Goal: Information Seeking & Learning: Get advice/opinions

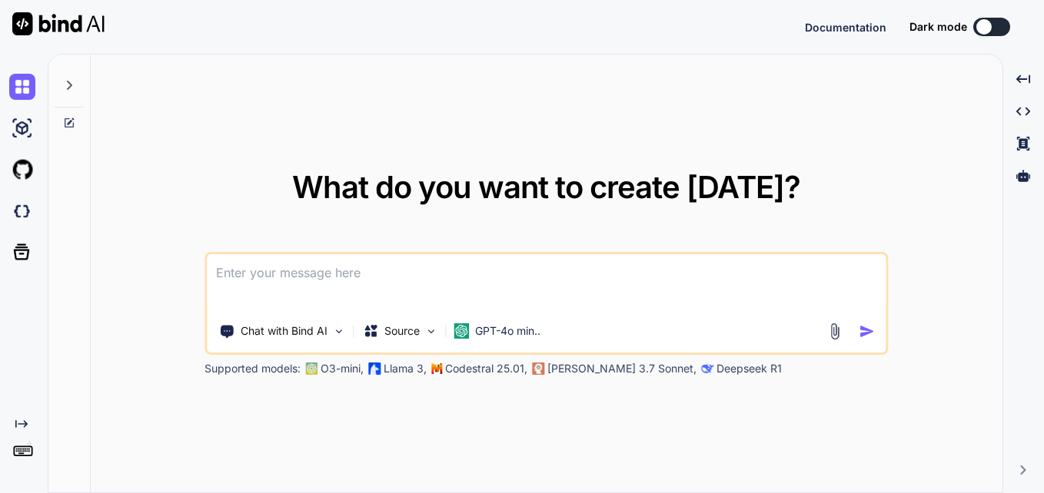
click at [389, 281] on textarea at bounding box center [546, 282] width 679 height 57
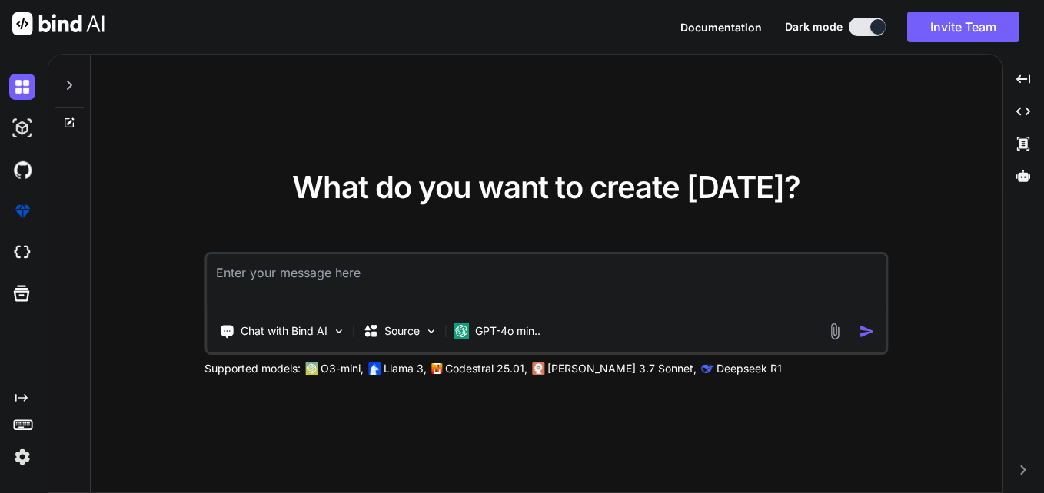
click at [80, 90] on div at bounding box center [69, 81] width 29 height 53
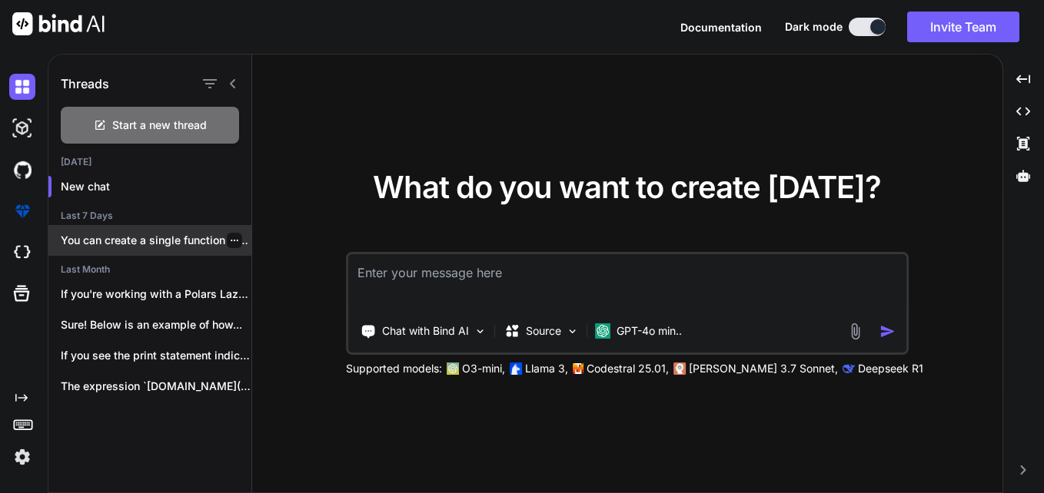
click at [146, 243] on p "You can create a single function that..." at bounding box center [156, 240] width 191 height 15
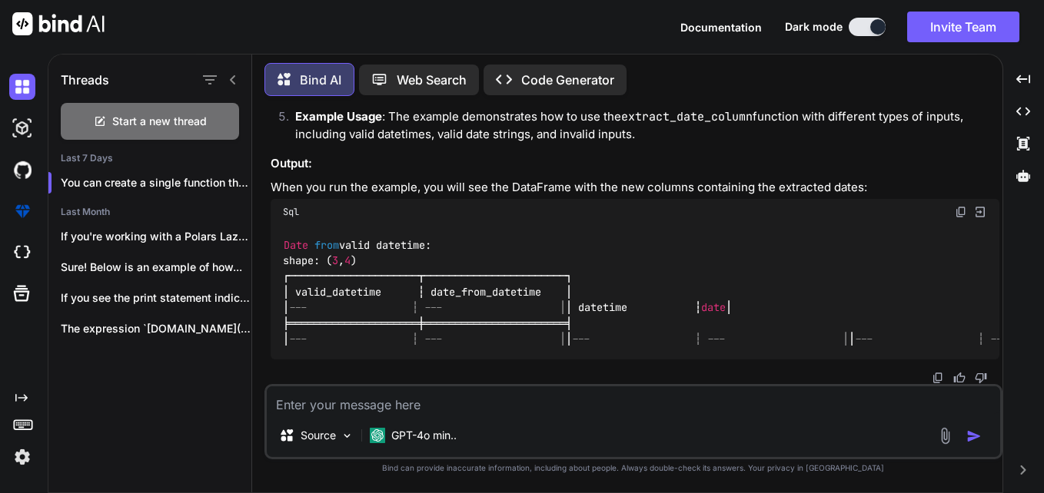
scroll to position [17971, 0]
click at [429, 398] on textarea at bounding box center [633, 401] width 733 height 28
type textarea "x"
type textarea "w"
type textarea "x"
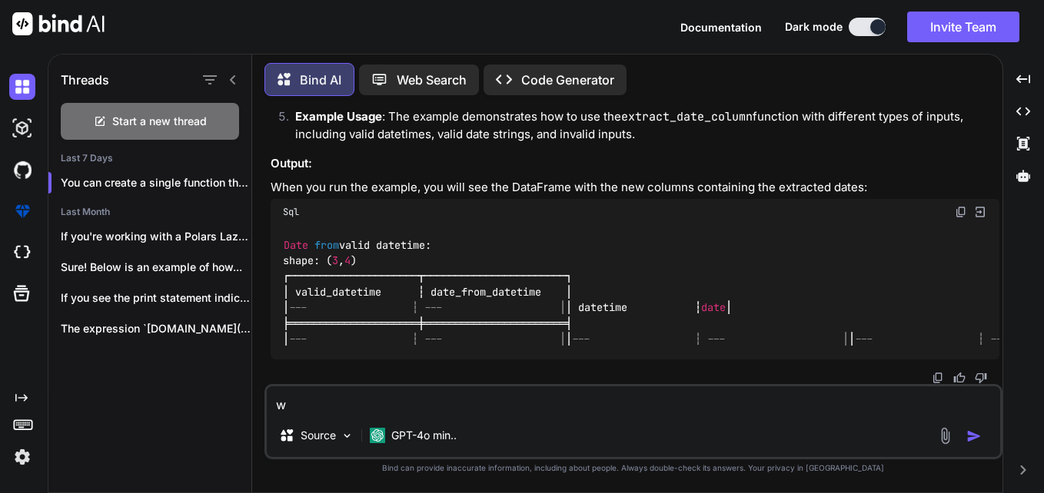
type textarea "wh"
type textarea "x"
type textarea "why"
type textarea "x"
type textarea "why"
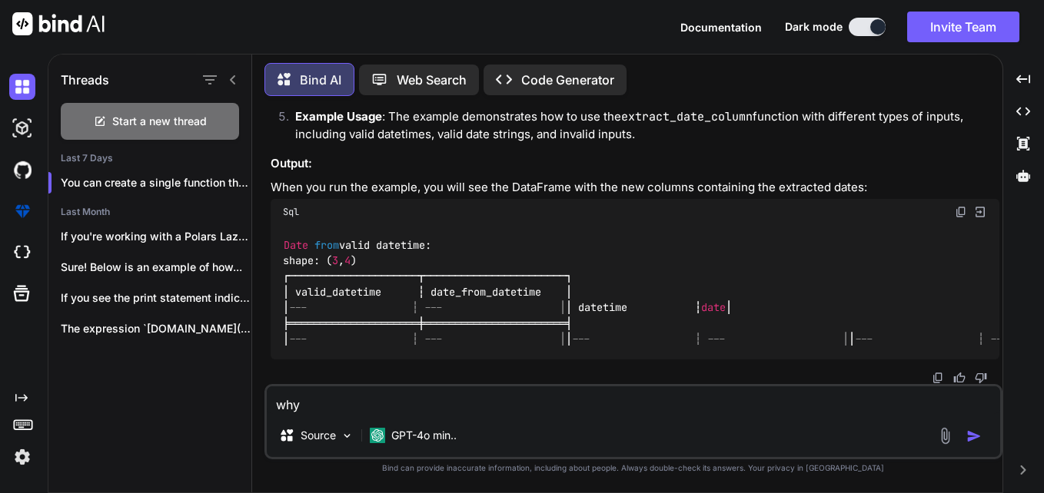
type textarea "x"
type textarea "why t"
type textarea "x"
type textarea "why th"
type textarea "x"
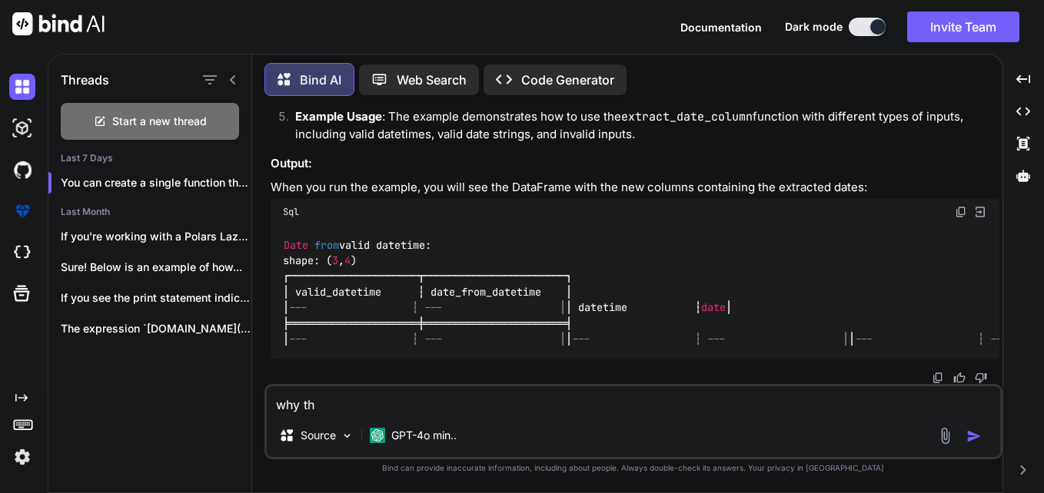
type textarea "why thw"
type textarea "x"
type textarea "why thw"
type textarea "x"
type textarea "why thw e"
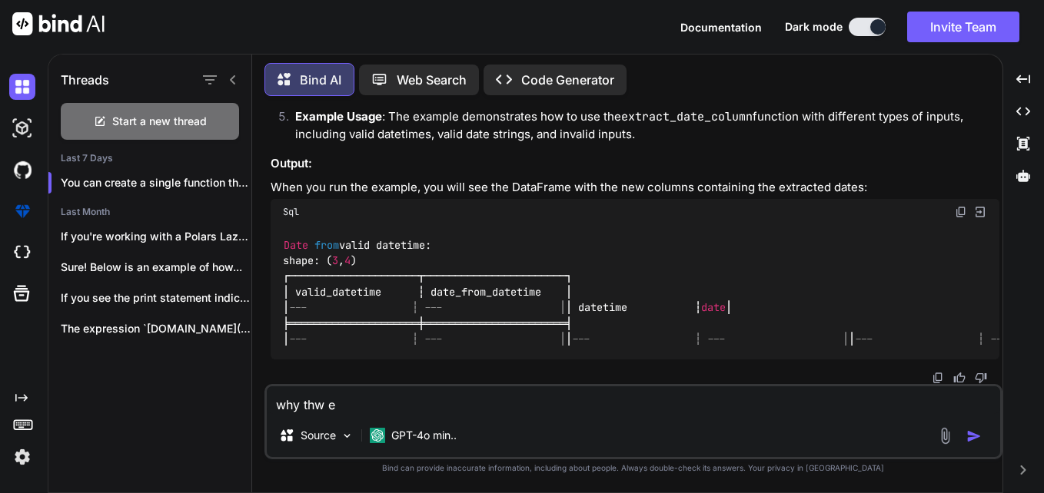
type textarea "x"
type textarea "why thw er"
type textarea "x"
type textarea "why thw err"
type textarea "x"
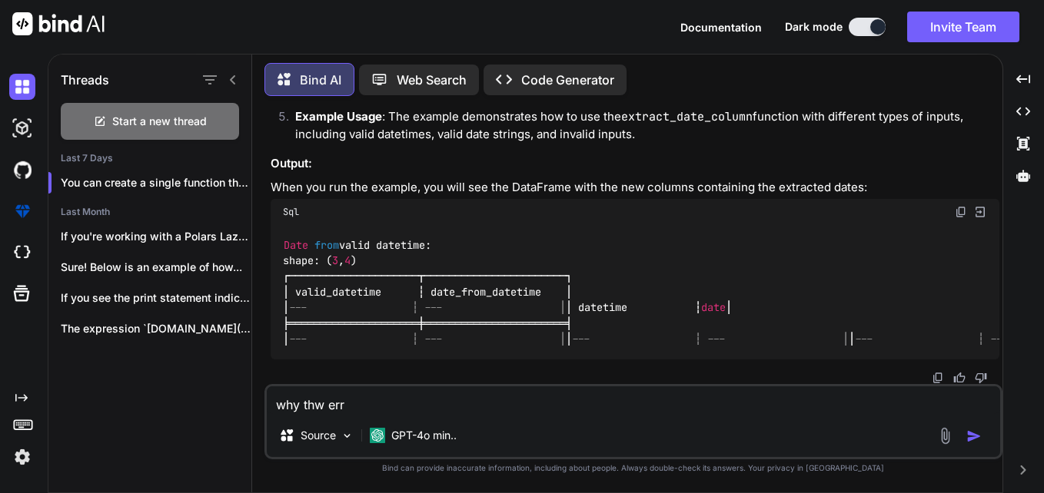
type textarea "why thw erro"
type textarea "x"
type textarea "why thw error"
type textarea "x"
type textarea "why thw error"
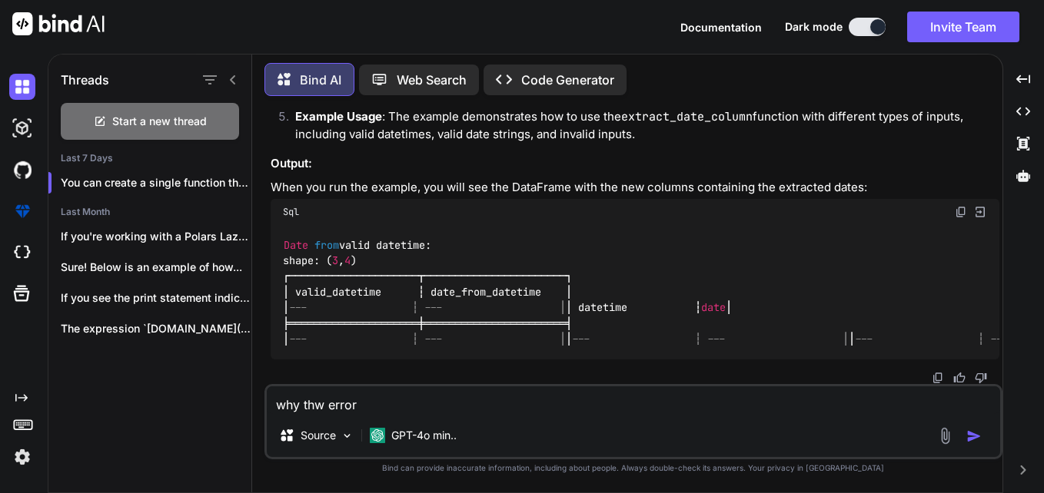
type textarea "x"
type textarea "why thw error i"
type textarea "x"
type textarea "why thw error is"
type textarea "x"
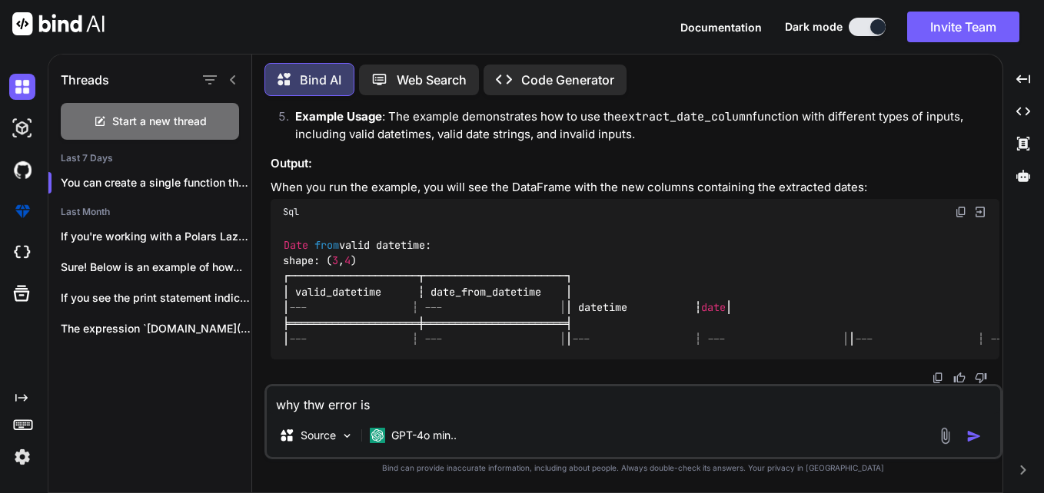
type textarea "why thw error is"
type textarea "x"
type textarea "why thw error is l"
type textarea "x"
type textarea "why thw error is li"
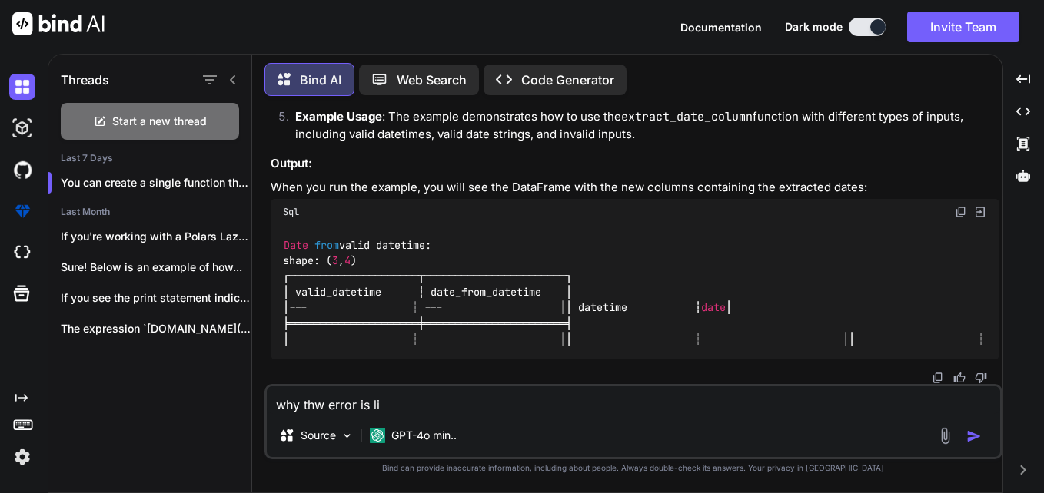
type textarea "x"
type textarea "why thw error is lik"
type textarea "x"
type textarea "why thw error is like"
type textarea "x"
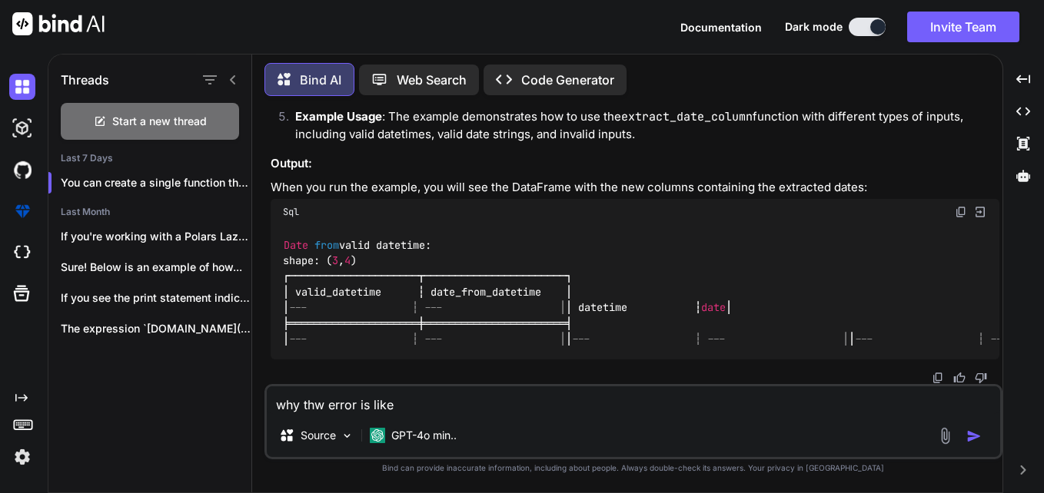
type textarea "why thw error is like"
type textarea "x"
type textarea "why thw error is like t"
type textarea "x"
type textarea "why thw error is like th"
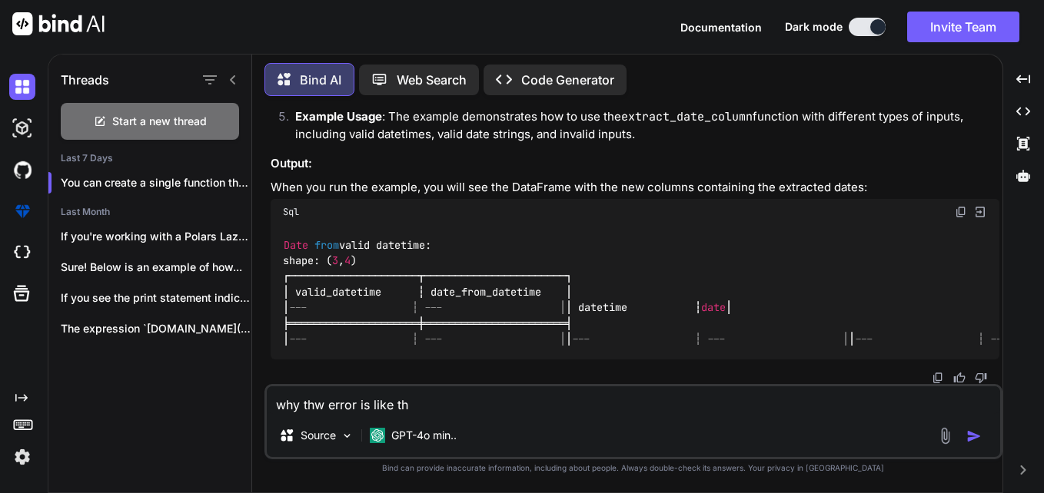
type textarea "x"
type textarea "why thw error is like thi"
type textarea "x"
type textarea "why thw error is like this"
type textarea "x"
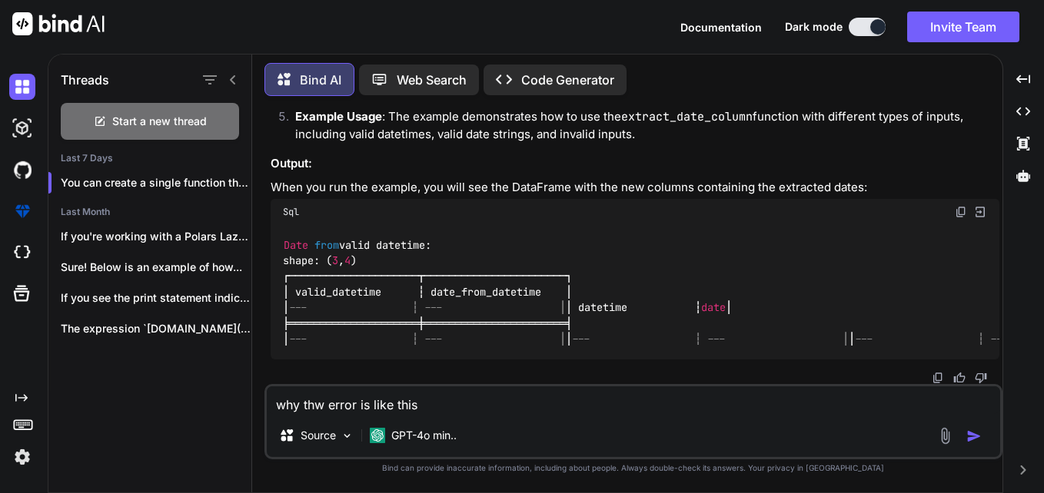
type textarea "why thw error is like this"
type textarea "x"
type textarea "why thw error is like this File "/app/server/EAP/process_engine_polars/process_…"
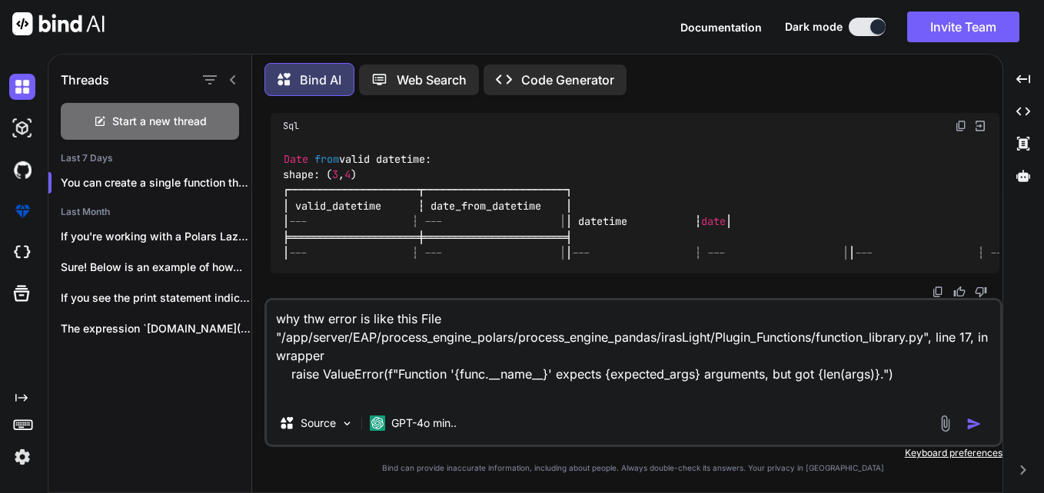
type textarea "x"
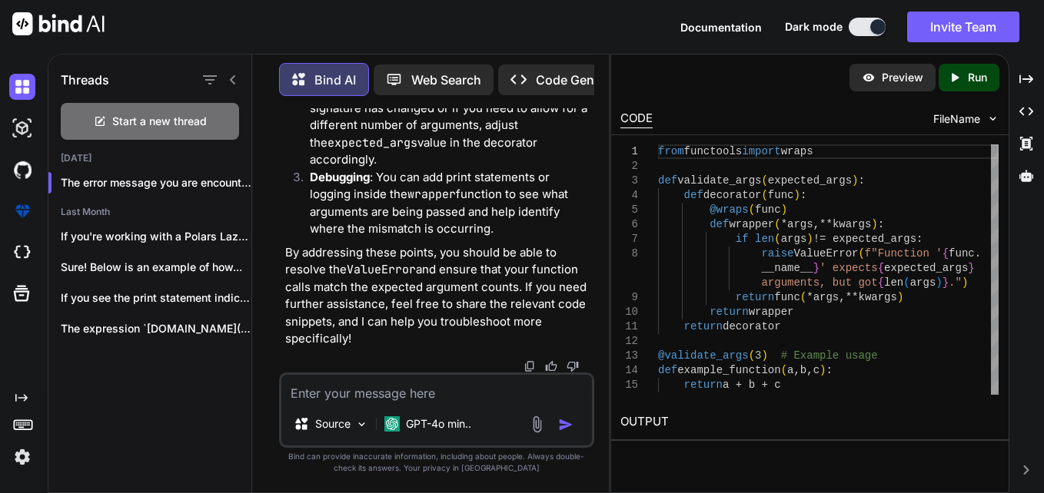
scroll to position [27193, 0]
click at [450, 396] on textarea at bounding box center [436, 389] width 311 height 28
type textarea "x"
type textarea "m"
type textarea "x"
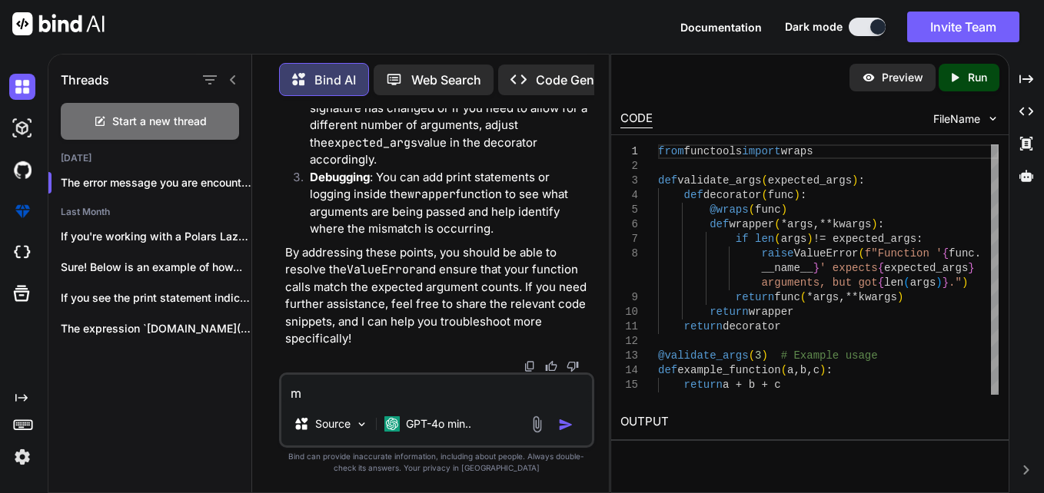
type textarea "my"
type textarea "x"
type textarea "my"
type textarea "x"
type textarea "my m"
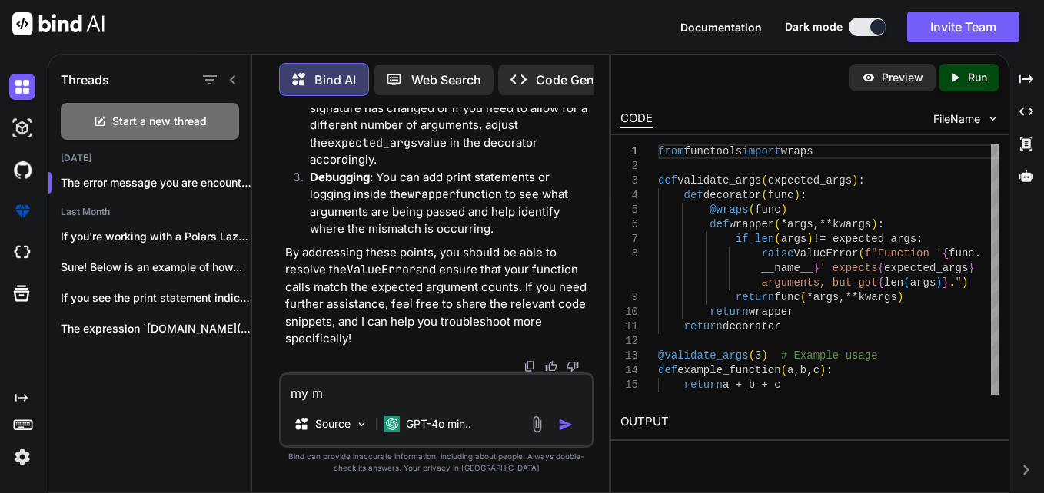
type textarea "x"
type textarea "my ma"
type textarea "x"
type textarea "my mai"
type textarea "x"
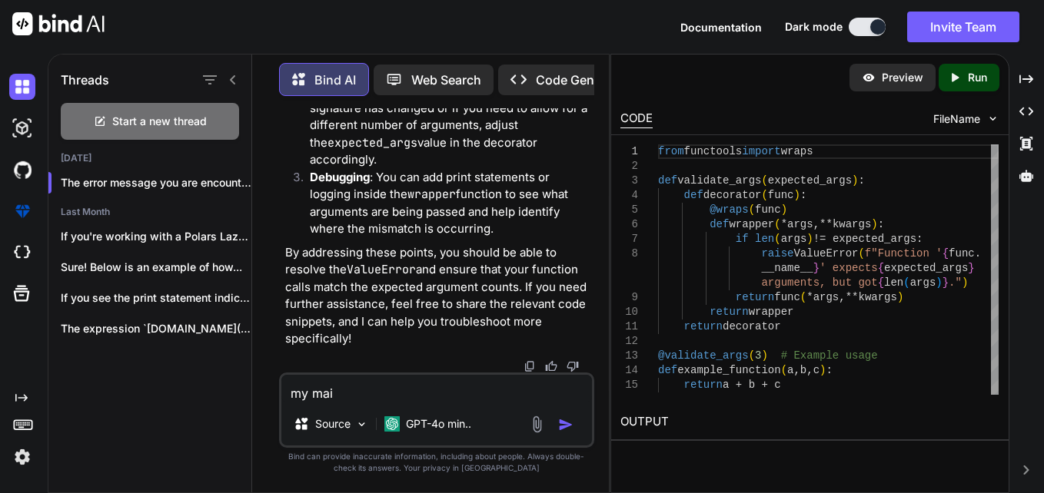
type textarea "my main"
type textarea "x"
type textarea "my main"
type textarea "x"
type textarea "my main f"
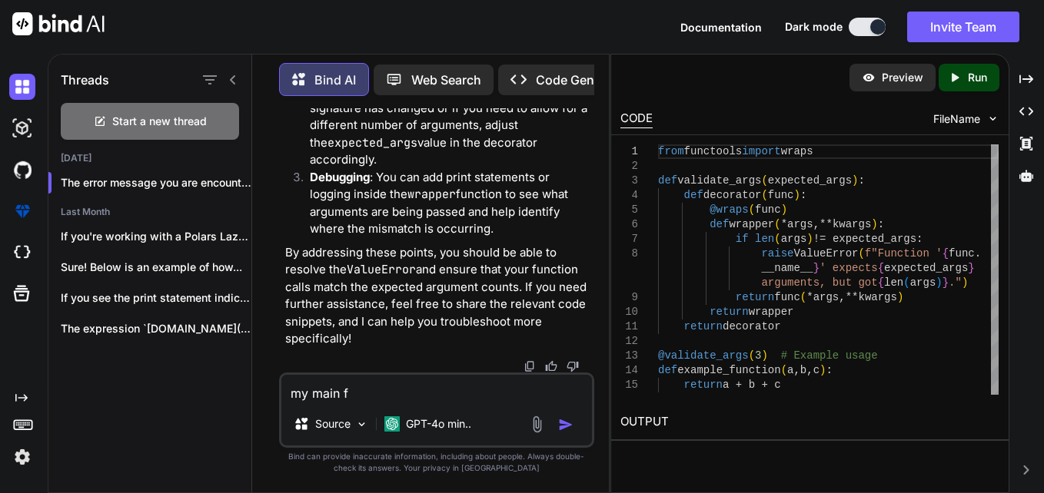
type textarea "x"
type textarea "my main fi"
type textarea "x"
type textarea "my main fil"
type textarea "x"
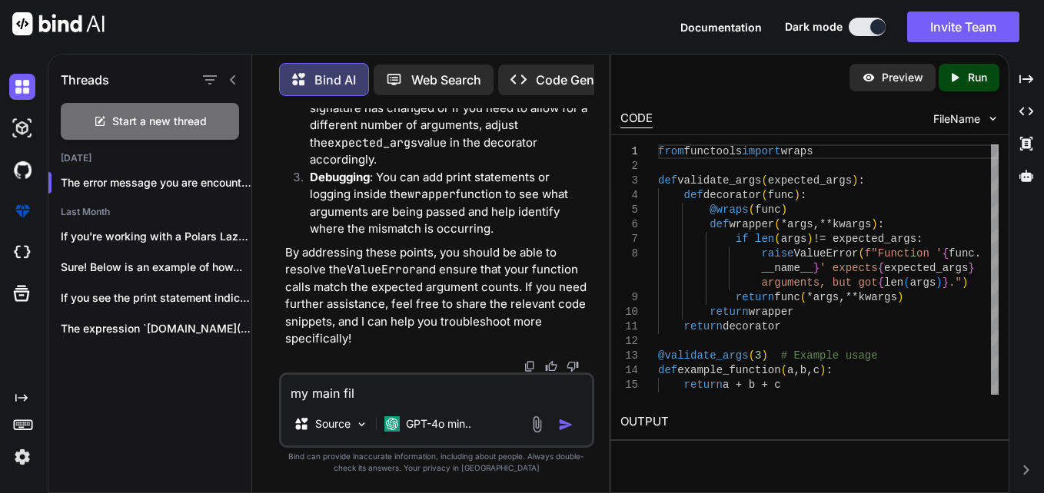
type textarea "my main file"
type textarea "x"
type textarea "my main file"
type textarea "x"
type textarea "my main file i"
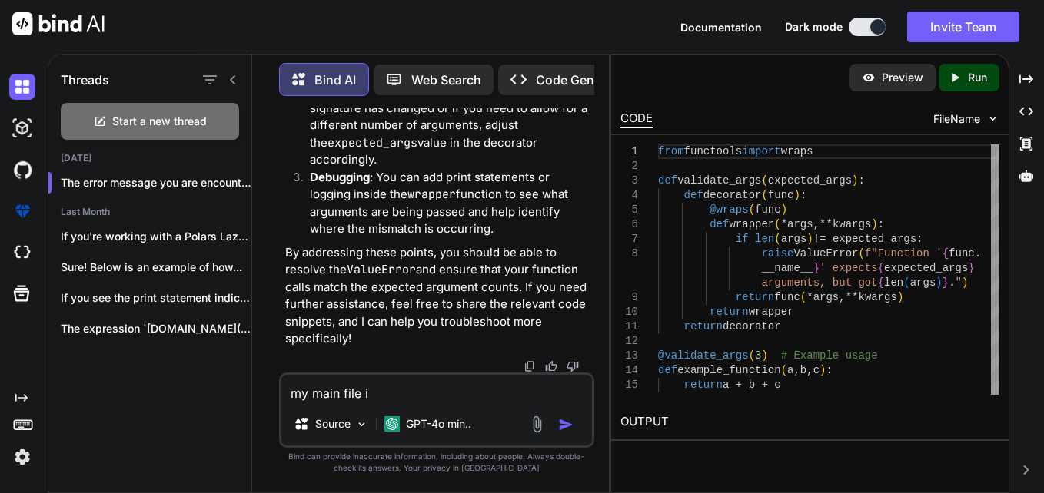
type textarea "x"
type textarea "my main file is"
type textarea "x"
type textarea "my main file is"
type textarea "x"
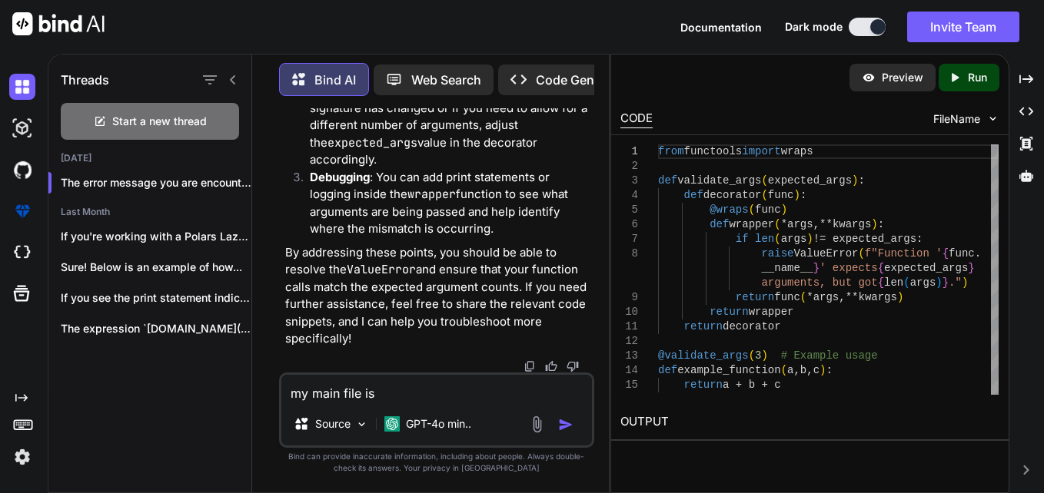
type textarea "my main file is c"
type textarea "x"
type textarea "my main file is ca"
type textarea "x"
type textarea "my main file is cal"
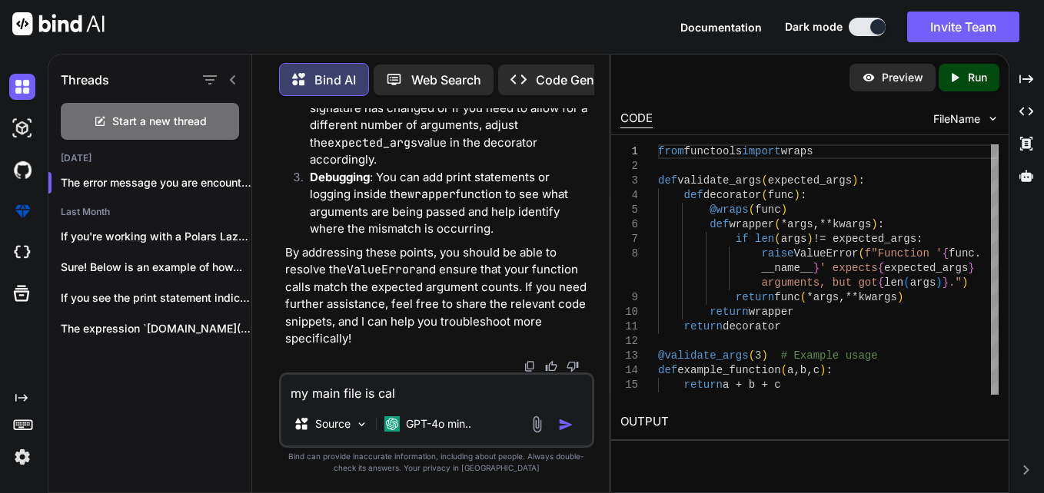
type textarea "x"
type textarea "my main file is call"
type textarea "x"
type textarea "my main file is calli"
type textarea "x"
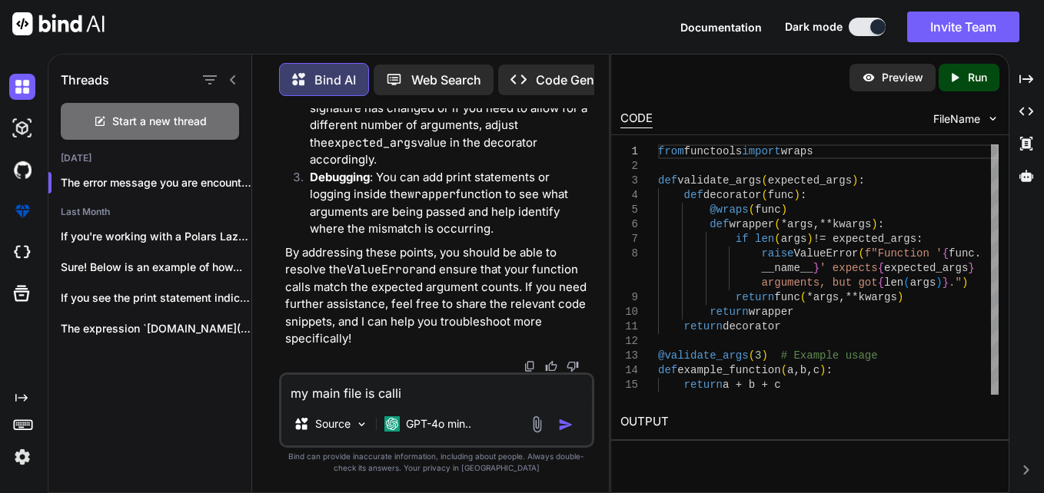
type textarea "my main file is callin"
type textarea "x"
type textarea "my main file is calling"
type textarea "x"
type textarea "my main file is calling"
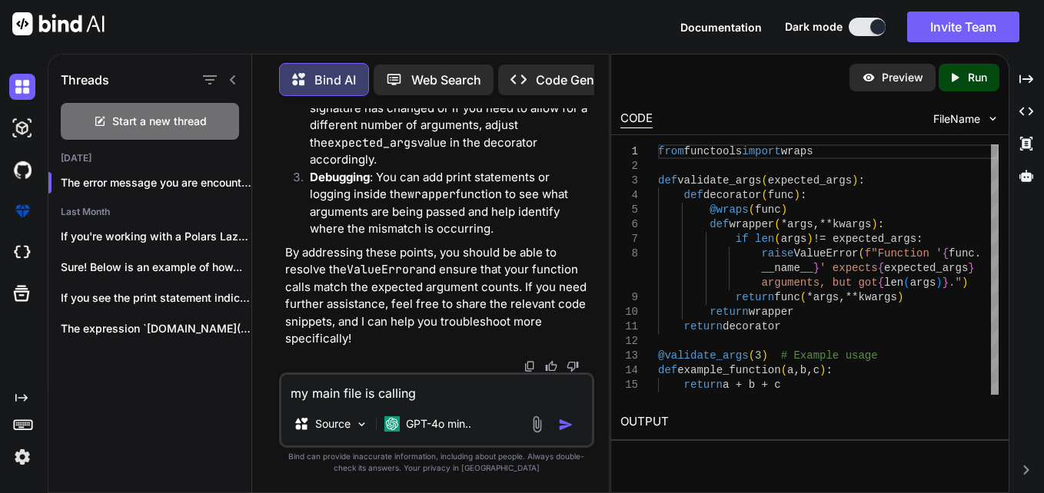
type textarea "x"
type textarea "my main file is calling t"
type textarea "x"
type textarea "my main file is calling th"
type textarea "x"
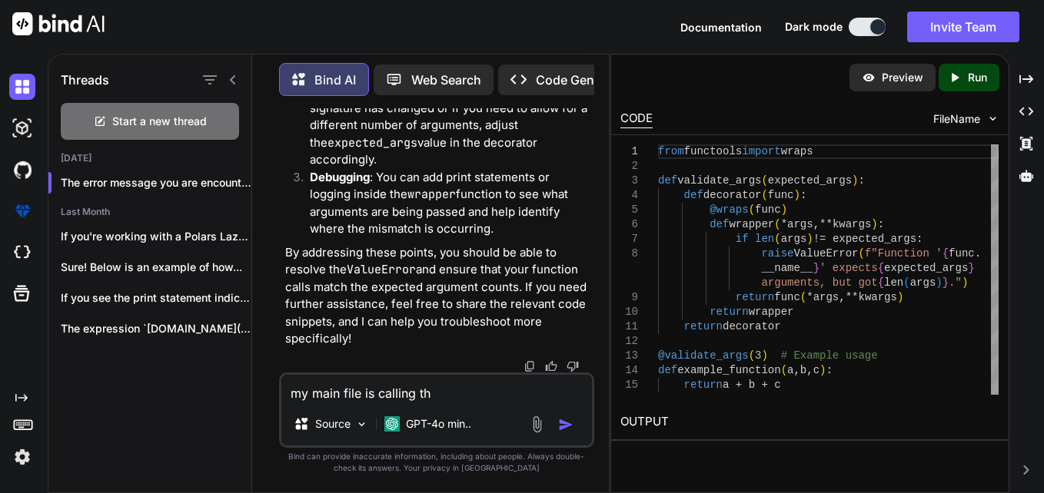
type textarea "my main file is calling the"
type textarea "x"
type textarea "my main file is calling the"
type textarea "x"
type textarea "my main file is calling the s"
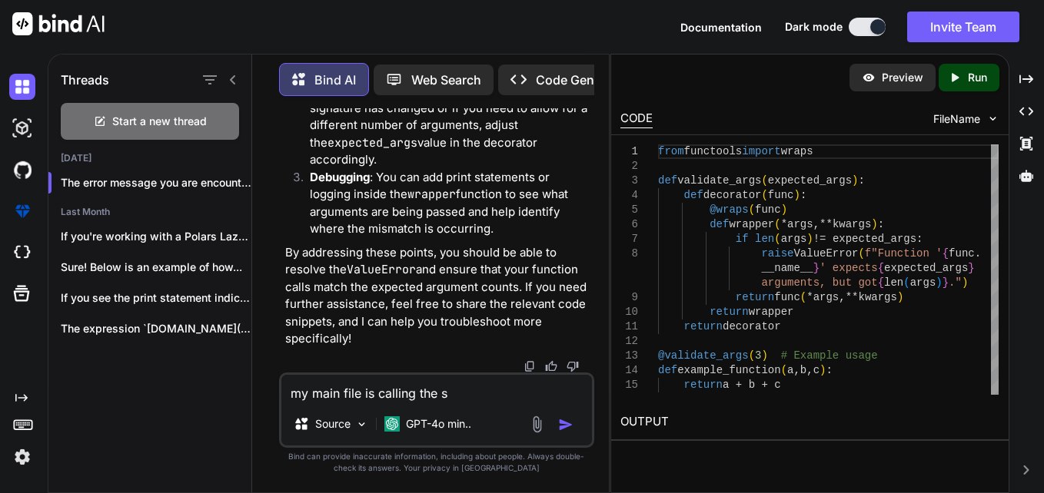
type textarea "x"
type textarea "my main file is calling the se"
type textarea "x"
type textarea "my main file is calling the sec"
type textarea "x"
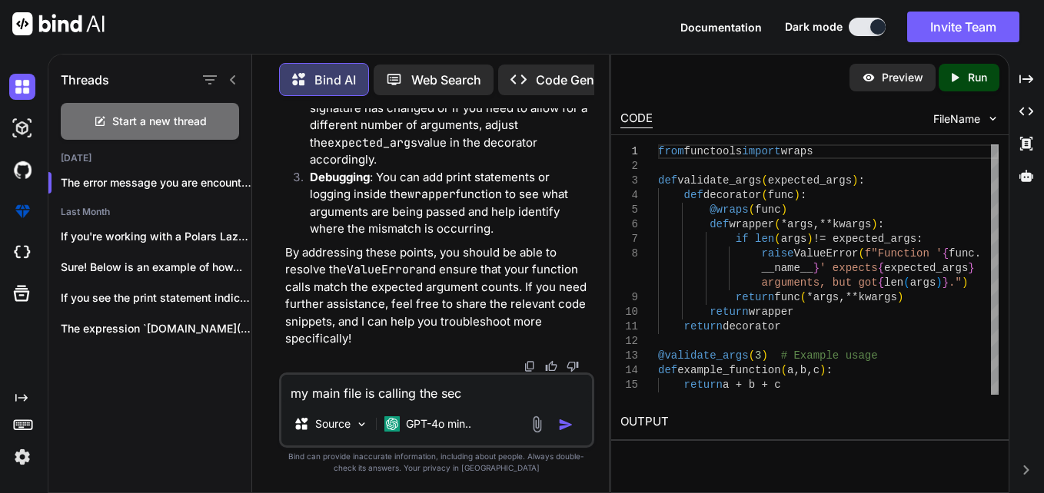
type textarea "my main file is calling the seco"
type textarea "x"
type textarea "my main file is calling the secon"
type textarea "x"
type textarea "my main file is calling the seconf"
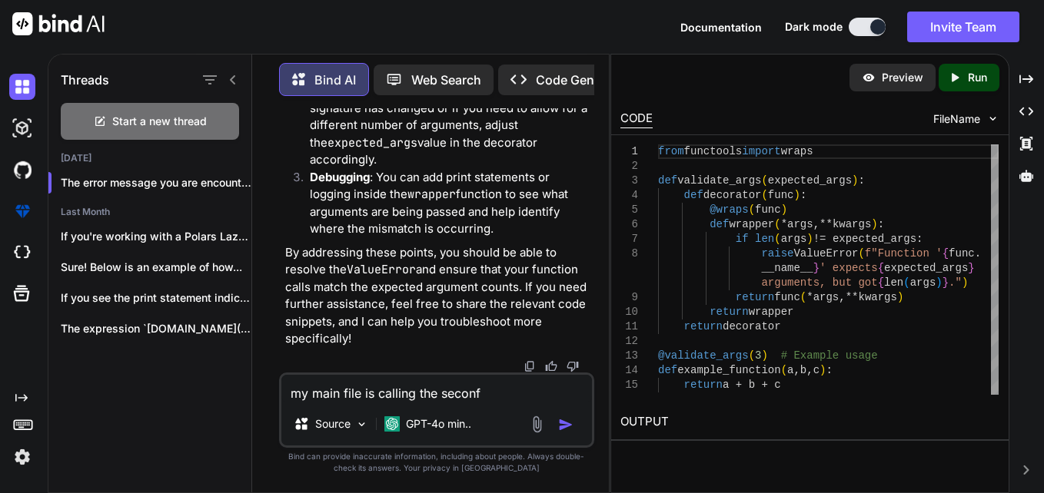
type textarea "x"
type textarea "my main file is calling the secon"
type textarea "x"
type textarea "my main file is calling the second"
type textarea "x"
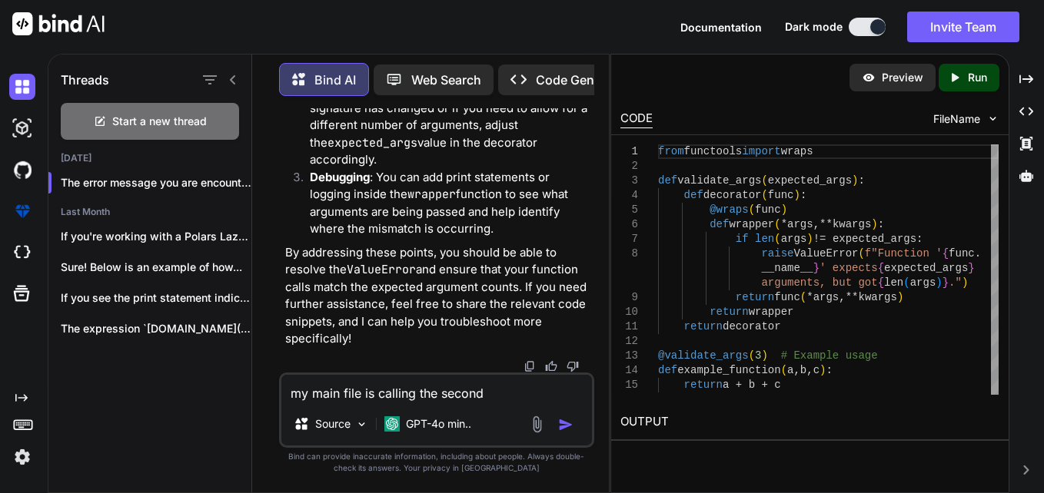
type textarea "my main file is calling the second"
type textarea "x"
type textarea "my main file is calling the second f"
type textarea "x"
type textarea "my main file is calling the second fi"
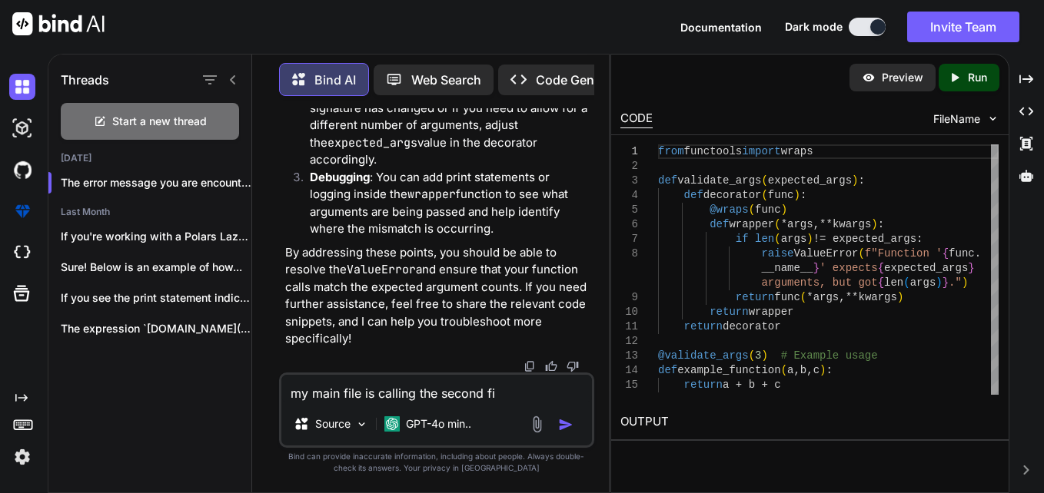
type textarea "x"
type textarea "my main file is calling the second fil"
type textarea "x"
type textarea "my main file is calling the second file"
type textarea "x"
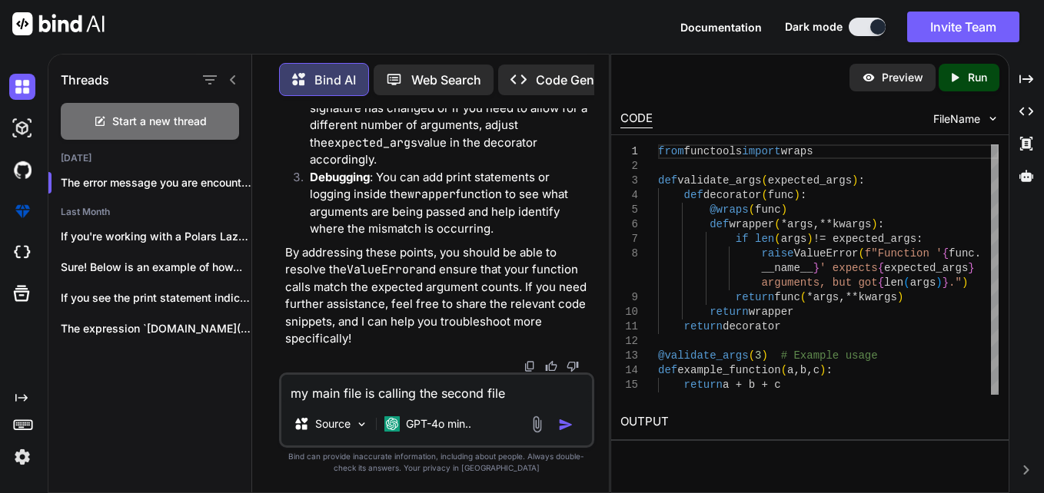
type textarea "my main file is calling the second file"
type textarea "x"
type textarea "my main file is calling the second file w"
type textarea "x"
type textarea "my main file is calling the second file wh"
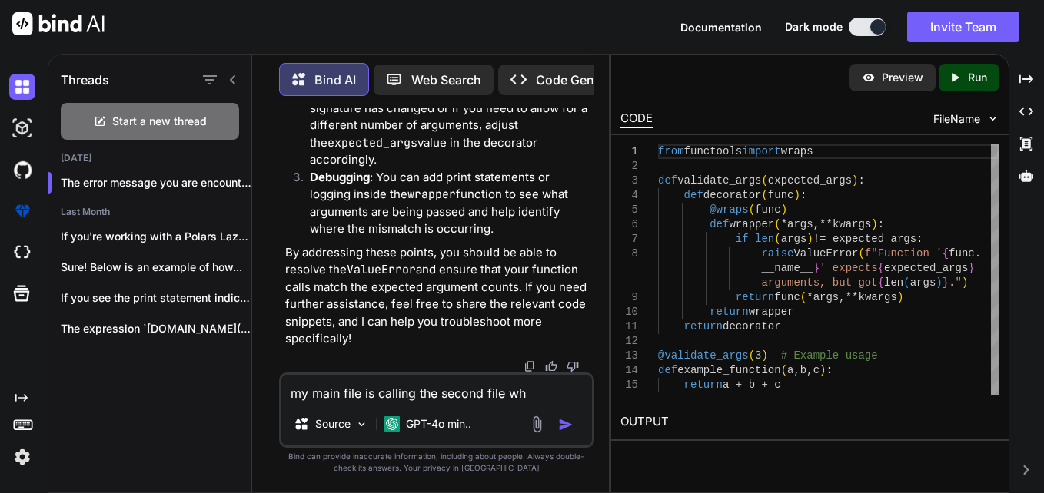
type textarea "x"
type textarea "my main file is calling the second file whi"
type textarea "x"
type textarea "my main file is calling the second file whic"
type textarea "x"
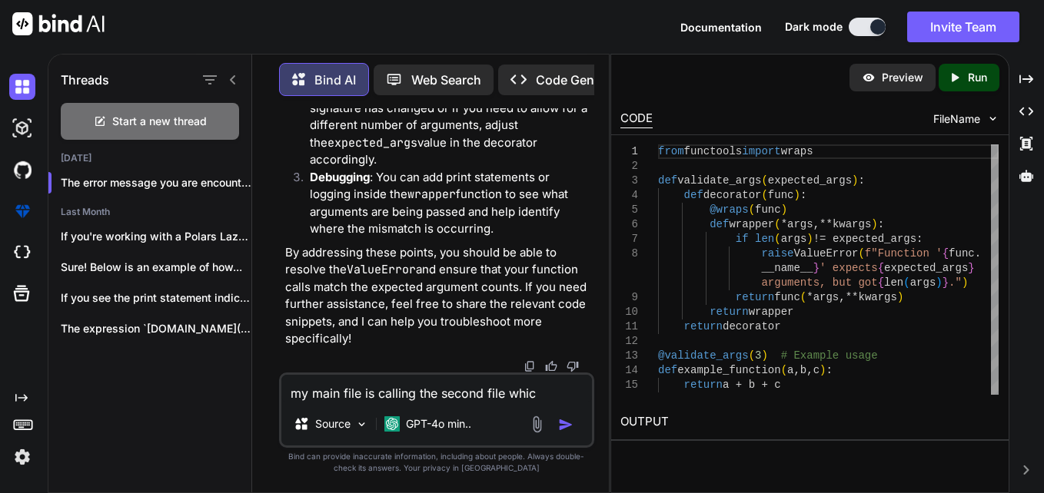
type textarea "my main file is calling the second file which"
type textarea "x"
type textarea "my main file is calling the second file which"
type textarea "x"
type textarea "my main file is calling the second file which a"
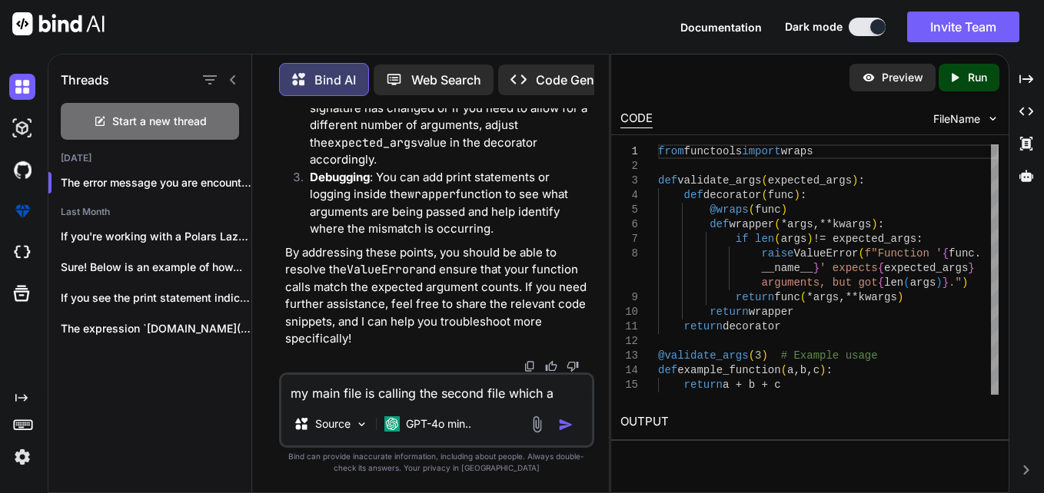
type textarea "x"
type textarea "my main file is calling the second file which ah"
type textarea "x"
type textarea "my main file is calling the second file which ahv"
type textarea "x"
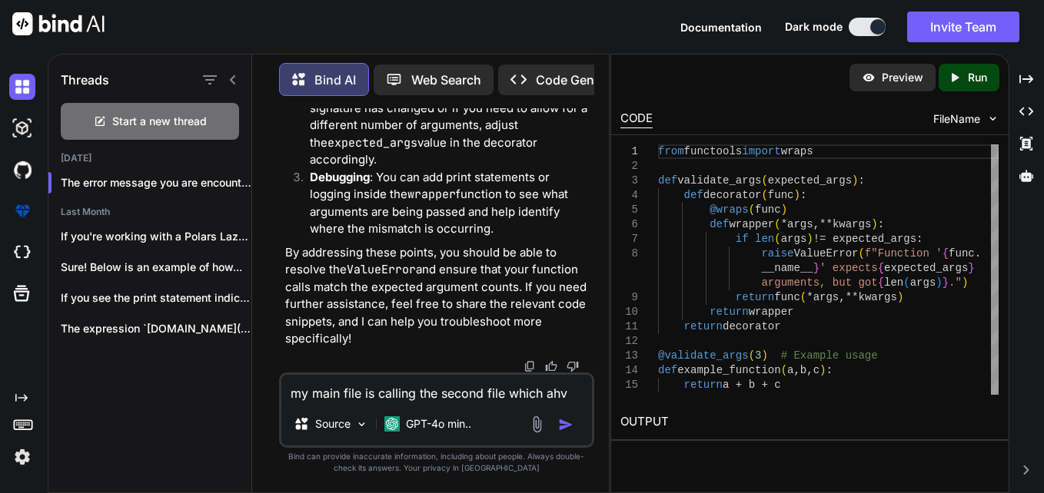
type textarea "my main file is calling the second file which ahve"
type textarea "x"
type textarea "my main file is calling the second file which ahve"
type textarea "x"
type textarea "my main file is calling the second file which ahve f"
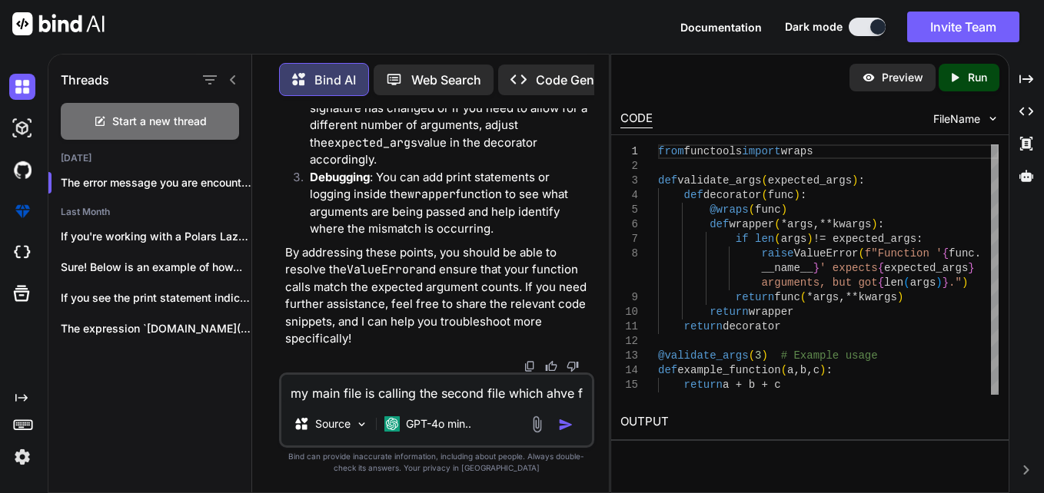
type textarea "x"
type textarea "my main file is calling the second file which ahve fu"
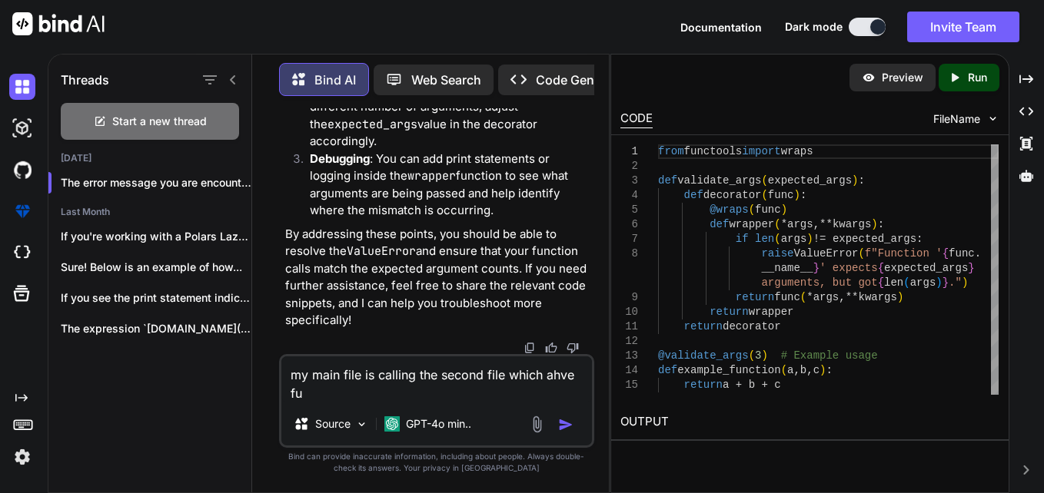
type textarea "x"
type textarea "my main file is calling the second file which ahve fun"
type textarea "x"
type textarea "my main file is calling the second file which ahve func"
type textarea "x"
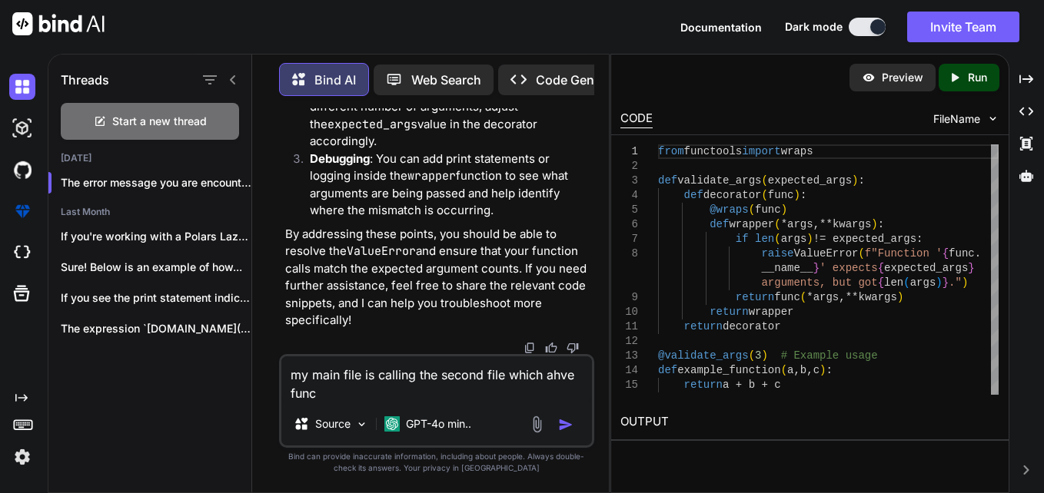
type textarea "my main file is calling the second file which ahve funct"
type textarea "x"
type textarea "my main file is calling the second file which ahve functi"
type textarea "x"
type textarea "my main file is calling the second file which ahve functio"
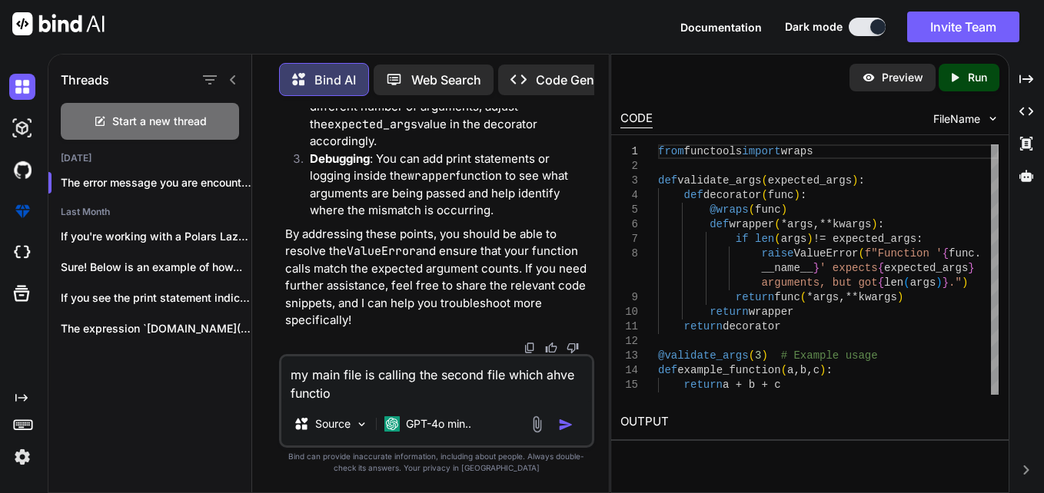
type textarea "x"
type textarea "my main file is calling the second file which ahve function"
type textarea "x"
type textarea "my main file is calling the second file which ahve function"
type textarea "x"
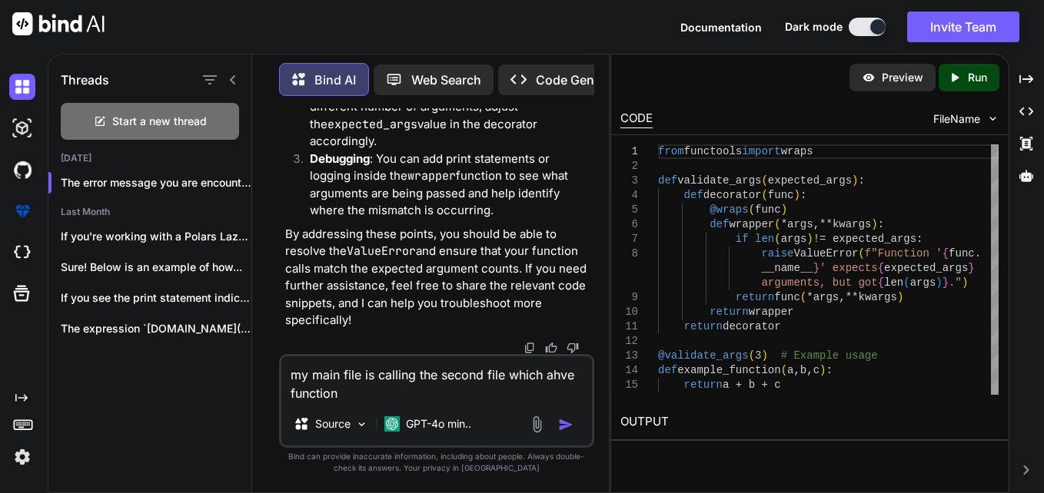
type textarea "my main file is calling the second file which ahve function a"
type textarea "x"
type textarea "my main file is calling the second file which ahve function an"
type textarea "x"
type textarea "my main file is calling the second file which ahve function and"
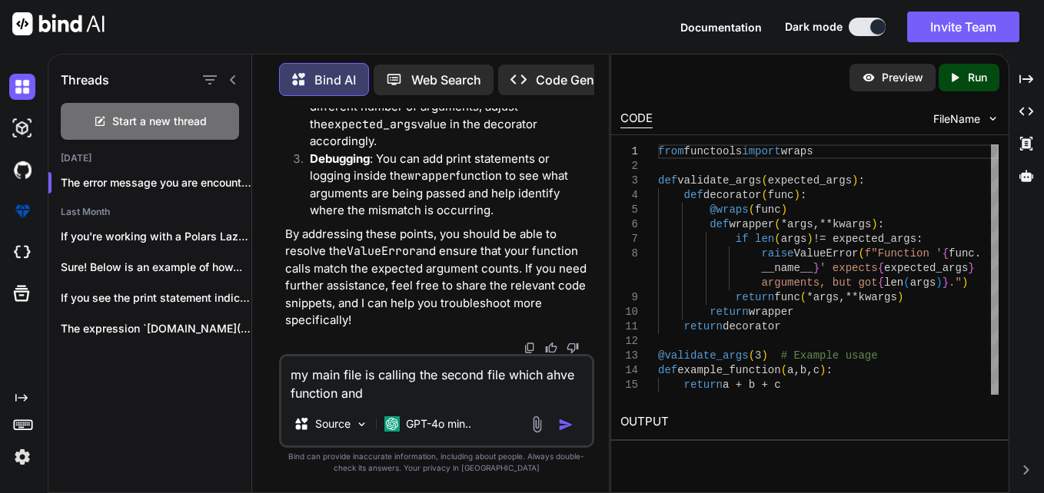
type textarea "x"
type textarea "my main file is calling the second file which ahve function and"
type textarea "x"
type textarea "my main file is calling the second file which ahve function and d"
type textarea "x"
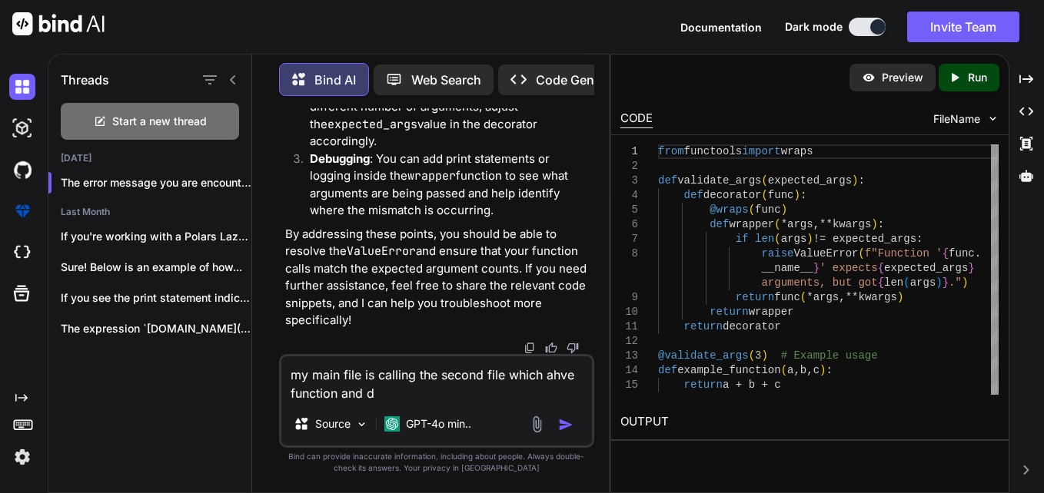
type textarea "my main file is calling the second file which ahve function and de"
type textarea "x"
type textarea "my main file is calling the second file which ahve function and dec"
type textarea "x"
type textarea "my main file is calling the second file which ahve function and deco"
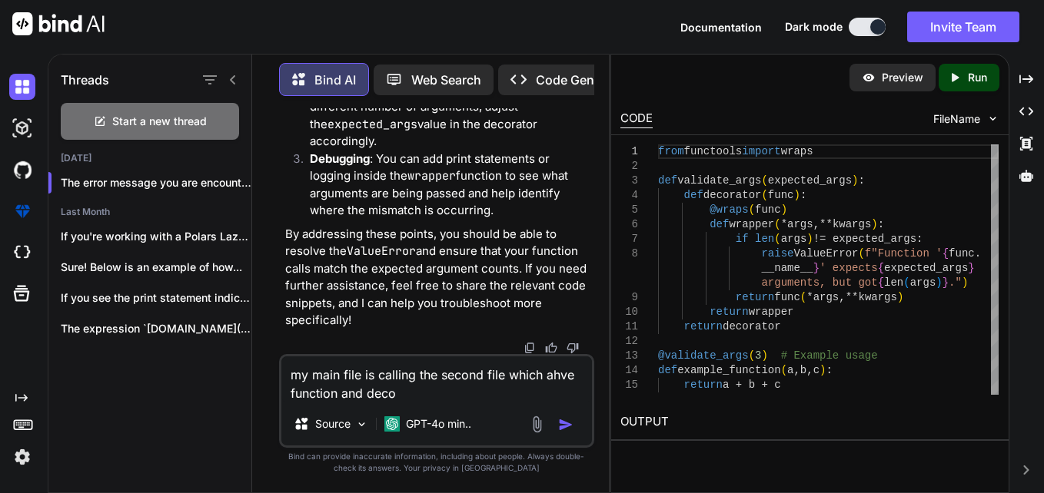
type textarea "x"
type textarea "my main file is calling the second file which ahve function and decor"
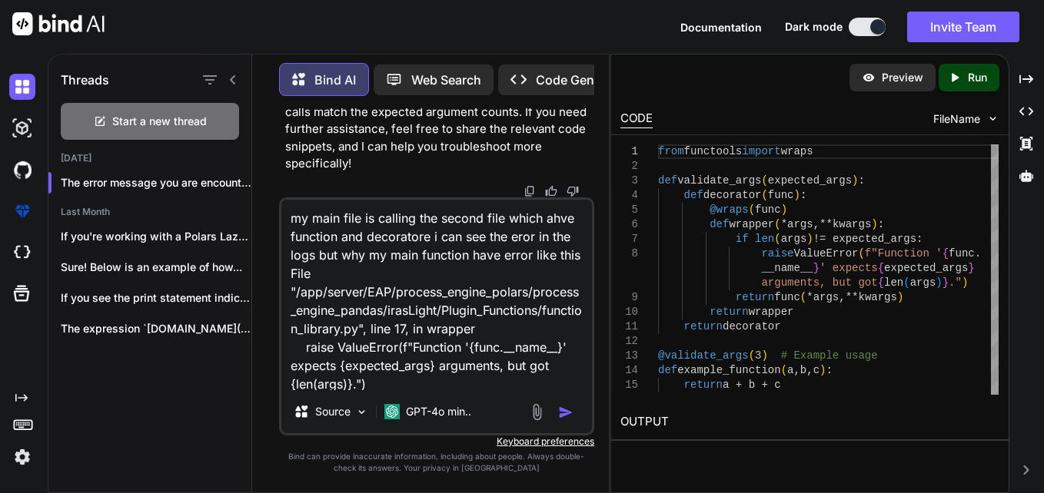
scroll to position [38, 0]
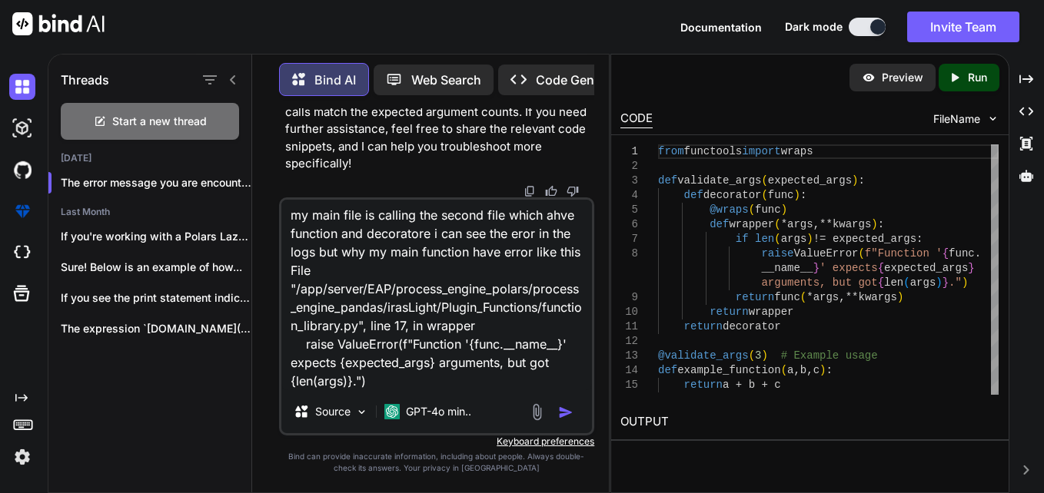
paste textarea "File "/app/server/EAP/process_engine_polars/process_engine_pandas/irasLight/Com…"
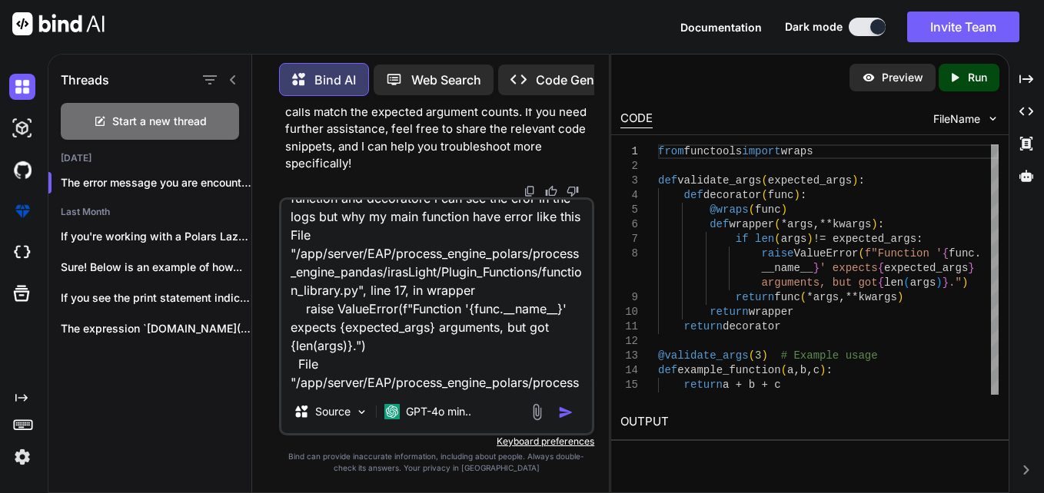
scroll to position [315, 0]
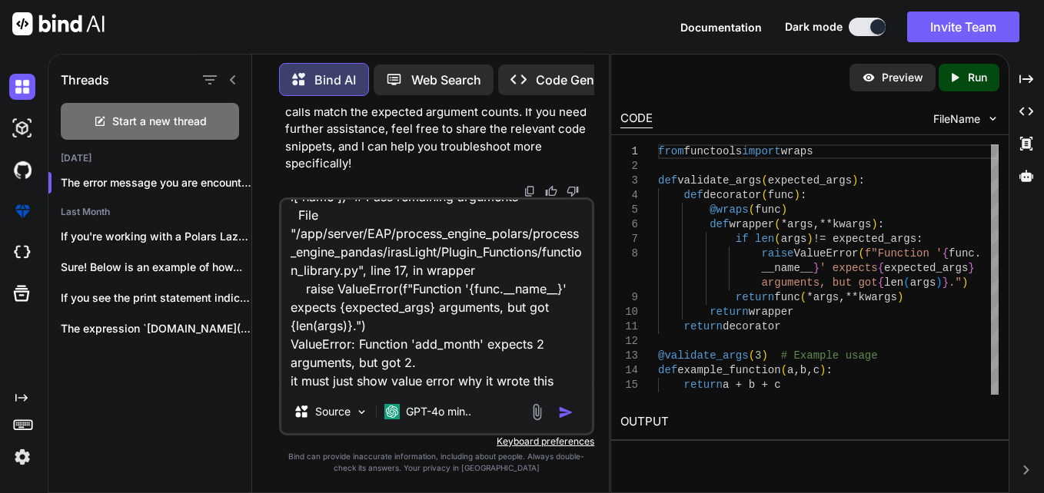
drag, startPoint x: 301, startPoint y: 283, endPoint x: 369, endPoint y: 327, distance: 81.0
click at [369, 327] on textarea "my main file is calling the second file which ahve function and decoratore i ca…" at bounding box center [436, 295] width 311 height 191
click at [559, 382] on textarea "my main file is calling the second file which ahve function and decoratore i ca…" at bounding box center [436, 295] width 311 height 191
paste textarea "raise ValueError(f"Function '{func.__name__}' expects {expected_args} arguments…"
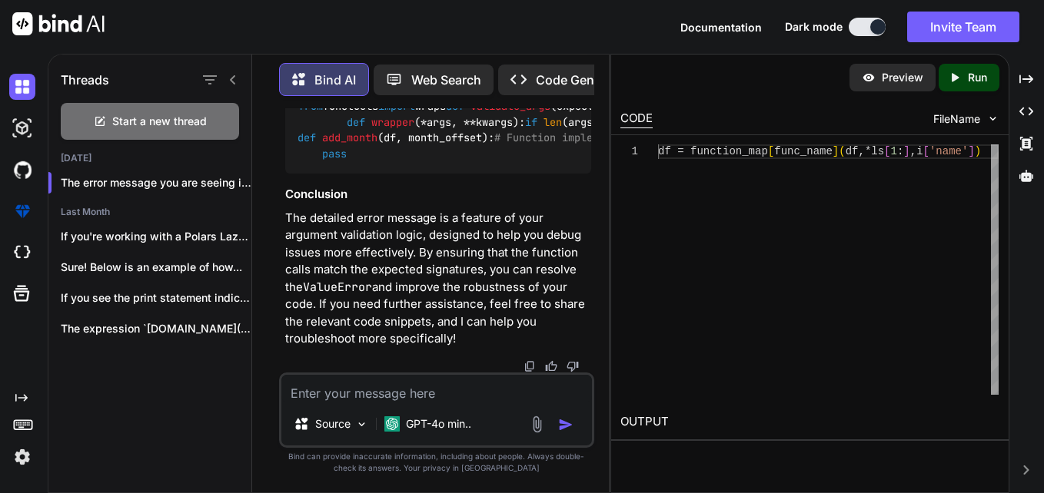
scroll to position [29285, 0]
click at [380, 387] on textarea at bounding box center [436, 389] width 311 height 28
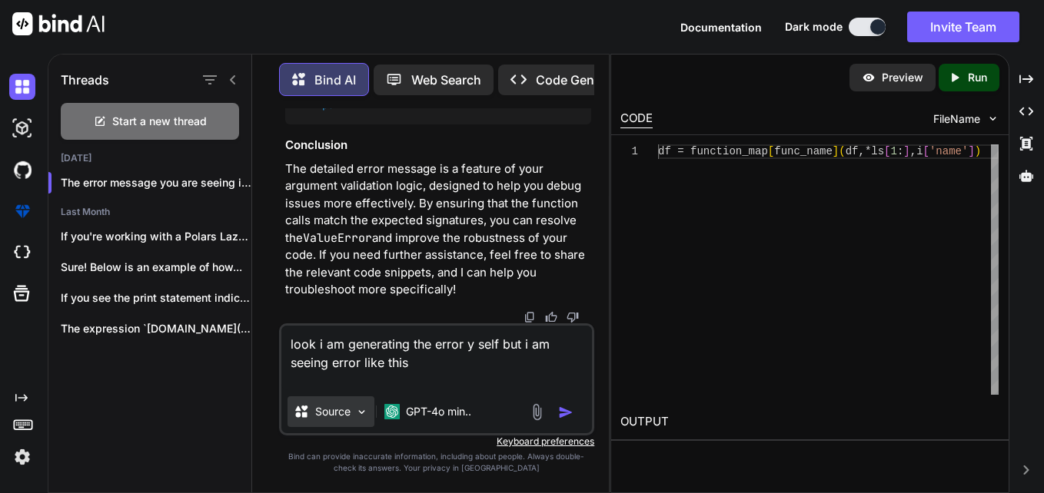
paste textarea "Error occurred in createfield component: Function 'add_month' expects 2 argumen…"
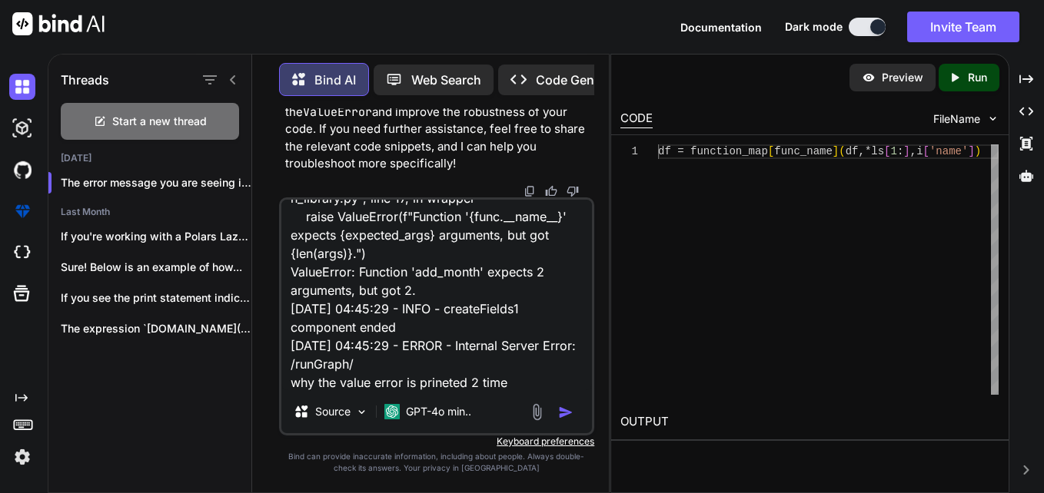
scroll to position [220, 0]
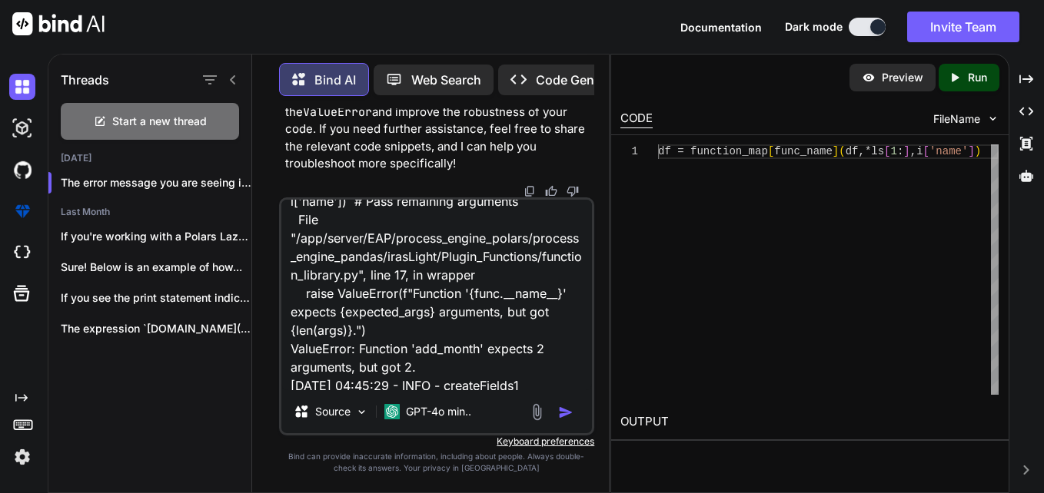
drag, startPoint x: 304, startPoint y: 293, endPoint x: 380, endPoint y: 331, distance: 85.9
click at [380, 331] on textarea "look i am generating the error y self but i am seeing error like this Error occ…" at bounding box center [436, 295] width 311 height 191
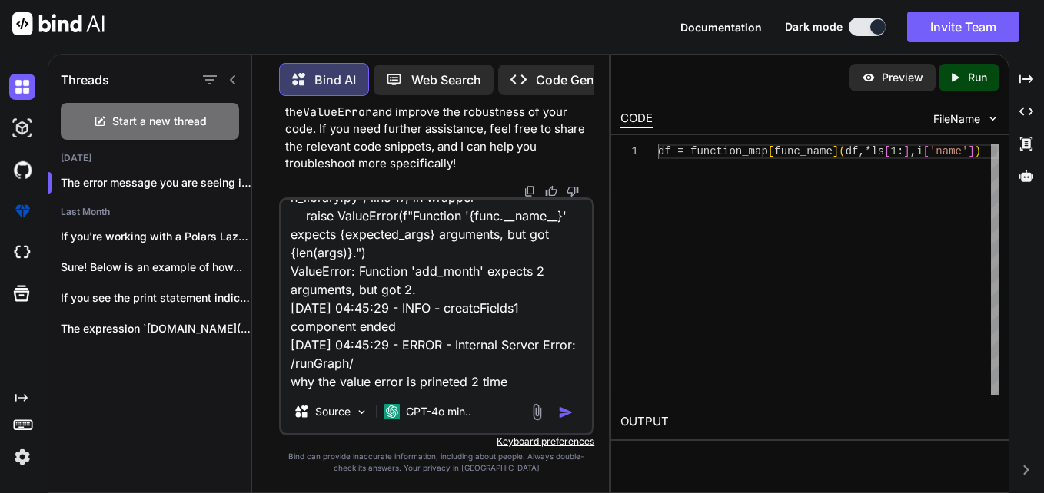
scroll to position [298, 0]
click at [533, 378] on textarea "look i am generating the error y self but i am seeing error like this Error occ…" at bounding box center [436, 295] width 311 height 191
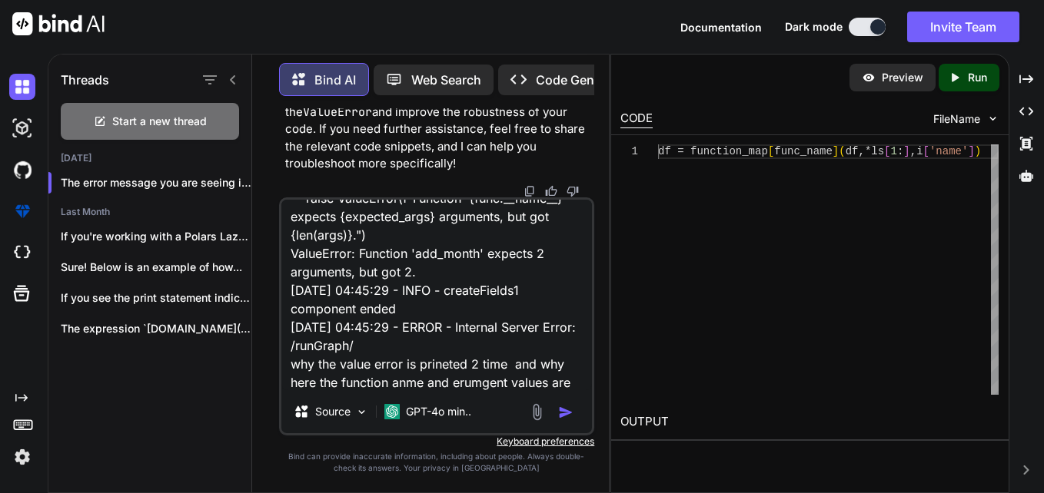
scroll to position [334, 0]
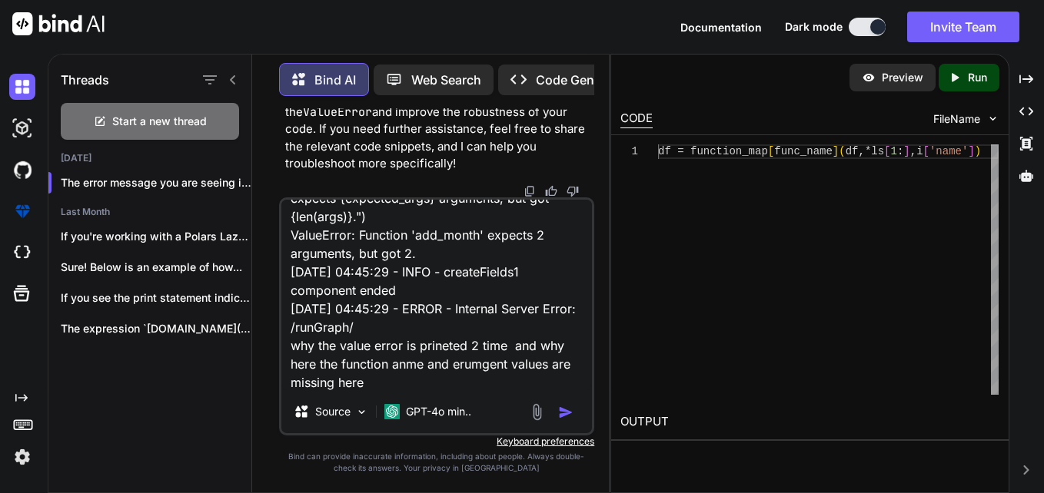
paste textarea "raise ValueError(f"Function '{func.__name__}' expects {expected_args} arguments…"
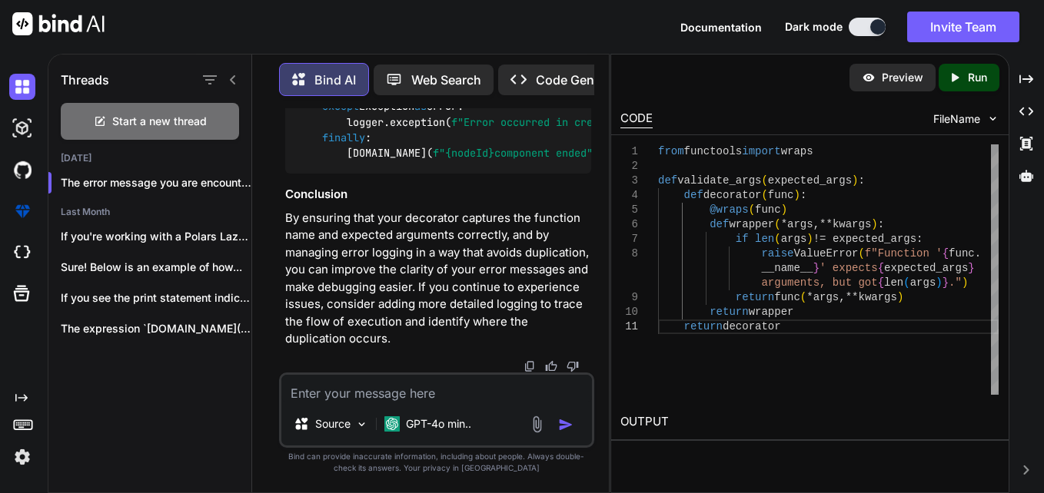
scroll to position [30519, 0]
click at [451, 397] on textarea at bounding box center [436, 389] width 311 height 28
paste textarea "Error occurred in createfield component: Function 'add_month' expects 2 argumen…"
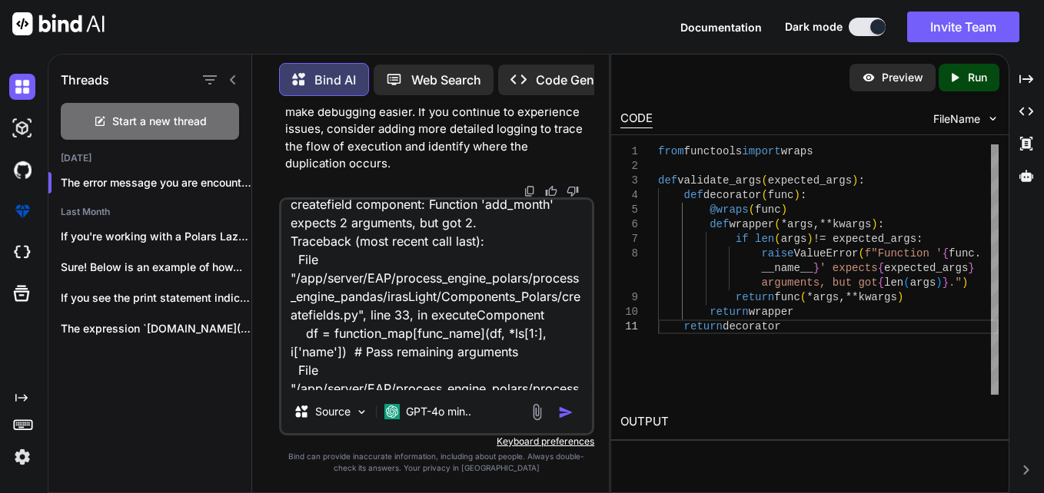
scroll to position [0, 0]
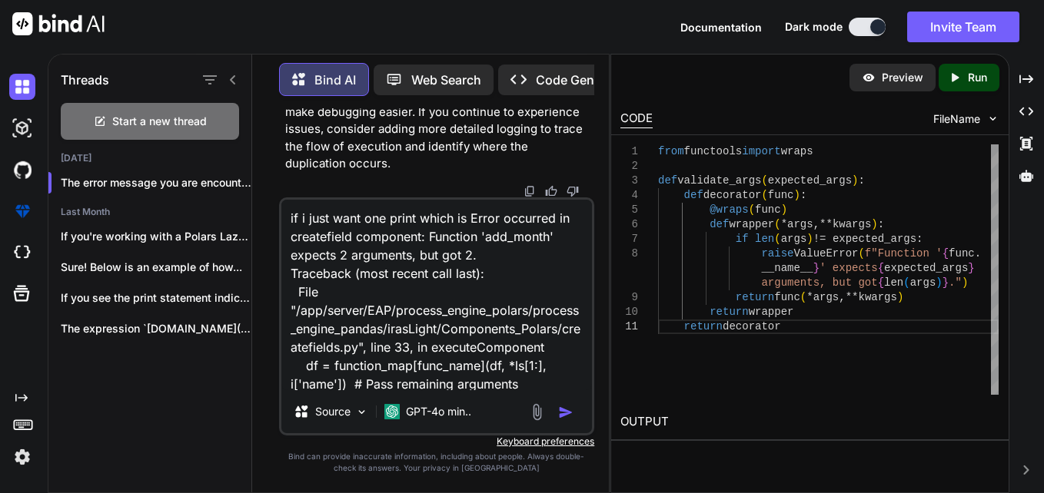
drag, startPoint x: 286, startPoint y: 234, endPoint x: 499, endPoint y: 256, distance: 214.0
click at [499, 256] on textarea "if i just want one print which is Error occurred in createfield component: Func…" at bounding box center [436, 295] width 311 height 191
click at [412, 271] on textarea "if i just want one print which is Error occurred in createfield component: Func…" at bounding box center [436, 295] width 311 height 191
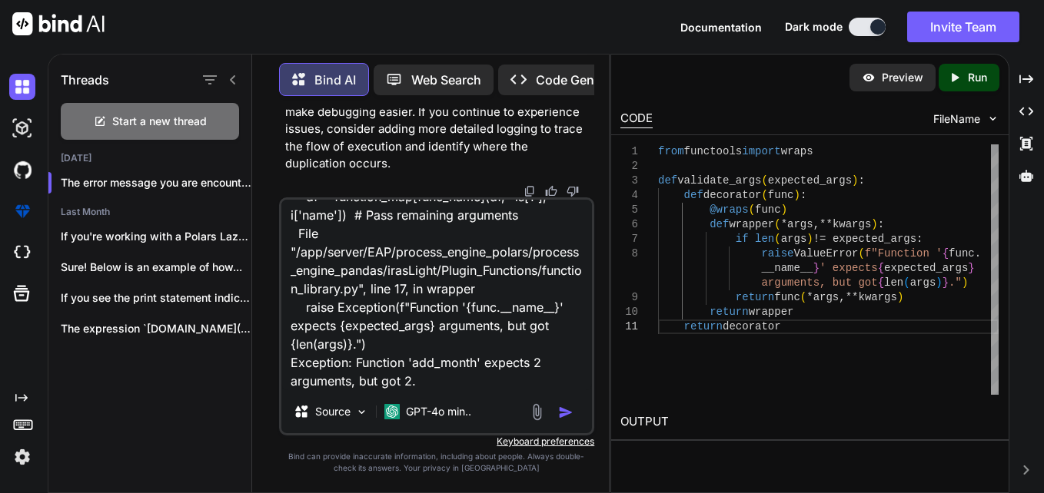
drag, startPoint x: 292, startPoint y: 271, endPoint x: 516, endPoint y: 403, distance: 259.8
click at [516, 403] on div "if i just want one print which is Error occurred in createfield component: Func…" at bounding box center [437, 317] width 316 height 238
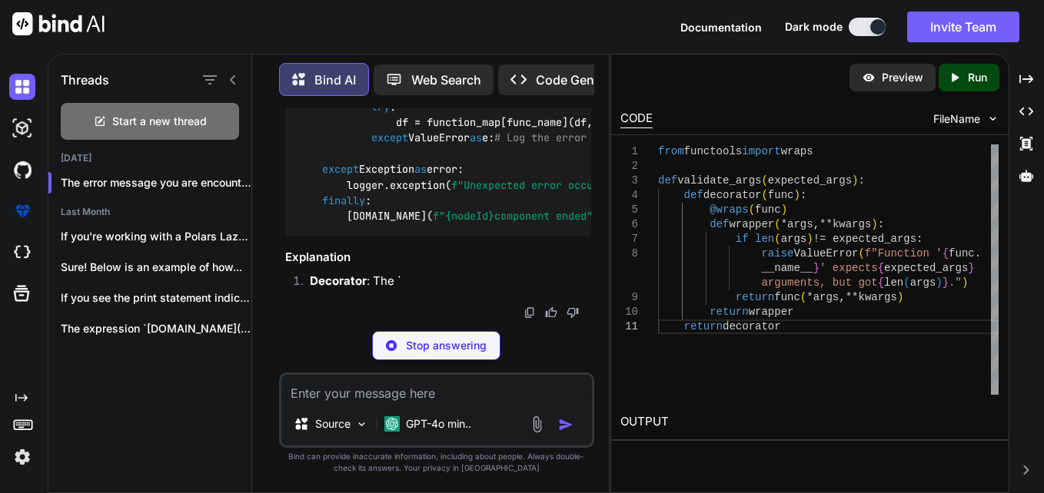
scroll to position [32449, 0]
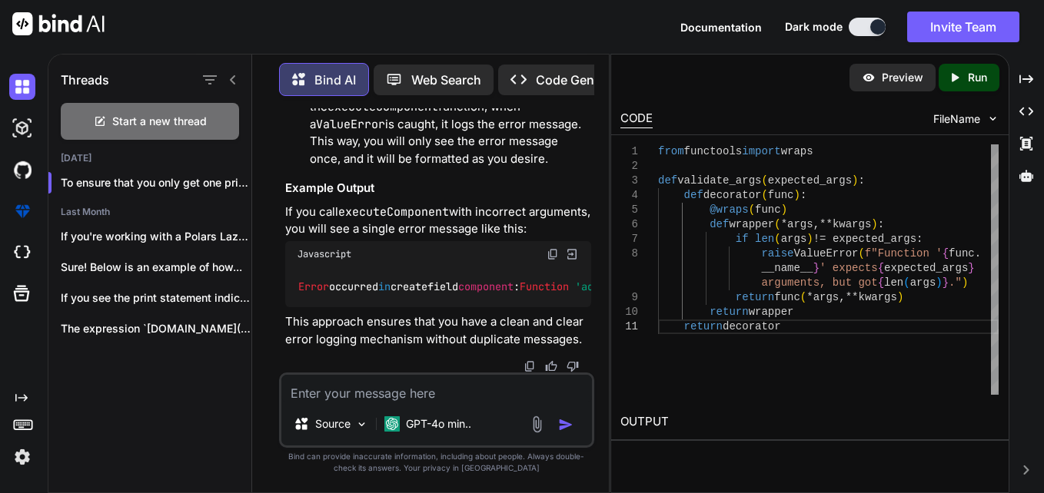
drag, startPoint x: 385, startPoint y: 196, endPoint x: 546, endPoint y: 210, distance: 162.0
drag, startPoint x: 398, startPoint y: 227, endPoint x: 375, endPoint y: 236, distance: 24.8
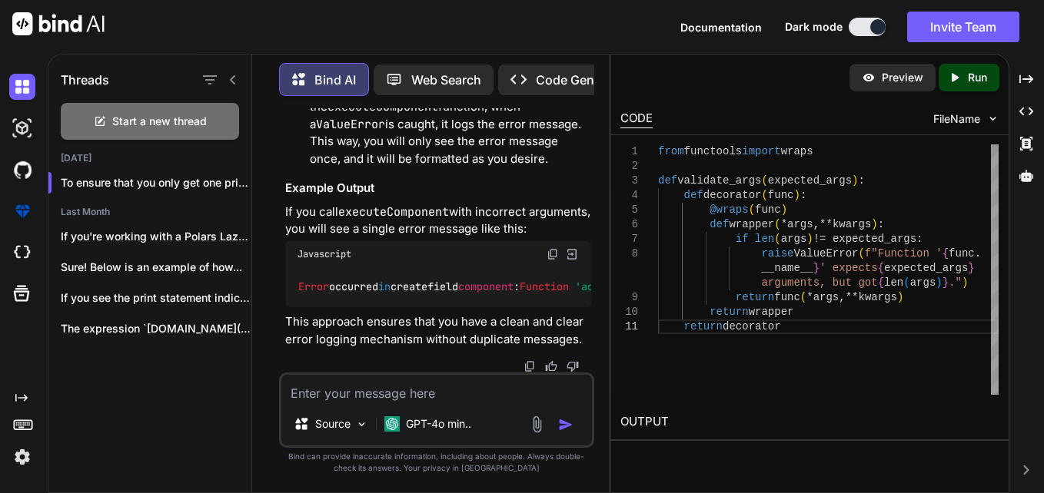
drag, startPoint x: 400, startPoint y: 278, endPoint x: 599, endPoint y: 280, distance: 198.3
click at [599, 280] on div "You look my exectute component is in main file and other functions are in one s…" at bounding box center [436, 300] width 344 height 384
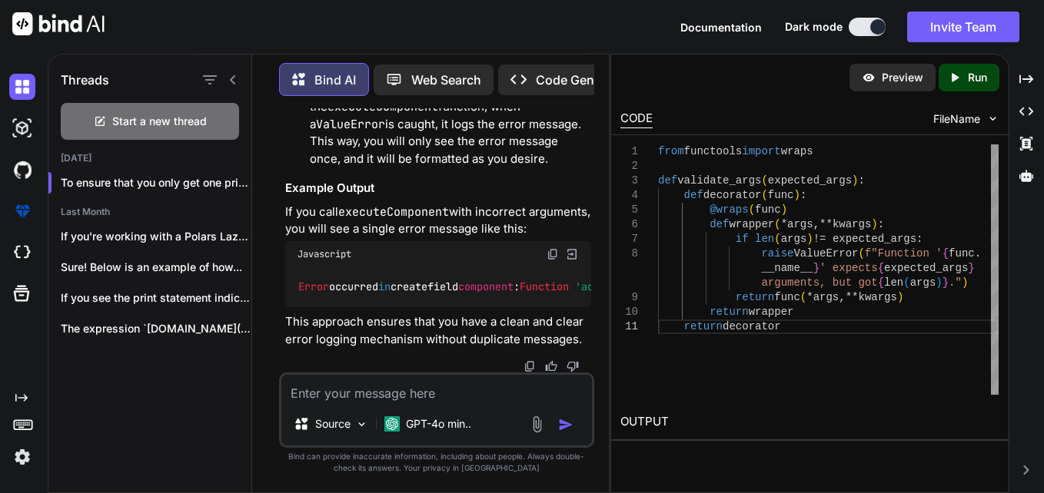
drag, startPoint x: 599, startPoint y: 280, endPoint x: 525, endPoint y: 312, distance: 80.5
drag, startPoint x: 420, startPoint y: 331, endPoint x: 523, endPoint y: 337, distance: 103.9
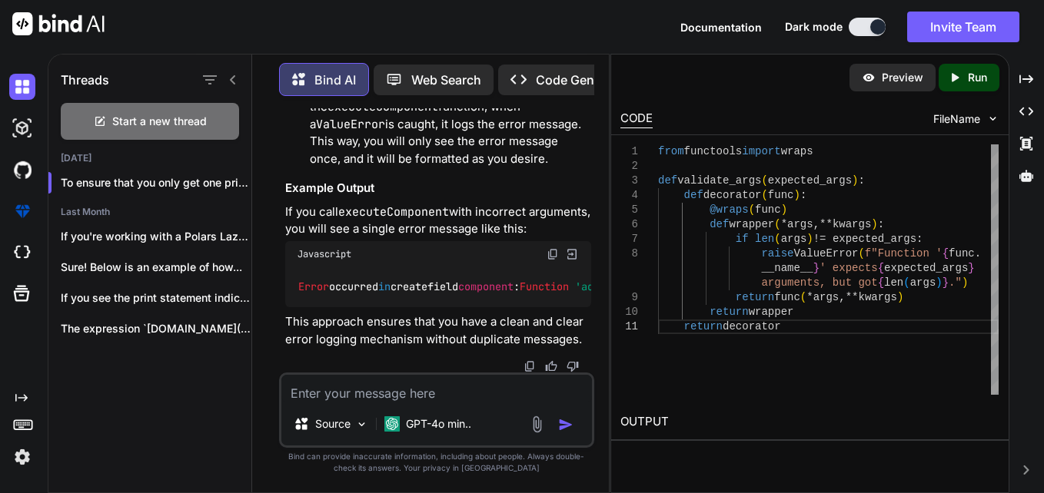
click at [354, 387] on textarea at bounding box center [436, 389] width 311 height 28
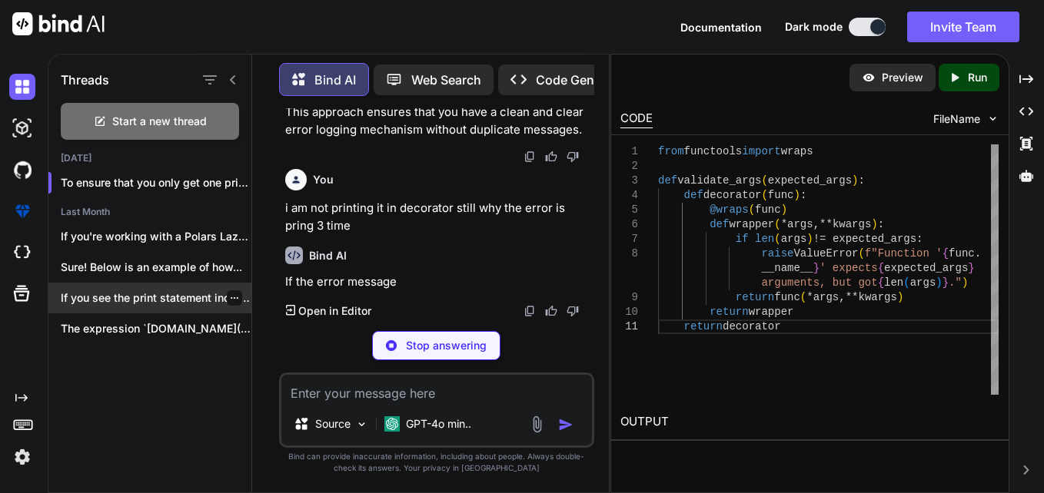
scroll to position [33779, 0]
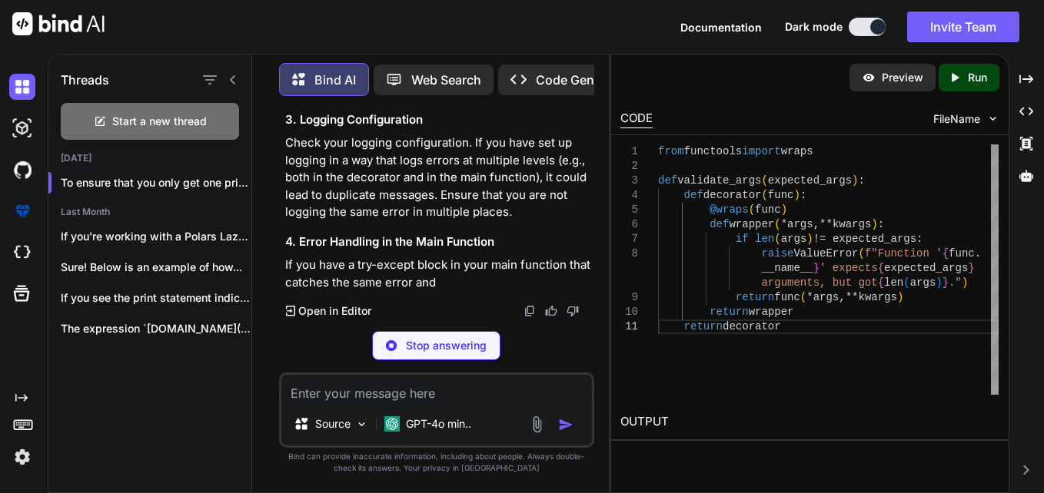
drag, startPoint x: 176, startPoint y: 450, endPoint x: 203, endPoint y: 449, distance: 26.9
click at [176, 450] on div "Threads Start a new thread [DATE] To ensure that you only get one print st... L…" at bounding box center [150, 272] width 204 height 442
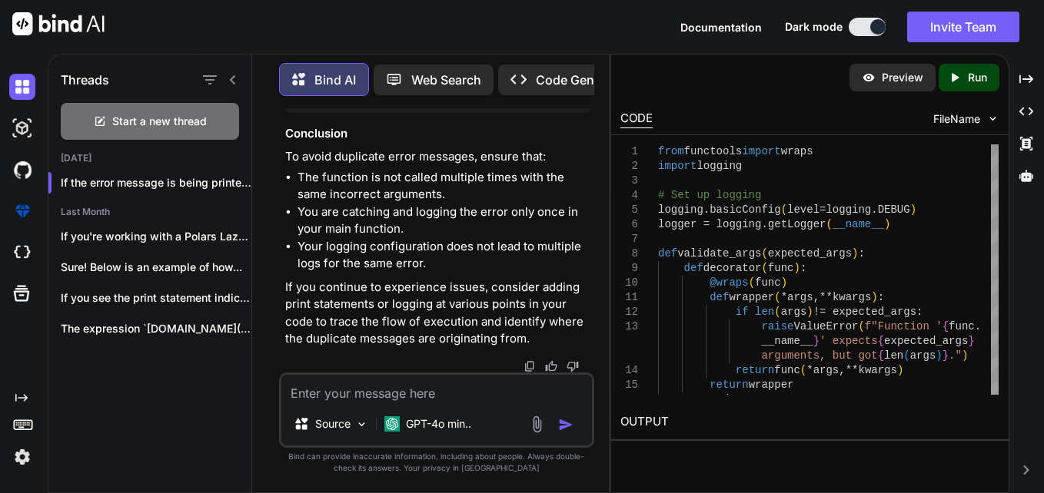
scroll to position [34086, 0]
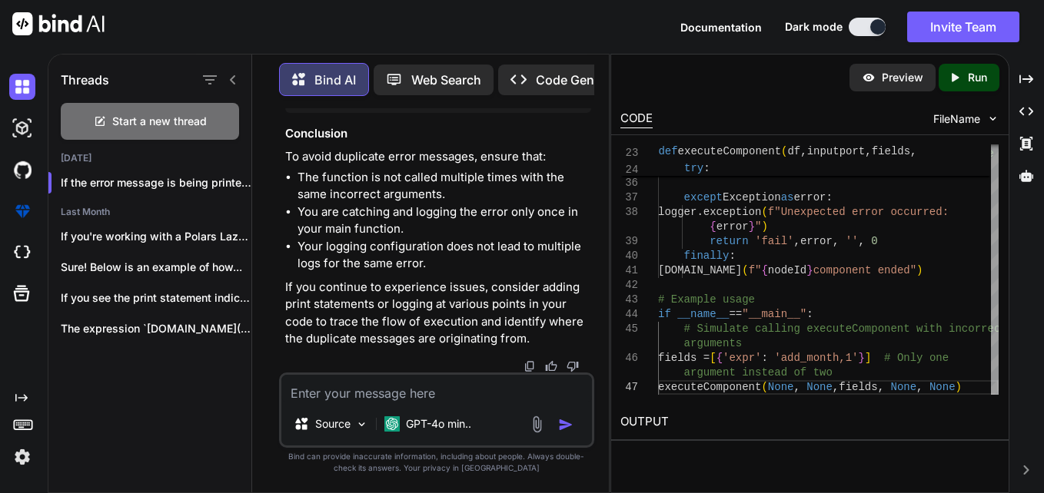
click at [482, 379] on textarea at bounding box center [436, 389] width 311 height 28
paste textarea "DATE(column_name) but only work if column date is in "'%Y-%m-%d'" in string for…"
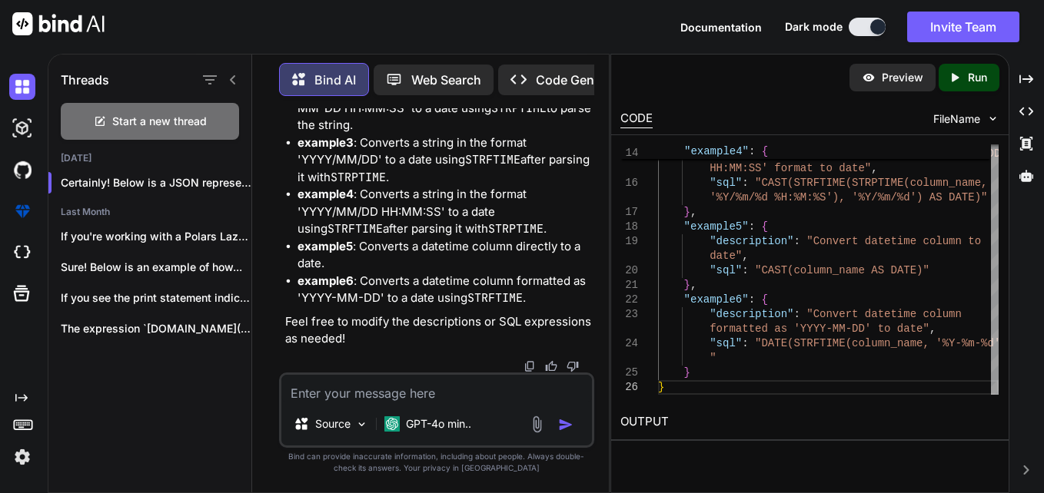
scroll to position [36413, 0]
click at [355, 389] on textarea at bounding box center [436, 389] width 311 height 28
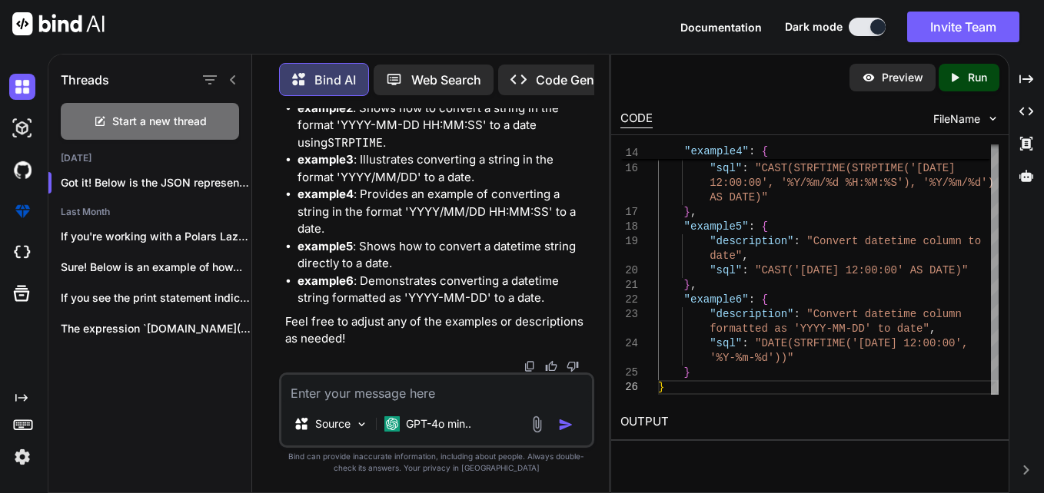
scroll to position [37722, 0]
click at [425, 391] on textarea at bounding box center [436, 389] width 311 height 28
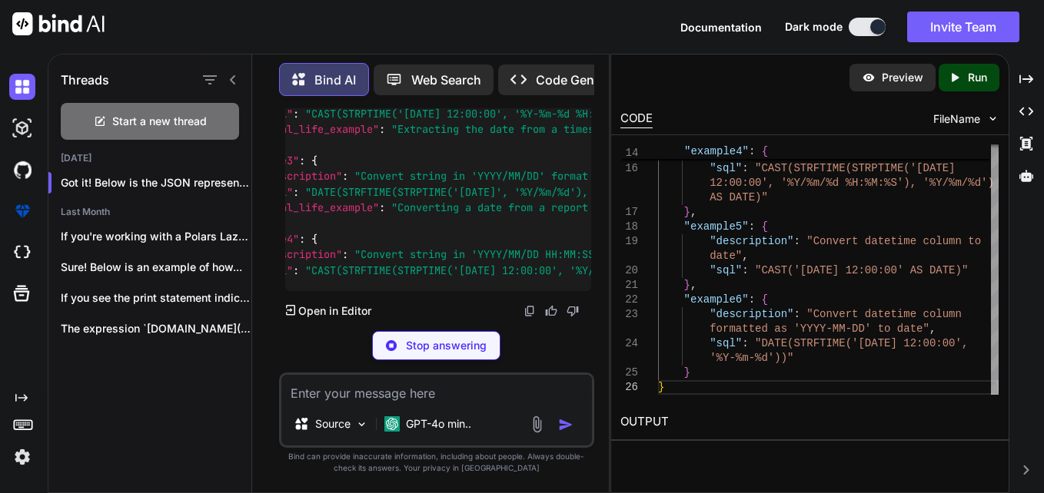
scroll to position [0, 84]
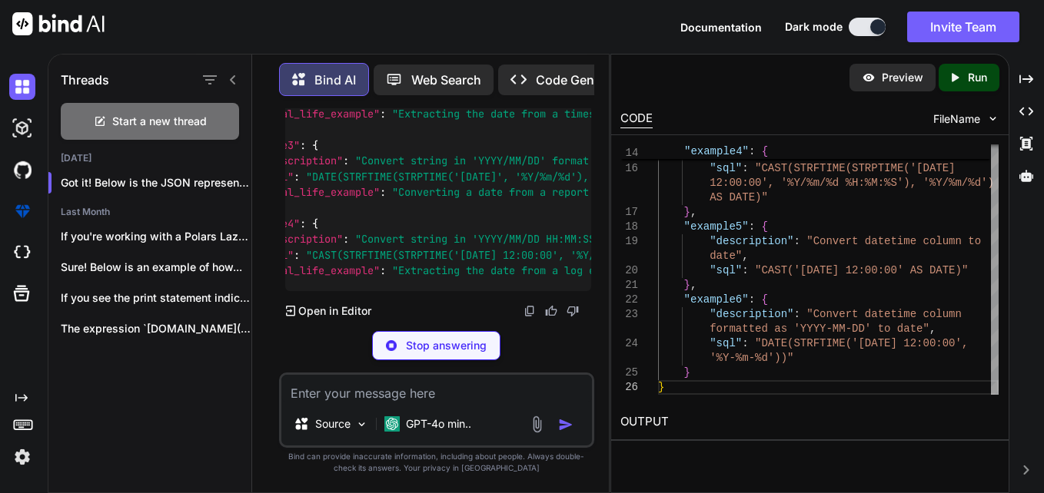
click at [407, 390] on textarea at bounding box center [436, 389] width 311 height 28
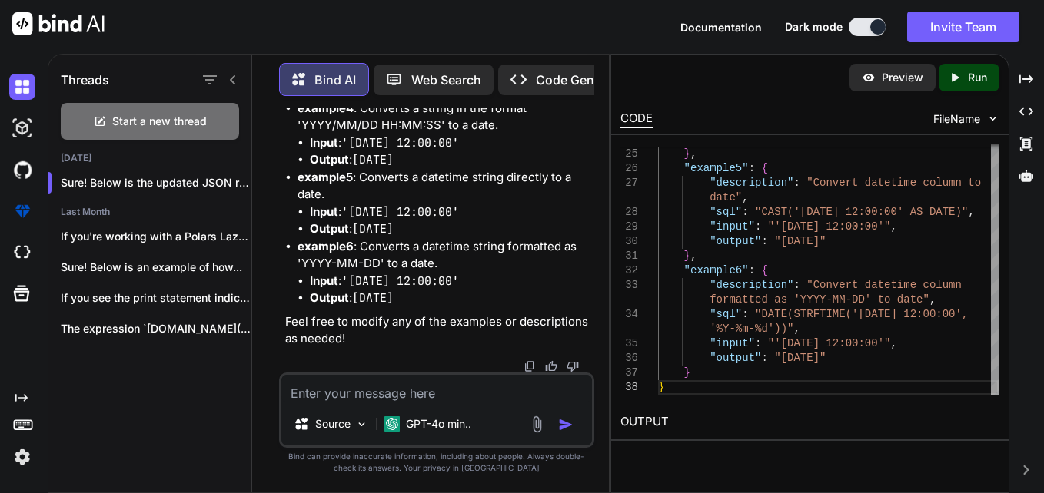
scroll to position [36141, 0]
click at [429, 391] on textarea at bounding box center [436, 389] width 311 height 28
paste textarea "{ "example1": { "description": "Convert string in 'YYYY-MM-DD' format to date",…"
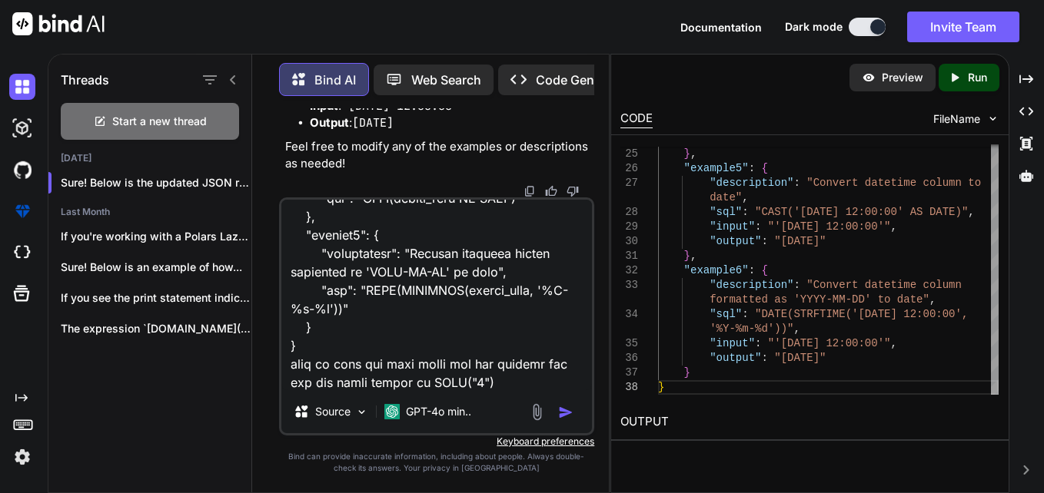
scroll to position [38241, 0]
drag, startPoint x: 356, startPoint y: 161, endPoint x: 467, endPoint y: 162, distance: 111.4
copy span "DATE('[DATE]')"
click at [493, 384] on textarea at bounding box center [436, 295] width 311 height 191
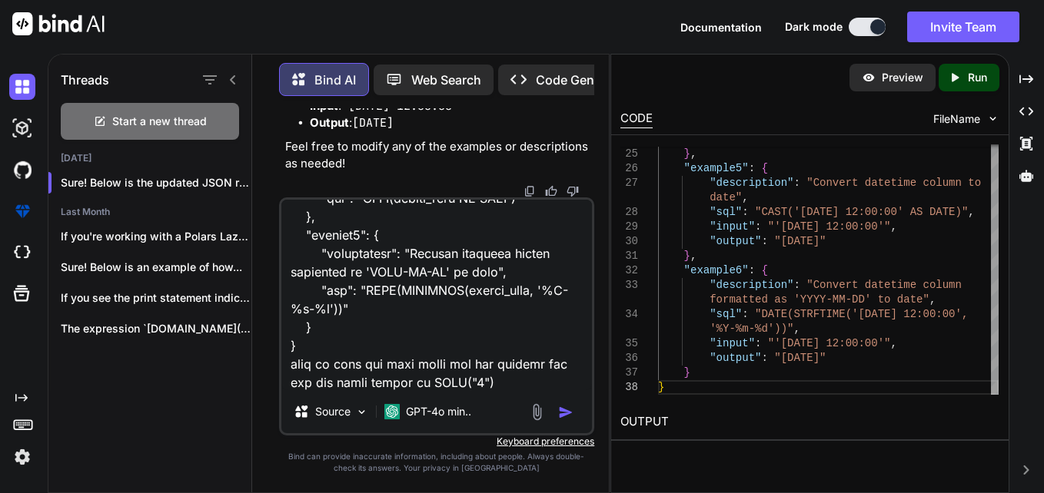
scroll to position [575, 0]
drag, startPoint x: 434, startPoint y: 386, endPoint x: 516, endPoint y: 400, distance: 82.6
click at [516, 400] on div "Source GPT-4o min.." at bounding box center [437, 317] width 316 height 238
paste textarea "'[DATE]'"
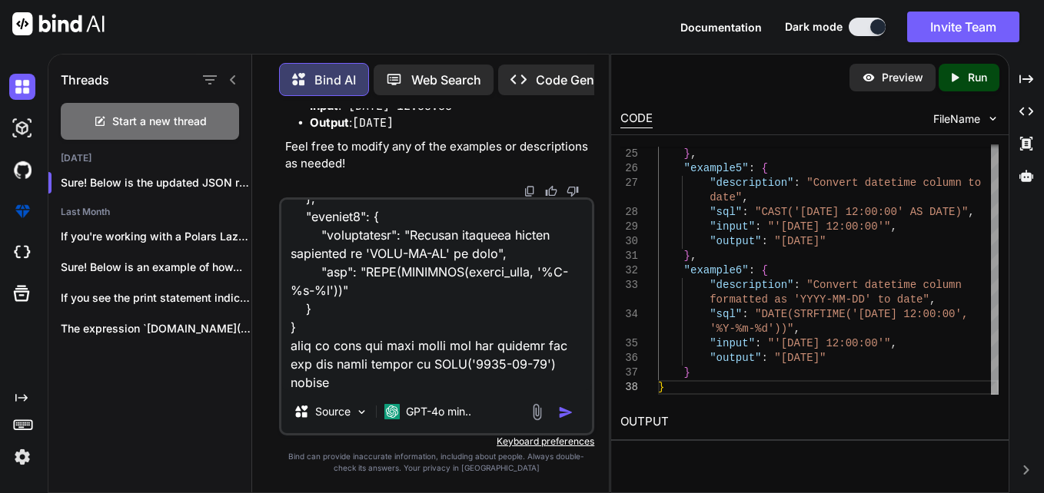
drag, startPoint x: 473, startPoint y: 365, endPoint x: 540, endPoint y: 362, distance: 66.2
click at [540, 362] on textarea at bounding box center [436, 295] width 311 height 191
click at [390, 380] on textarea at bounding box center [436, 295] width 311 height 191
paste textarea "[DATE]"
click at [563, 412] on img "button" at bounding box center [565, 412] width 15 height 15
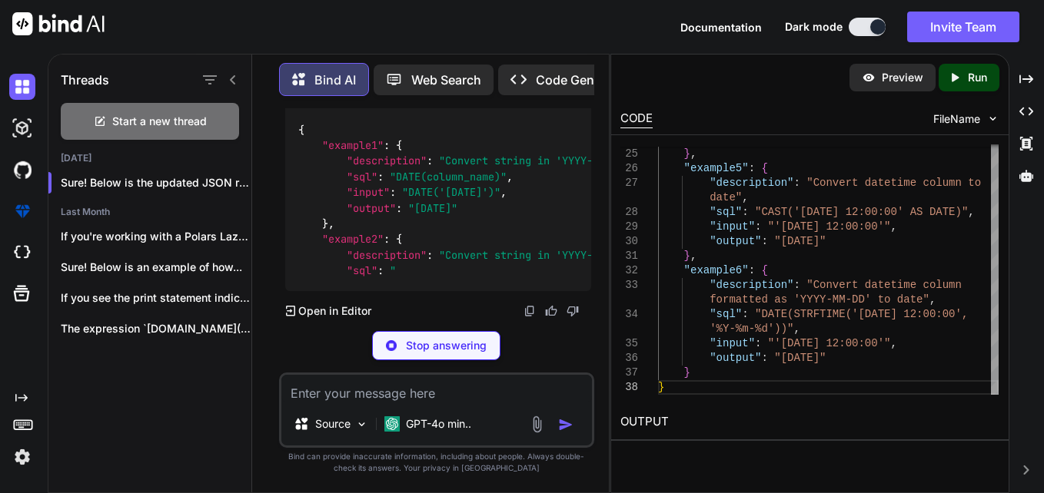
scroll to position [41049, 0]
drag, startPoint x: 403, startPoint y: 195, endPoint x: 537, endPoint y: 193, distance: 133.7
click at [537, 193] on div "{ "example1" : { "description" : "Convert string in 'YYYY-MM-DD' format to date…" at bounding box center [438, 107] width 307 height 370
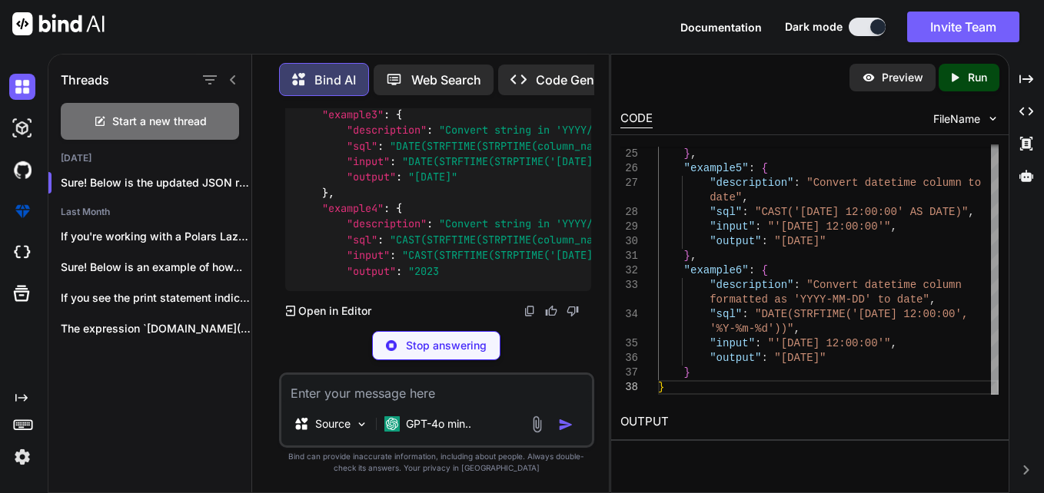
drag, startPoint x: 537, startPoint y: 193, endPoint x: 412, endPoint y: 205, distance: 125.9
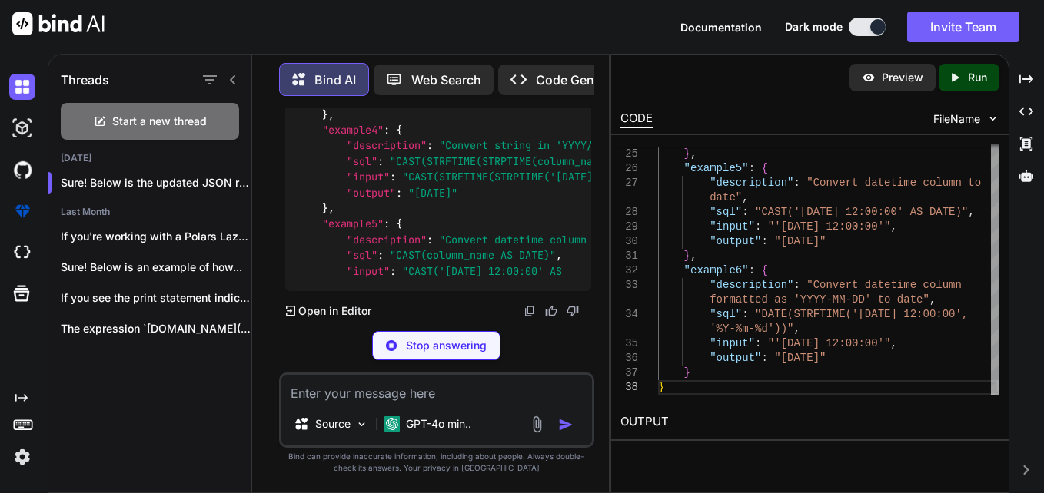
drag, startPoint x: 411, startPoint y: 207, endPoint x: 488, endPoint y: 216, distance: 77.4
click at [488, 216] on div "{ "example1" : { "description" : "Convert string in 'YYYY-MM-DD' format to date…" at bounding box center [438, 51] width 307 height 479
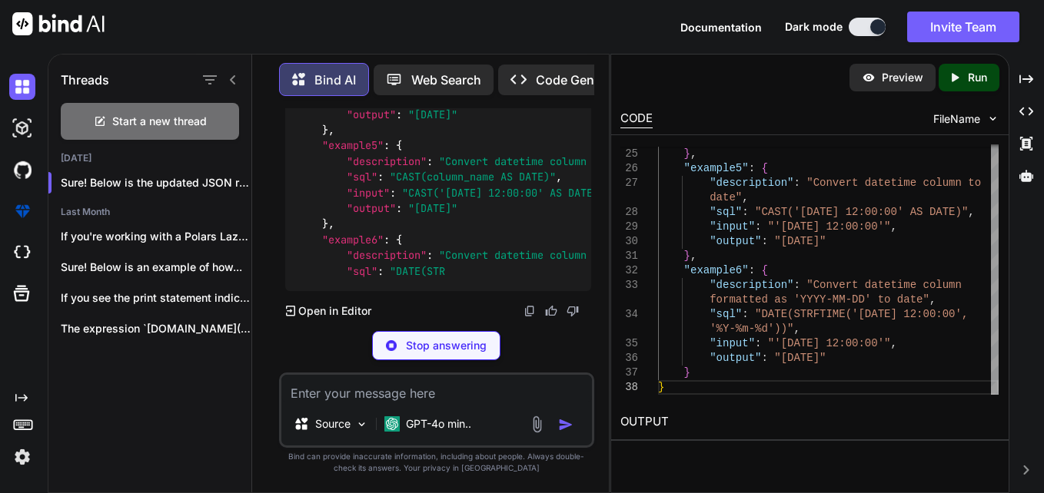
drag, startPoint x: 488, startPoint y: 216, endPoint x: 474, endPoint y: 241, distance: 28.2
click at [474, 241] on div "{ "example1" : { "description" : "Convert string in 'YYYY-MM-DD' format to date…" at bounding box center [438, 12] width 307 height 557
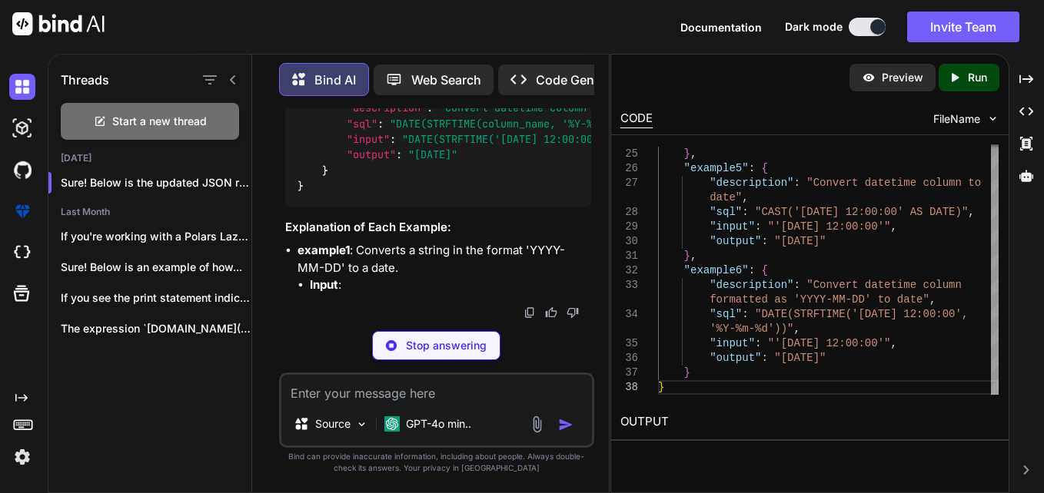
scroll to position [41125, 0]
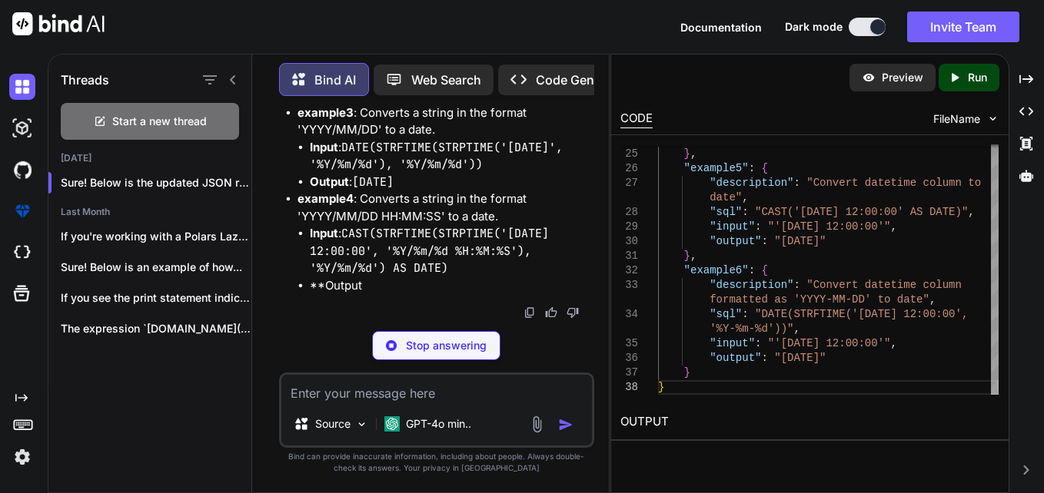
drag, startPoint x: 486, startPoint y: 234, endPoint x: 407, endPoint y: 234, distance: 79.9
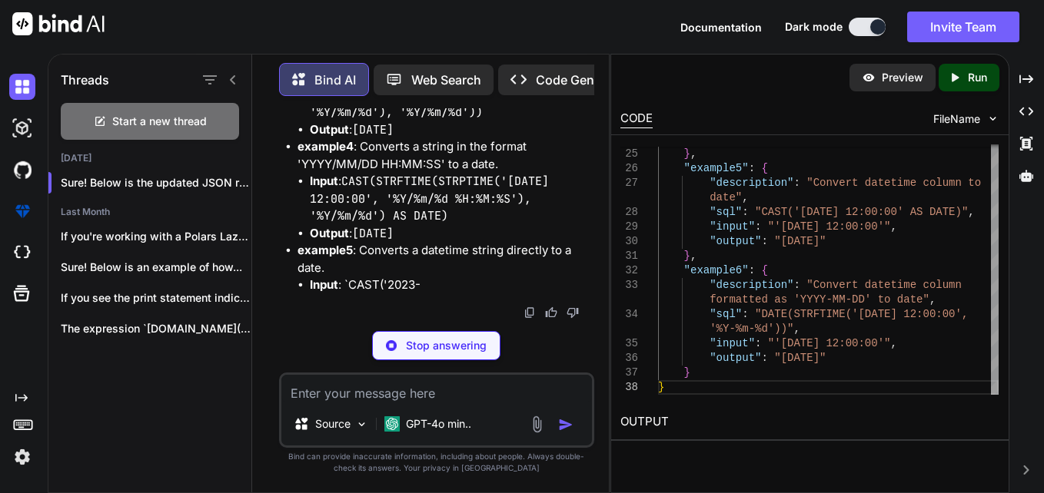
drag, startPoint x: 407, startPoint y: 234, endPoint x: 529, endPoint y: 247, distance: 123.0
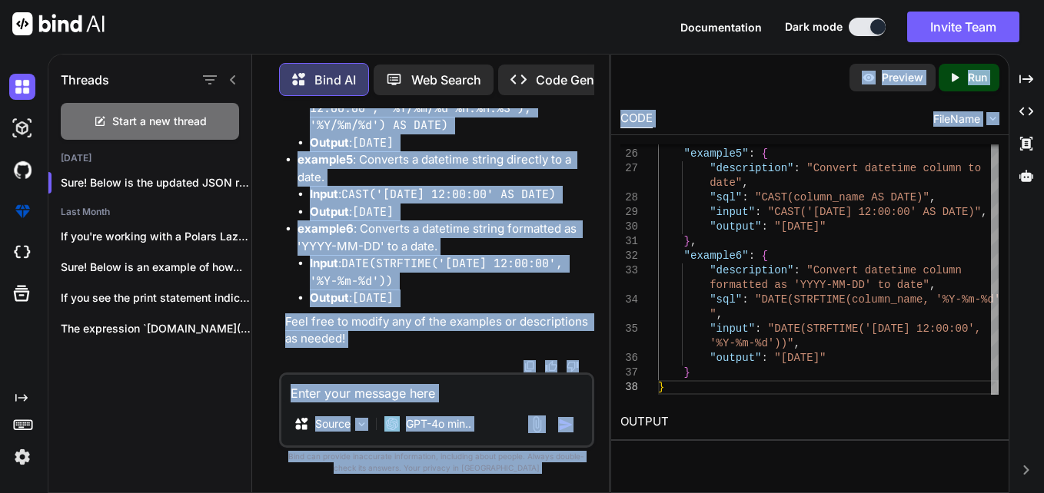
scroll to position [0, 395]
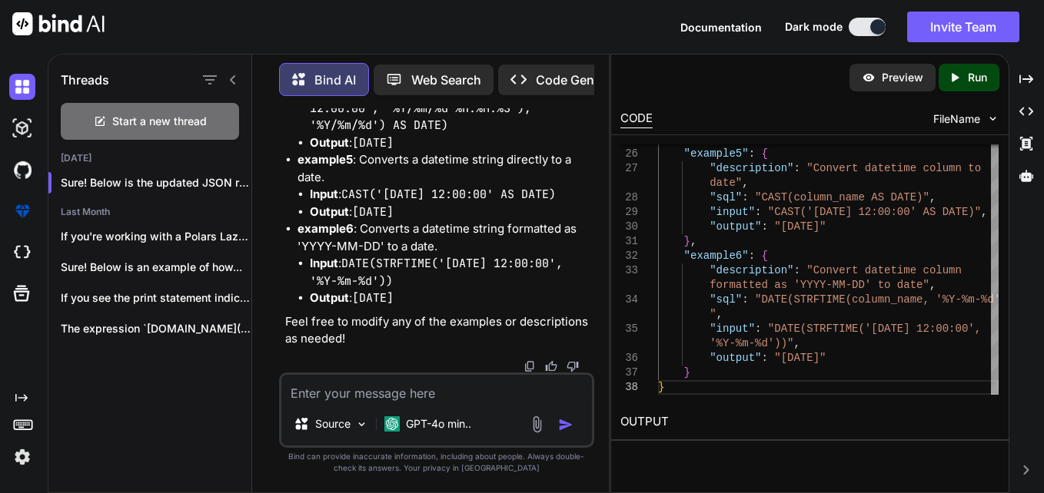
drag, startPoint x: 446, startPoint y: 241, endPoint x: 563, endPoint y: 247, distance: 117.0
drag, startPoint x: 563, startPoint y: 247, endPoint x: 475, endPoint y: 269, distance: 90.2
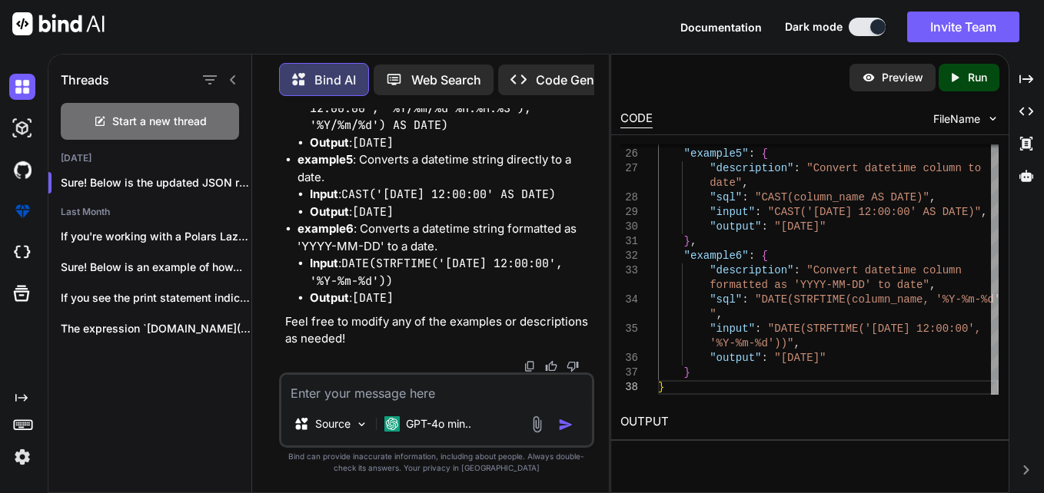
click at [443, 379] on textarea at bounding box center [436, 389] width 311 height 28
click at [404, 394] on textarea "i have to" at bounding box center [436, 389] width 311 height 28
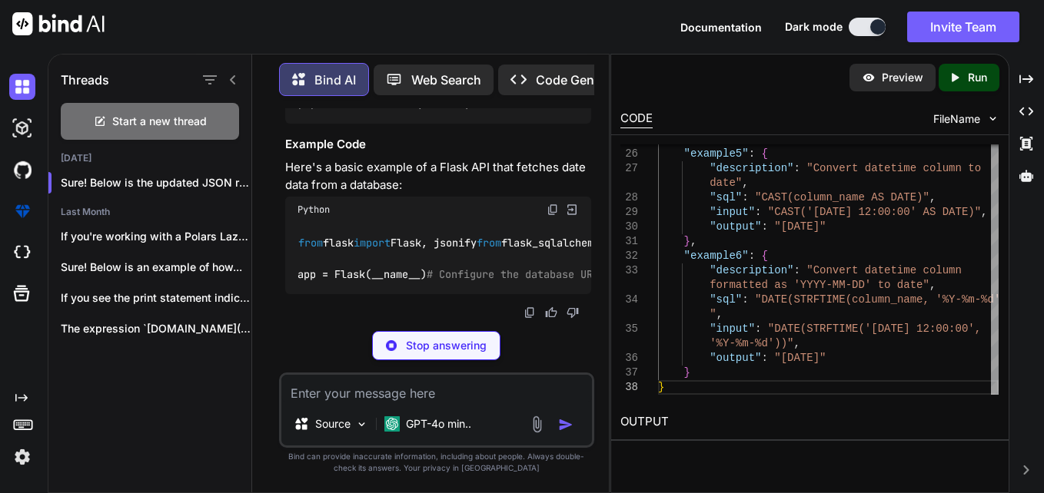
scroll to position [42033, 0]
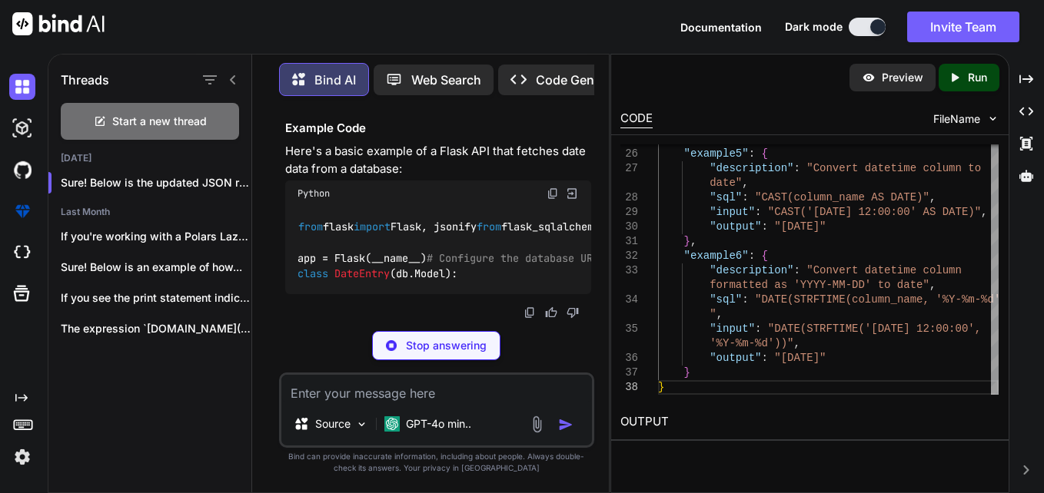
click at [435, 402] on textarea at bounding box center [436, 389] width 311 height 28
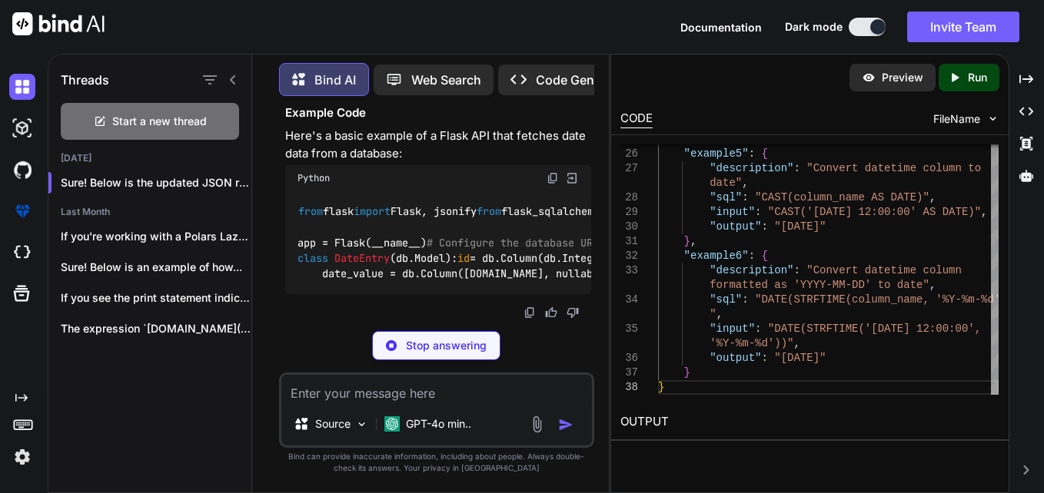
click at [438, 347] on p "Stop answering" at bounding box center [446, 345] width 81 height 15
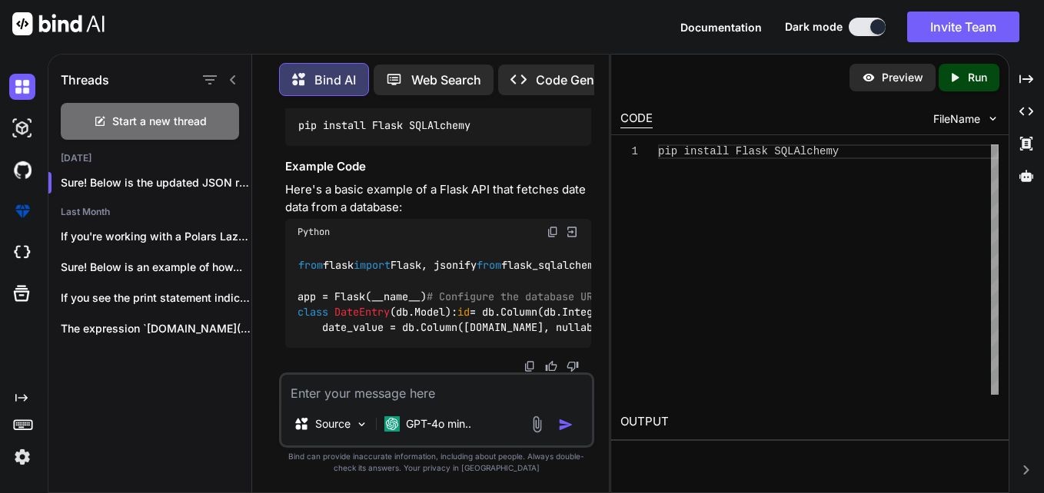
click at [430, 394] on textarea at bounding box center [436, 389] width 311 height 28
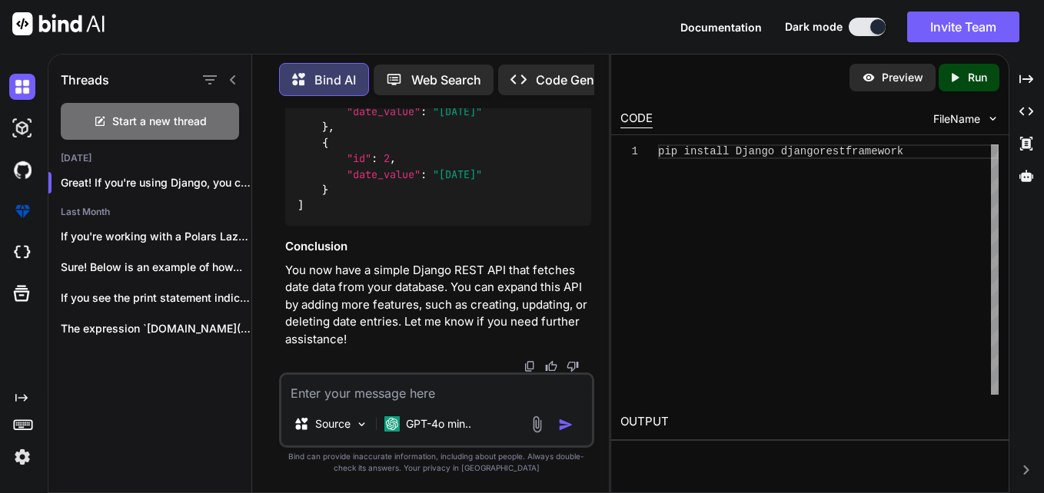
scroll to position [44206, 0]
drag, startPoint x: 413, startPoint y: 301, endPoint x: 521, endPoint y: 313, distance: 109.0
drag, startPoint x: 521, startPoint y: 313, endPoint x: 445, endPoint y: 266, distance: 89.4
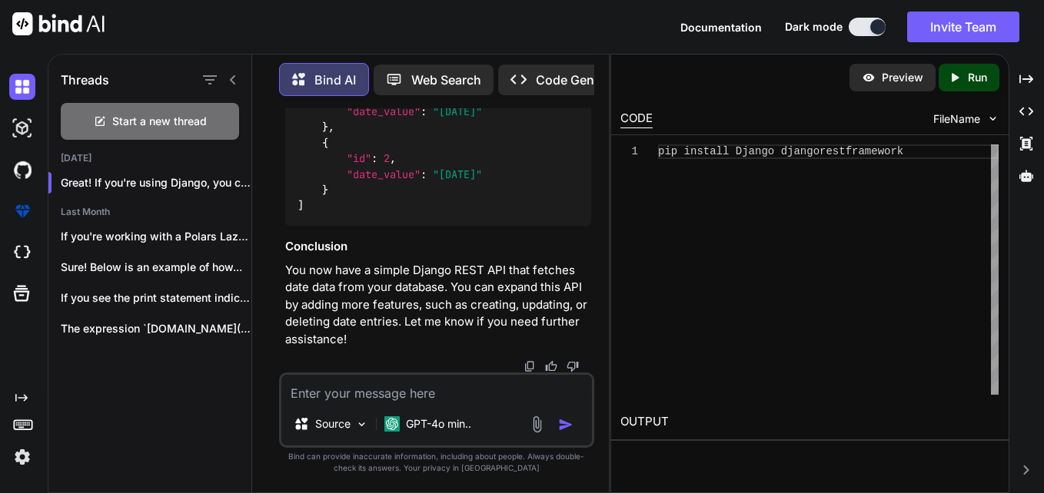
scroll to position [43668, 0]
drag, startPoint x: 303, startPoint y: 202, endPoint x: 481, endPoint y: 202, distance: 178.3
drag, startPoint x: 481, startPoint y: 202, endPoint x: 454, endPoint y: 241, distance: 47.5
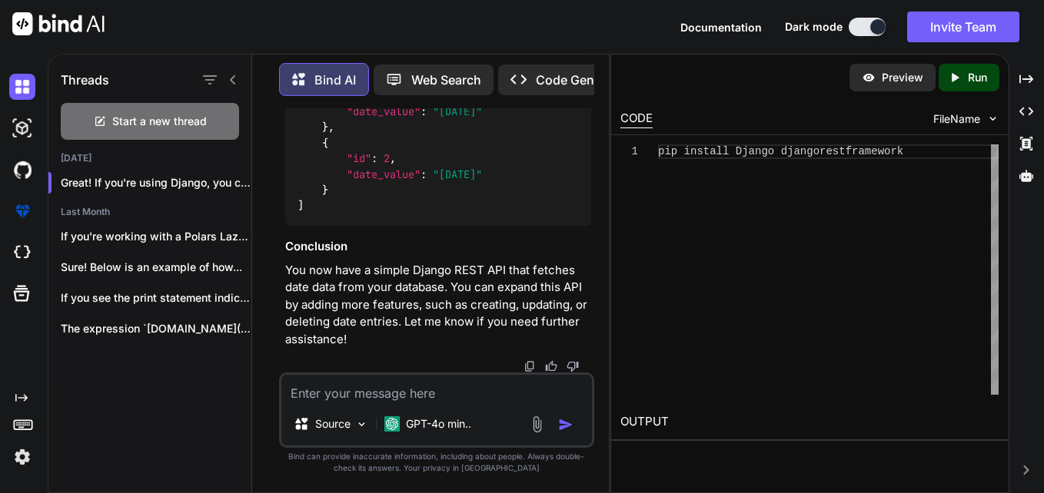
scroll to position [45359, 0]
drag, startPoint x: 445, startPoint y: 247, endPoint x: 476, endPoint y: 246, distance: 30.8
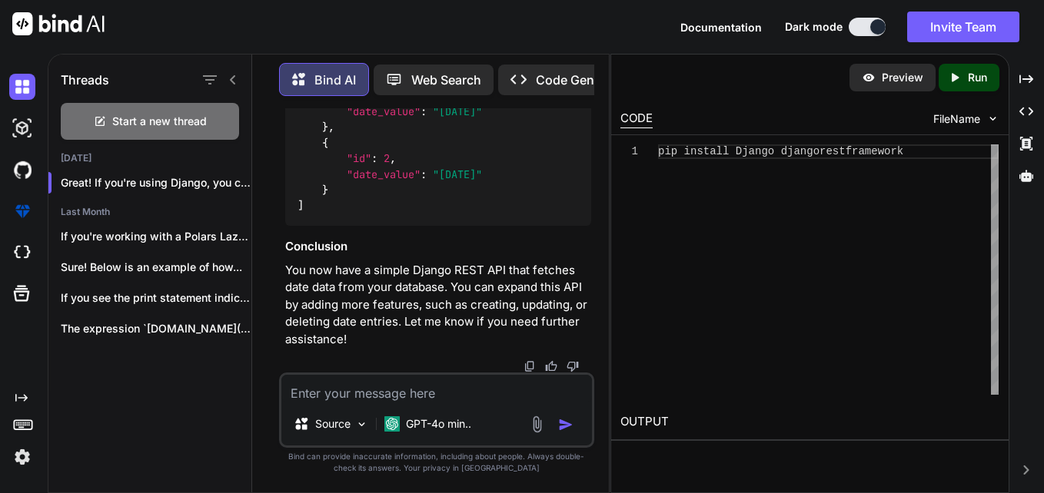
drag, startPoint x: 430, startPoint y: 245, endPoint x: 540, endPoint y: 250, distance: 109.2
drag, startPoint x: 540, startPoint y: 250, endPoint x: 470, endPoint y: 256, distance: 70.2
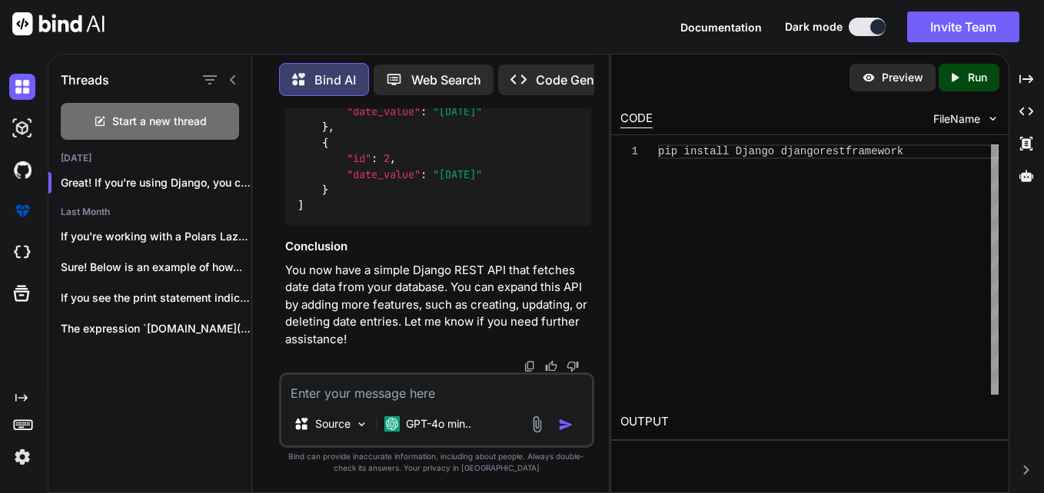
drag, startPoint x: 441, startPoint y: 257, endPoint x: 558, endPoint y: 268, distance: 117.3
drag, startPoint x: 558, startPoint y: 268, endPoint x: 467, endPoint y: 271, distance: 90.7
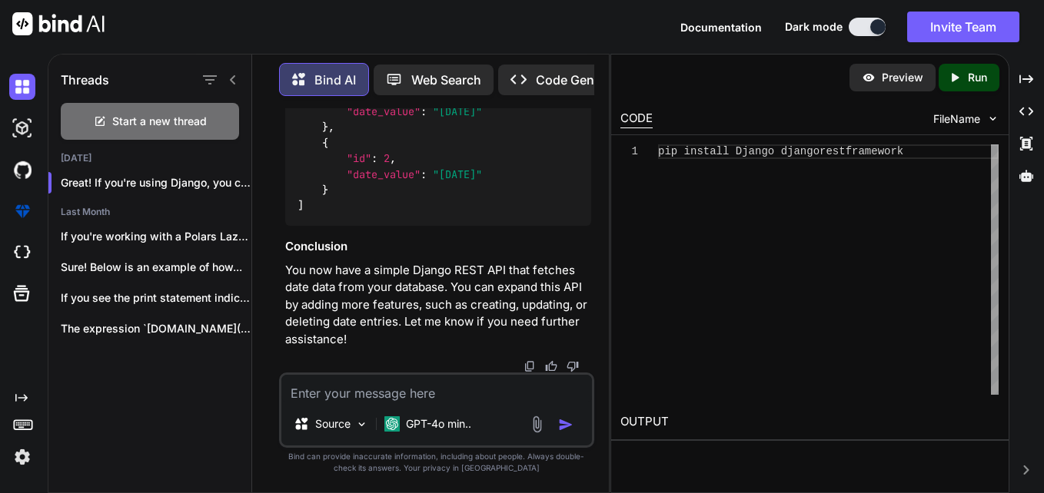
scroll to position [44436, 0]
click at [440, 389] on textarea at bounding box center [436, 389] width 311 height 28
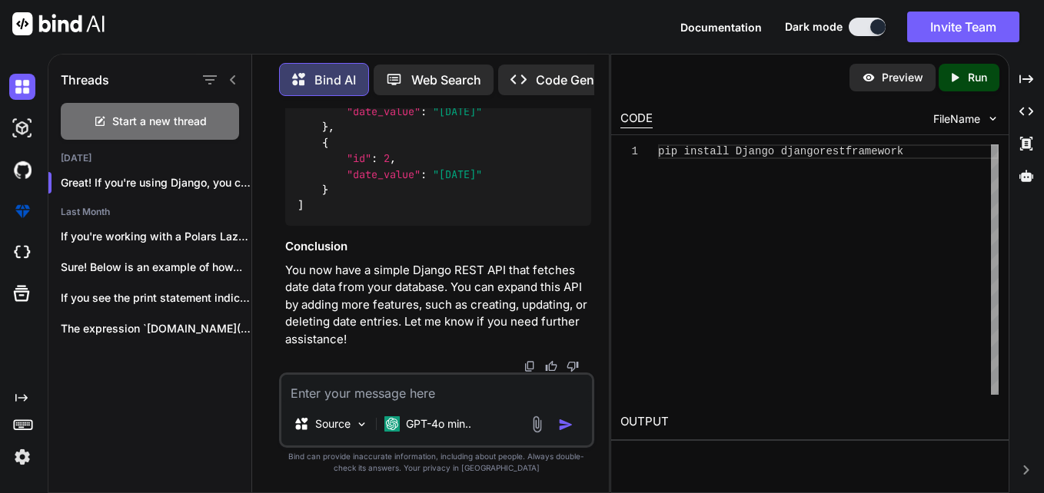
drag, startPoint x: 468, startPoint y: 294, endPoint x: 506, endPoint y: 296, distance: 38.5
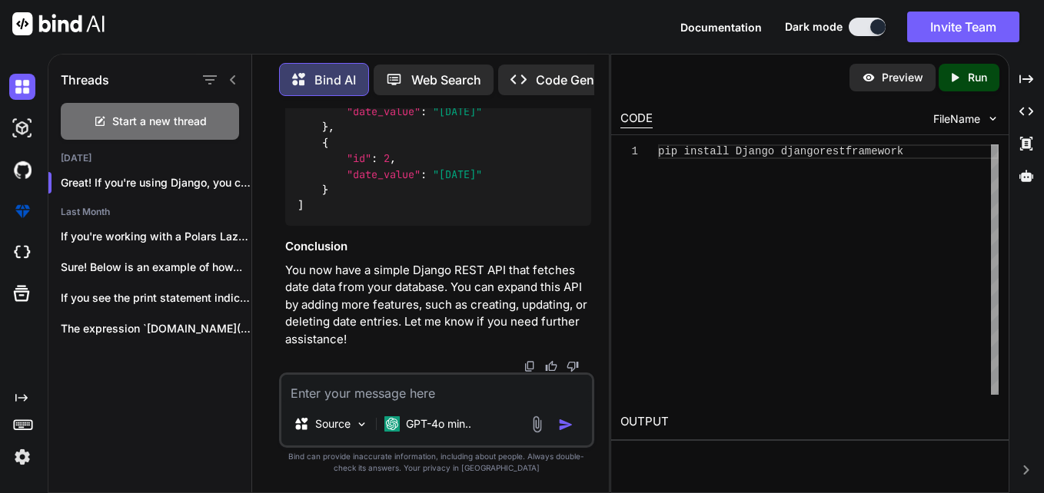
drag, startPoint x: 506, startPoint y: 296, endPoint x: 459, endPoint y: 297, distance: 47.7
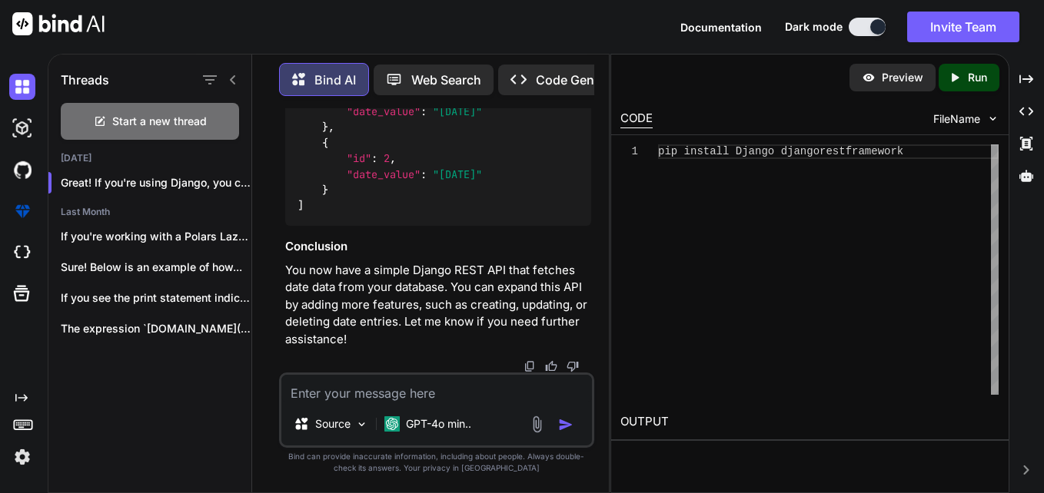
drag, startPoint x: 459, startPoint y: 297, endPoint x: 438, endPoint y: 292, distance: 21.4
drag, startPoint x: 298, startPoint y: 225, endPoint x: 564, endPoint y: 326, distance: 284.3
drag, startPoint x: 556, startPoint y: 327, endPoint x: 436, endPoint y: 318, distance: 121.0
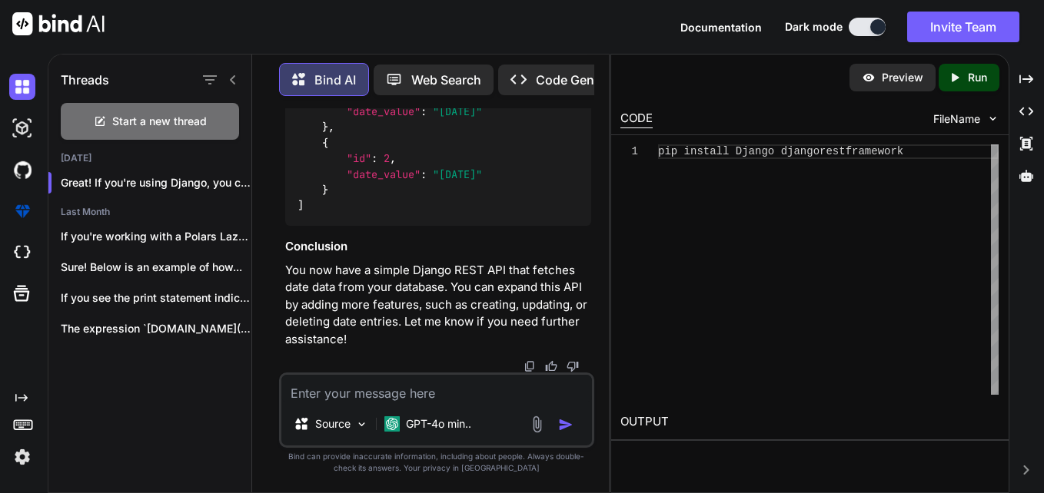
drag, startPoint x: 512, startPoint y: 250, endPoint x: 433, endPoint y: 275, distance: 83.1
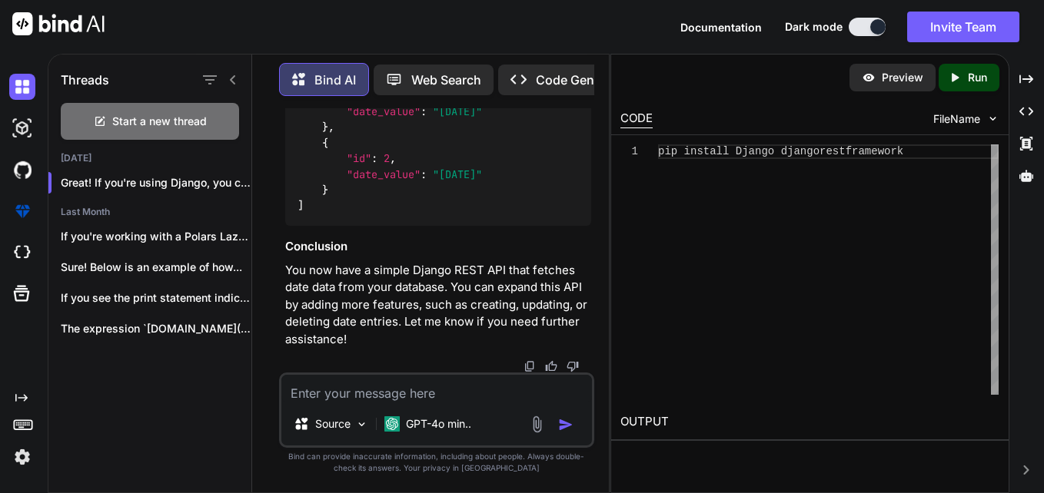
copy code "generics"
click at [435, 383] on textarea at bounding box center [436, 389] width 311 height 28
paste textarea "generics"
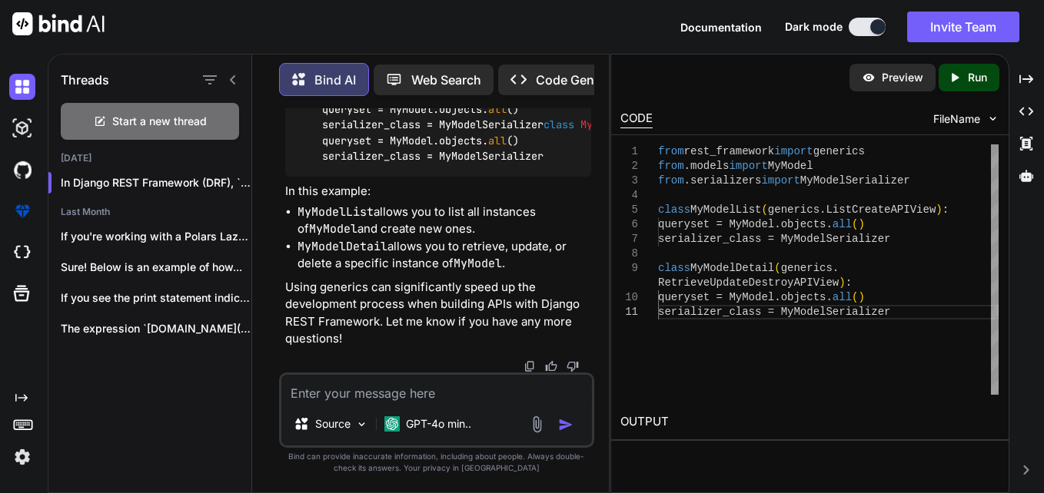
scroll to position [46740, 0]
click at [497, 398] on textarea at bounding box center [436, 389] width 311 height 28
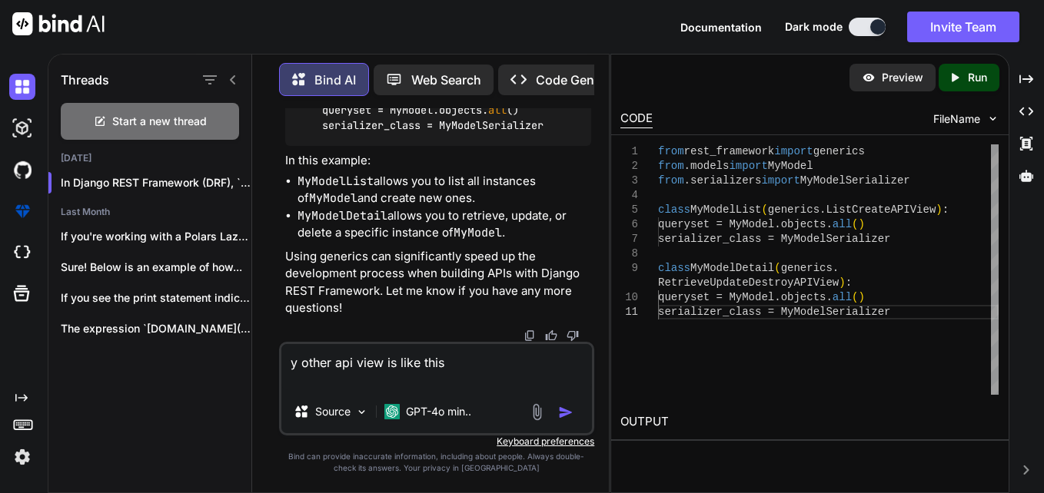
paste textarea "@csrf_exempt def getGraphJson(request): try: print("::: start /getGraphJson :::…"
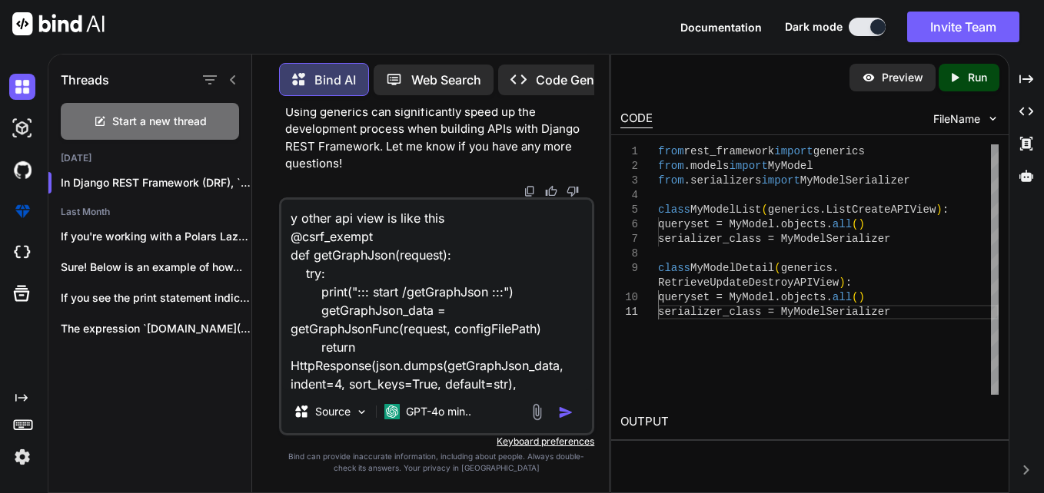
scroll to position [149, 0]
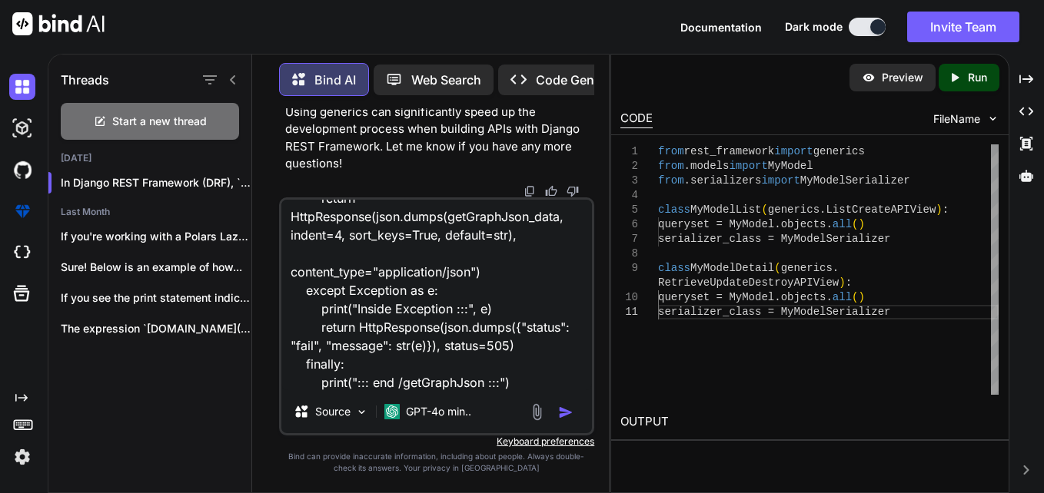
click at [559, 413] on img "button" at bounding box center [565, 412] width 15 height 15
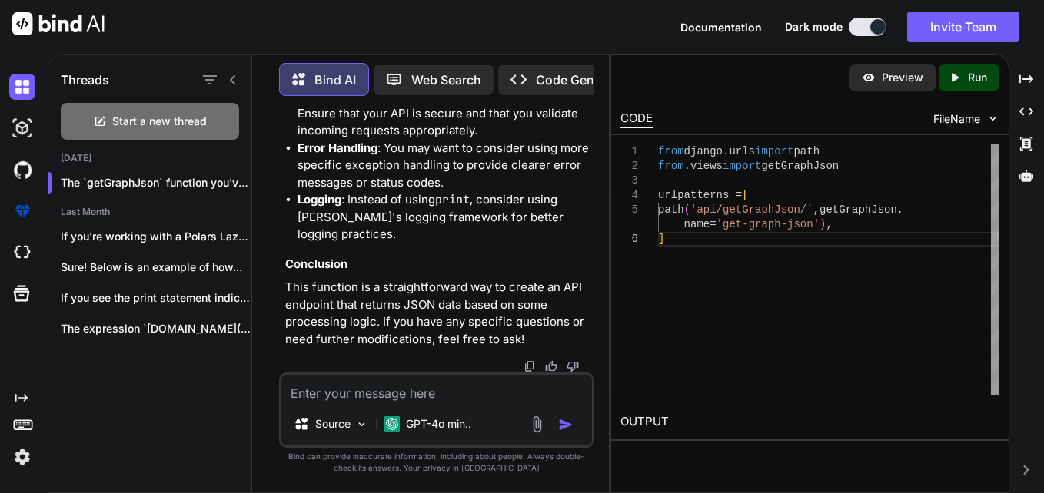
scroll to position [48936, 0]
click at [433, 385] on textarea at bounding box center [436, 389] width 311 height 28
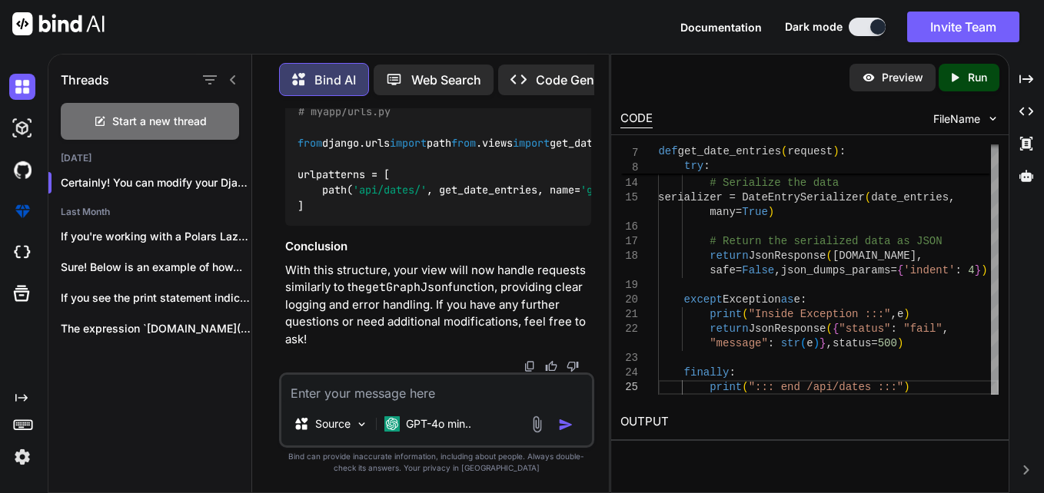
scroll to position [49483, 0]
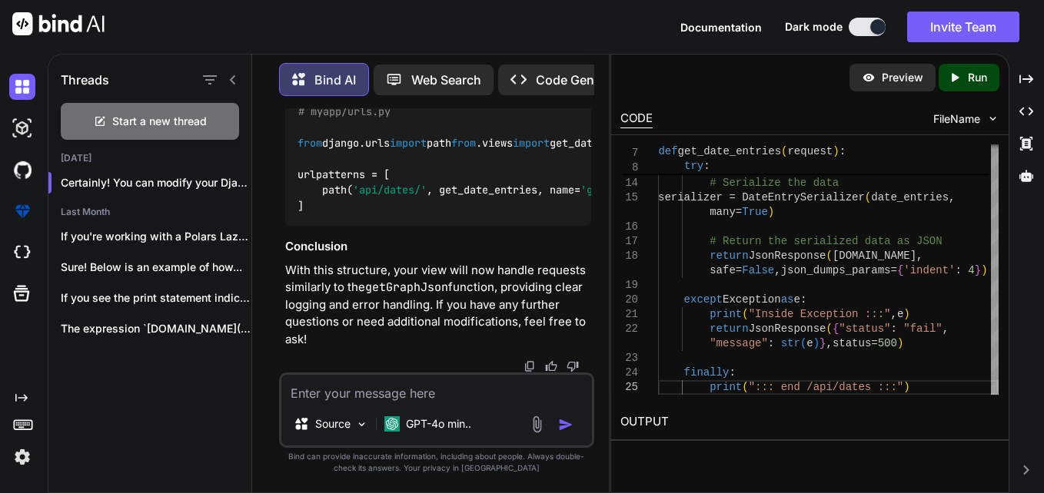
drag, startPoint x: 463, startPoint y: 217, endPoint x: 466, endPoint y: 271, distance: 54.7
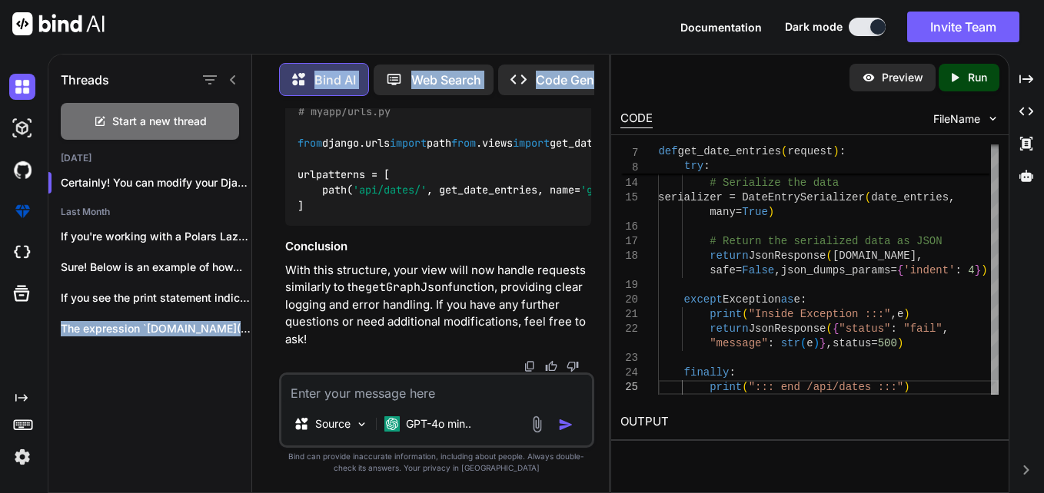
drag, startPoint x: 502, startPoint y: 284, endPoint x: 246, endPoint y: 279, distance: 256.0
click at [246, 279] on div "Threads Start a new thread [DATE] Certainly! You can modify your Django RE... L…" at bounding box center [328, 272] width 560 height 442
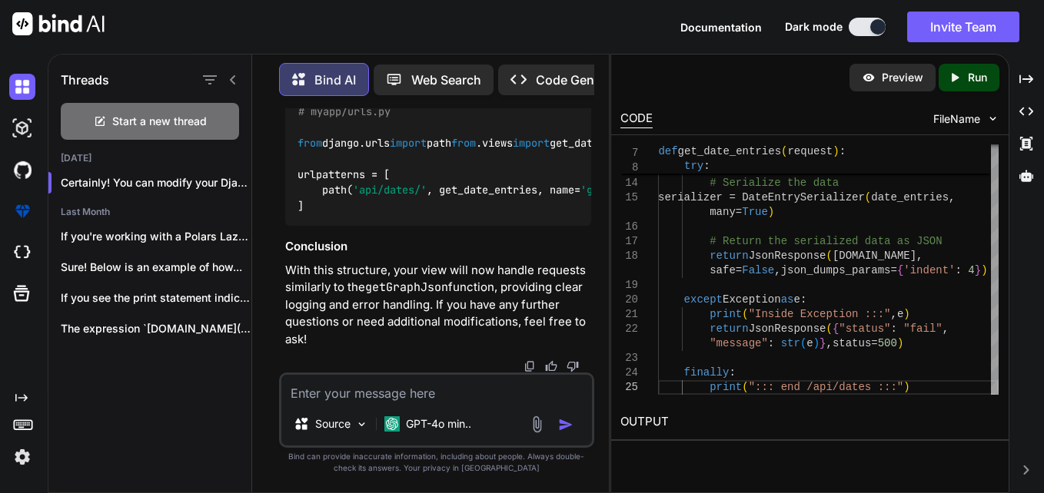
drag, startPoint x: 374, startPoint y: 238, endPoint x: 586, endPoint y: 244, distance: 212.2
drag, startPoint x: 586, startPoint y: 244, endPoint x: 536, endPoint y: 307, distance: 80.9
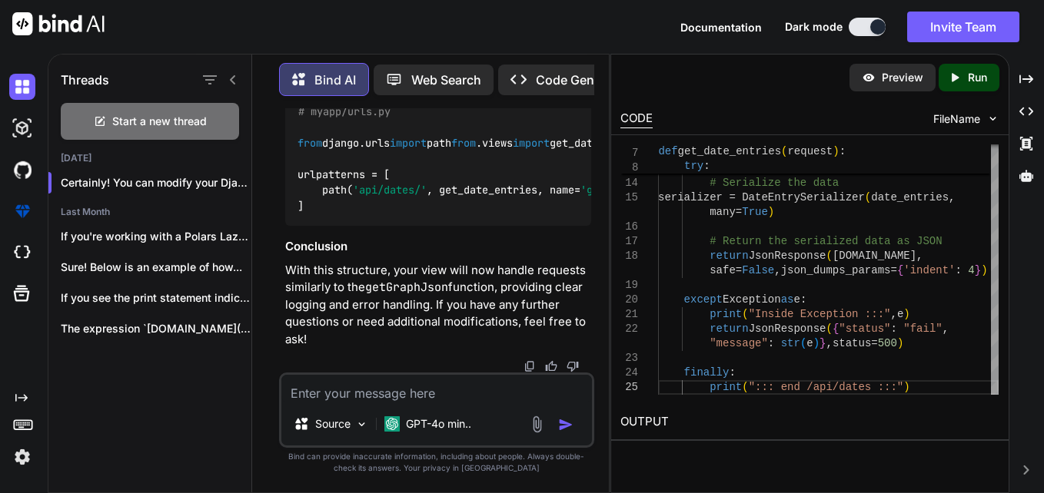
click at [478, 390] on textarea at bounding box center [436, 389] width 311 height 28
paste textarea "def getDbConfigurationFunc(request,configFilePath): try: connection = genai_db_…"
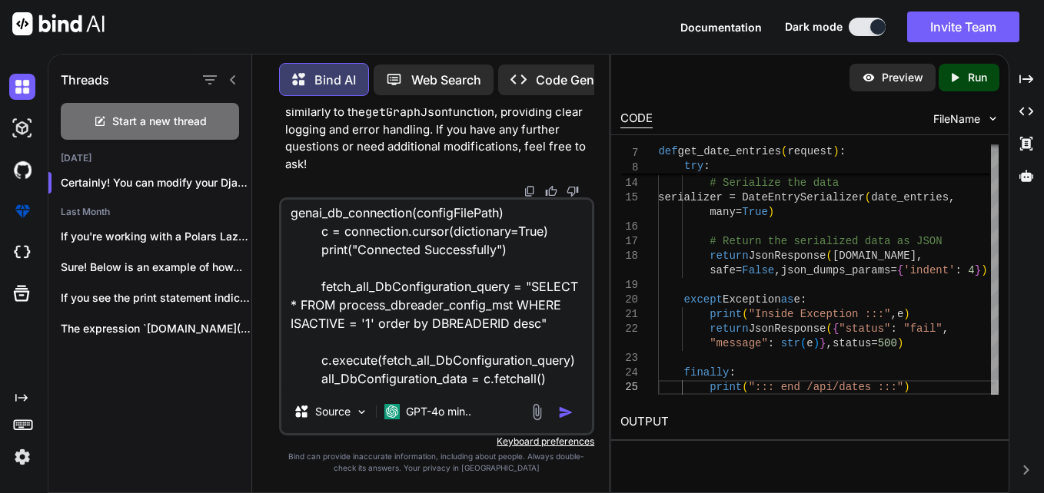
scroll to position [78, 0]
click at [516, 326] on textarea "def getDbConfigurationFunc(request,configFilePath): try: connection = genai_db_…" at bounding box center [436, 295] width 311 height 191
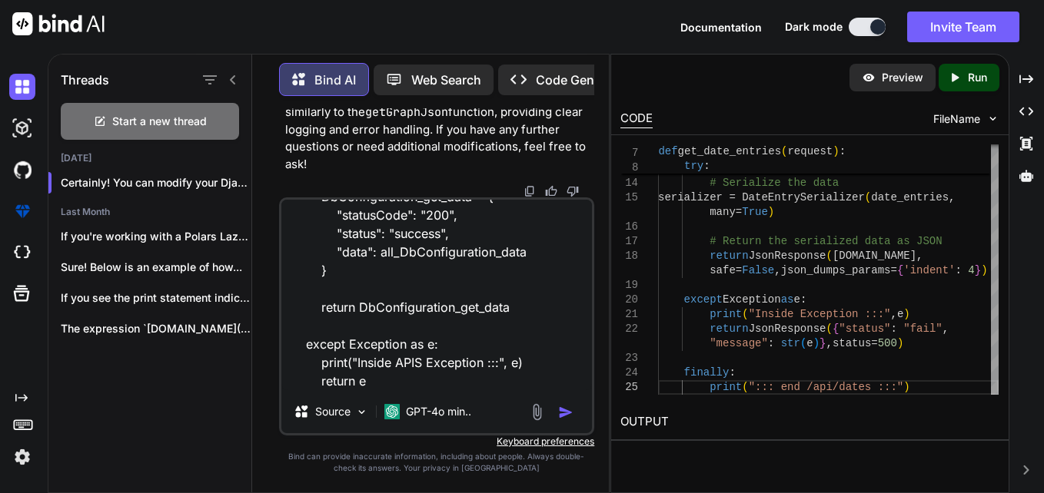
click at [427, 377] on textarea "def getDbConfigurationFunc(request,configFilePath): try: connection = genai_db_…" at bounding box center [436, 295] width 311 height 191
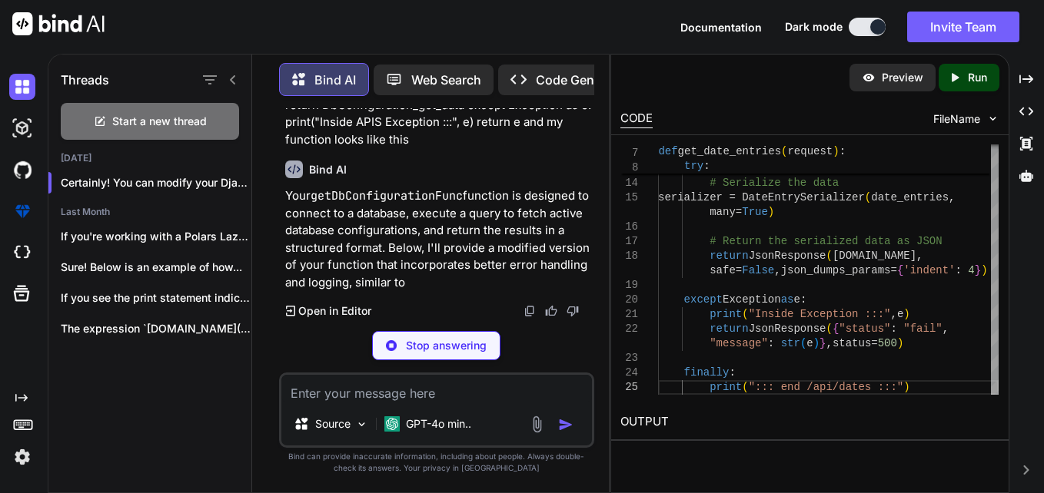
scroll to position [51265, 0]
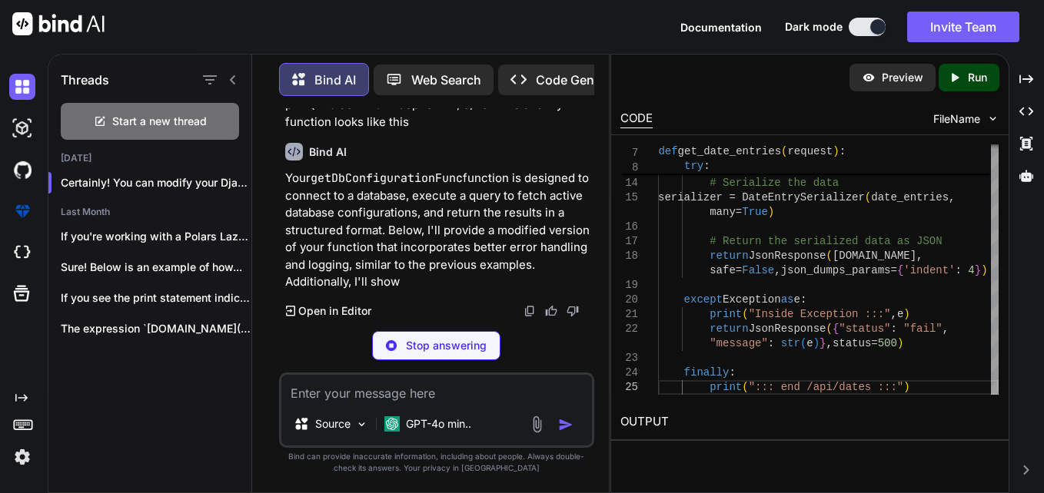
click at [437, 351] on p "Stop answering" at bounding box center [446, 345] width 81 height 15
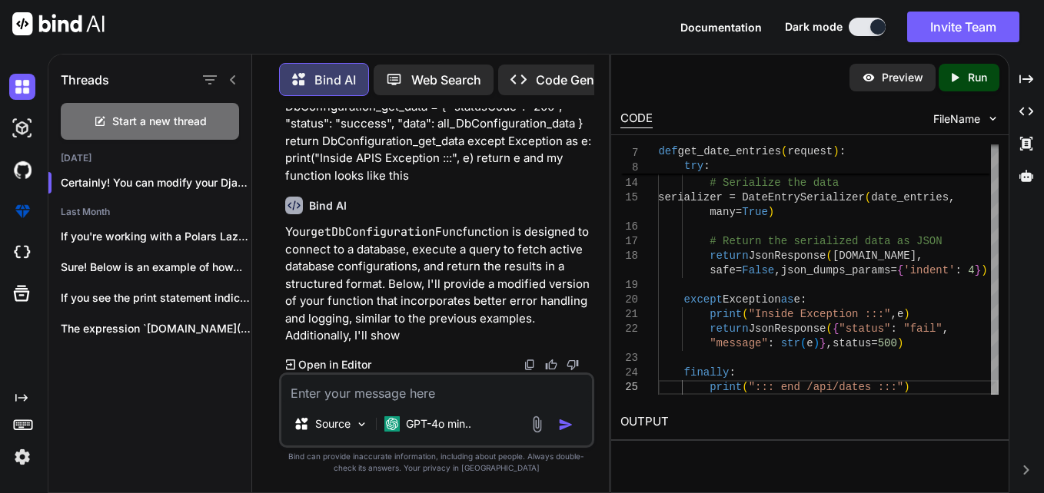
scroll to position [51229, 0]
click at [403, 398] on textarea at bounding box center [436, 389] width 311 height 28
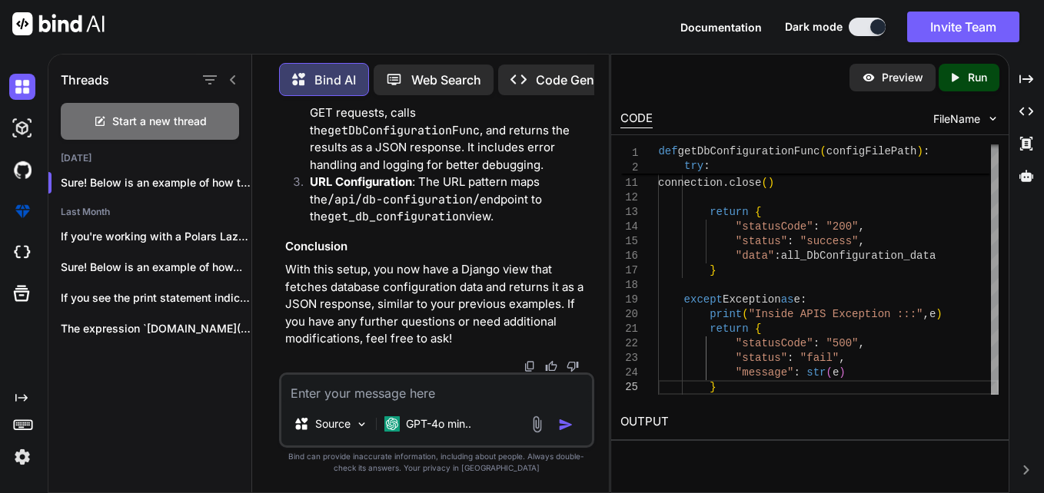
scroll to position [52479, 0]
click at [417, 395] on textarea at bounding box center [436, 389] width 311 height 28
drag, startPoint x: 555, startPoint y: 196, endPoint x: 580, endPoint y: 313, distance: 119.5
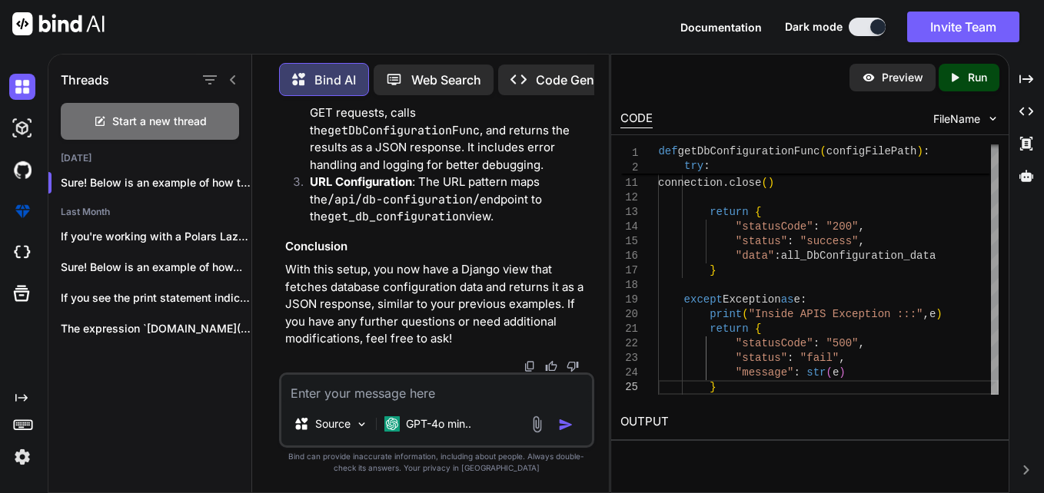
click at [379, 388] on textarea at bounding box center [436, 389] width 311 height 28
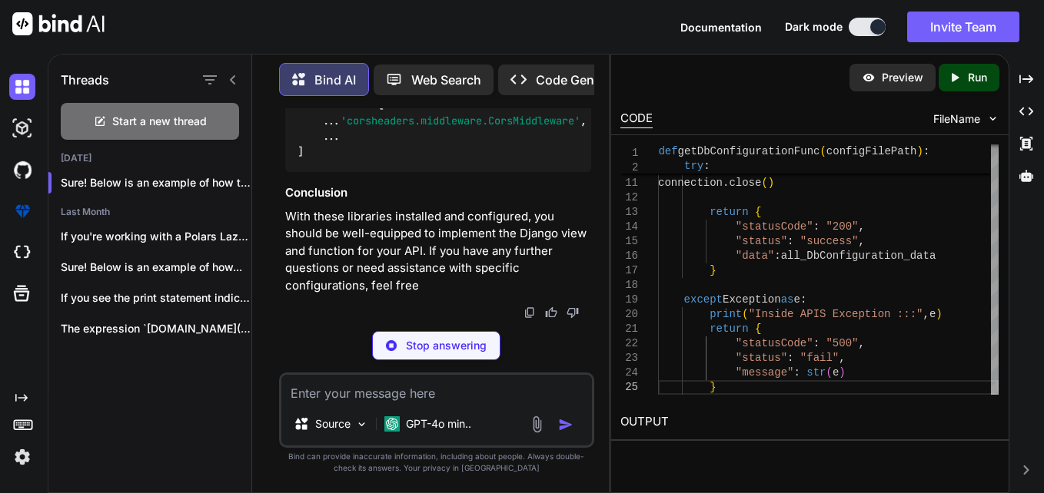
scroll to position [54706, 0]
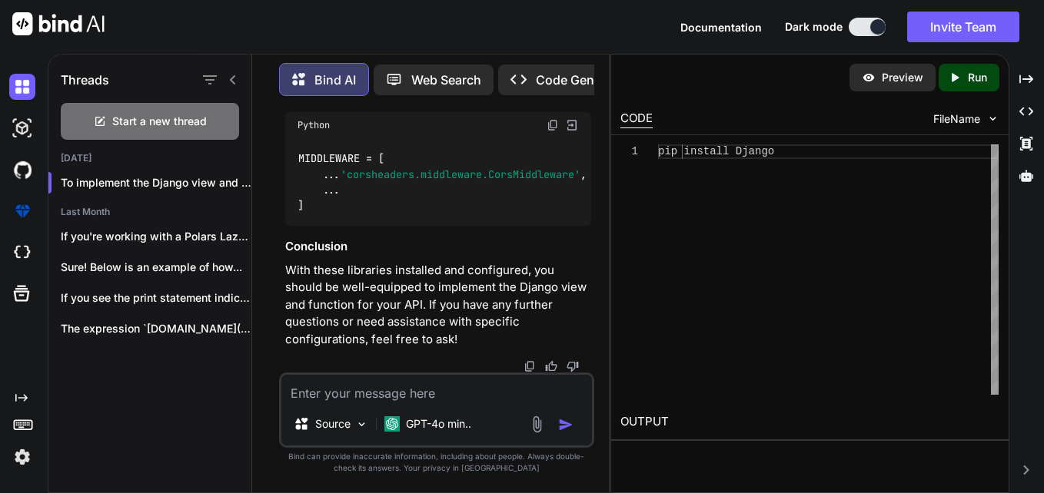
click at [405, 382] on textarea at bounding box center [436, 389] width 311 height 28
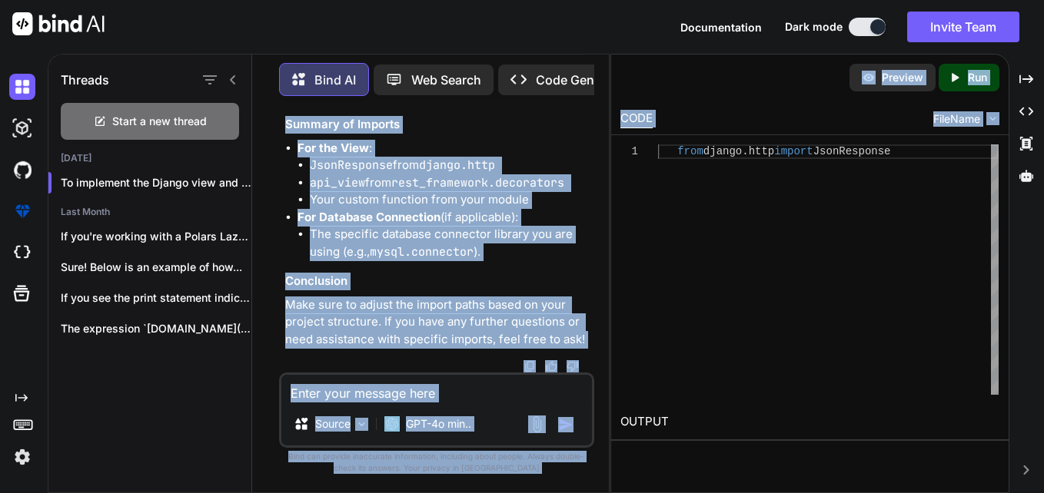
scroll to position [0, 372]
drag, startPoint x: 365, startPoint y: 244, endPoint x: 632, endPoint y: 263, distance: 267.3
click at [632, 263] on div "Threads Start a new thread [DATE] To implement the Django view and functio... L…" at bounding box center [546, 274] width 996 height 440
drag, startPoint x: 573, startPoint y: 235, endPoint x: 633, endPoint y: 337, distance: 118.2
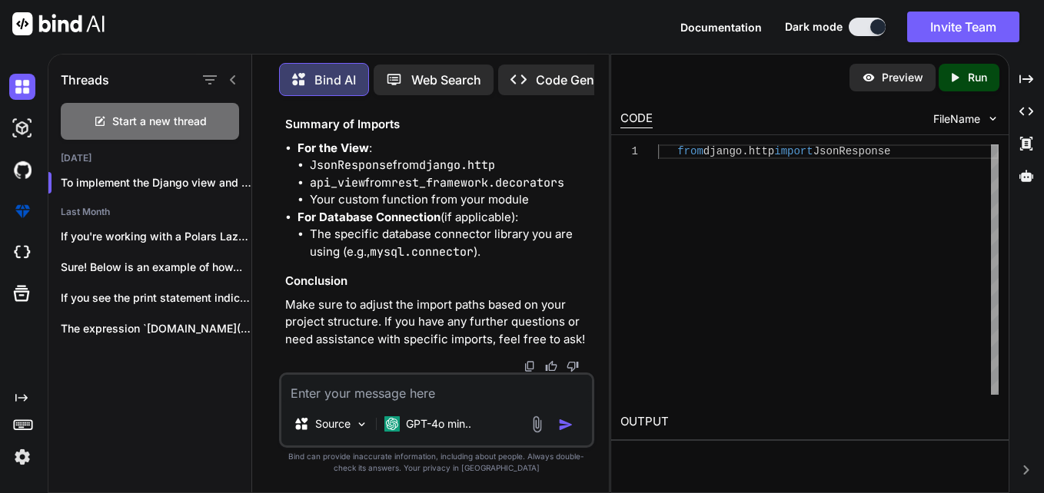
scroll to position [0, 251]
click at [483, 400] on textarea at bounding box center [436, 389] width 311 height 28
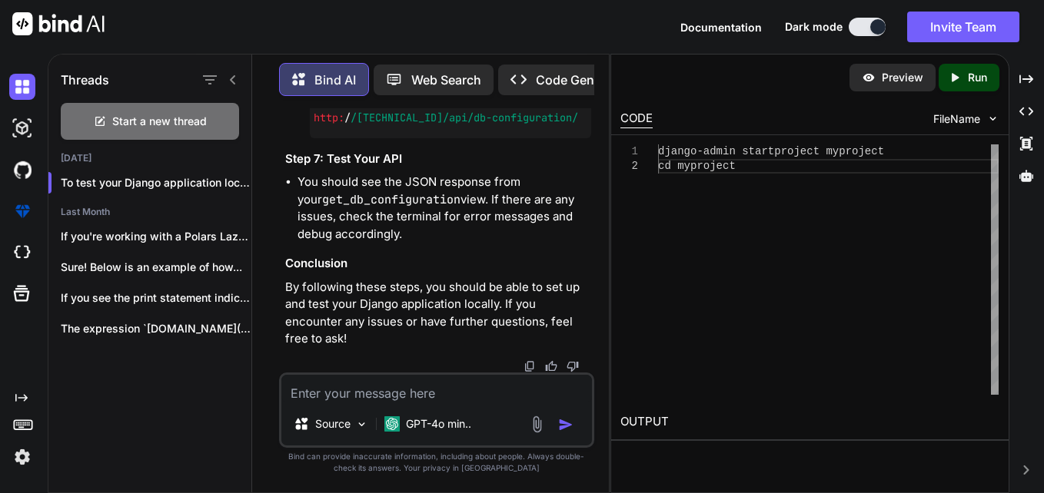
scroll to position [57925, 0]
